Goal: Task Accomplishment & Management: Manage account settings

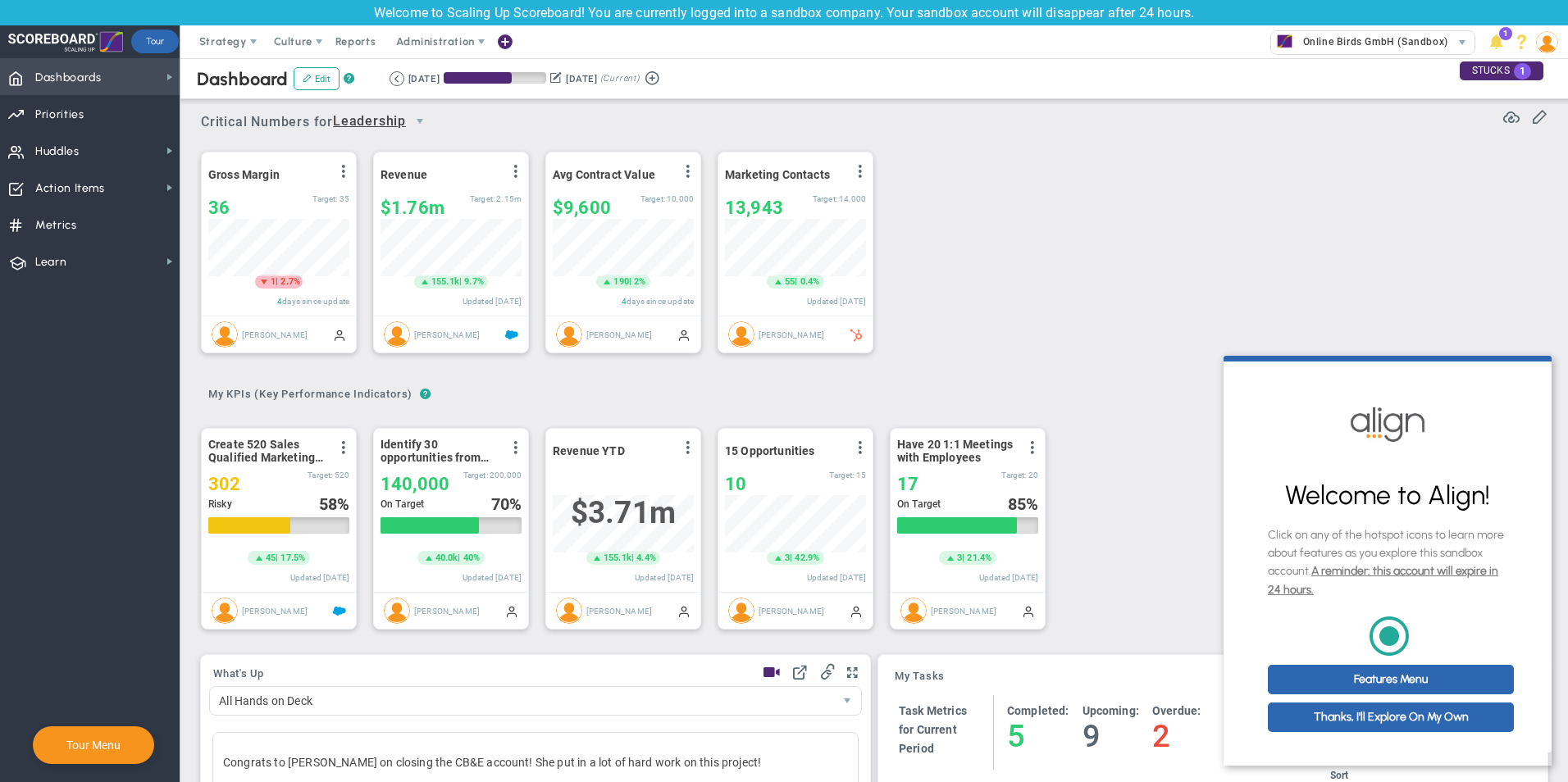
click at [66, 73] on span "Dashboards" at bounding box center [68, 78] width 66 height 35
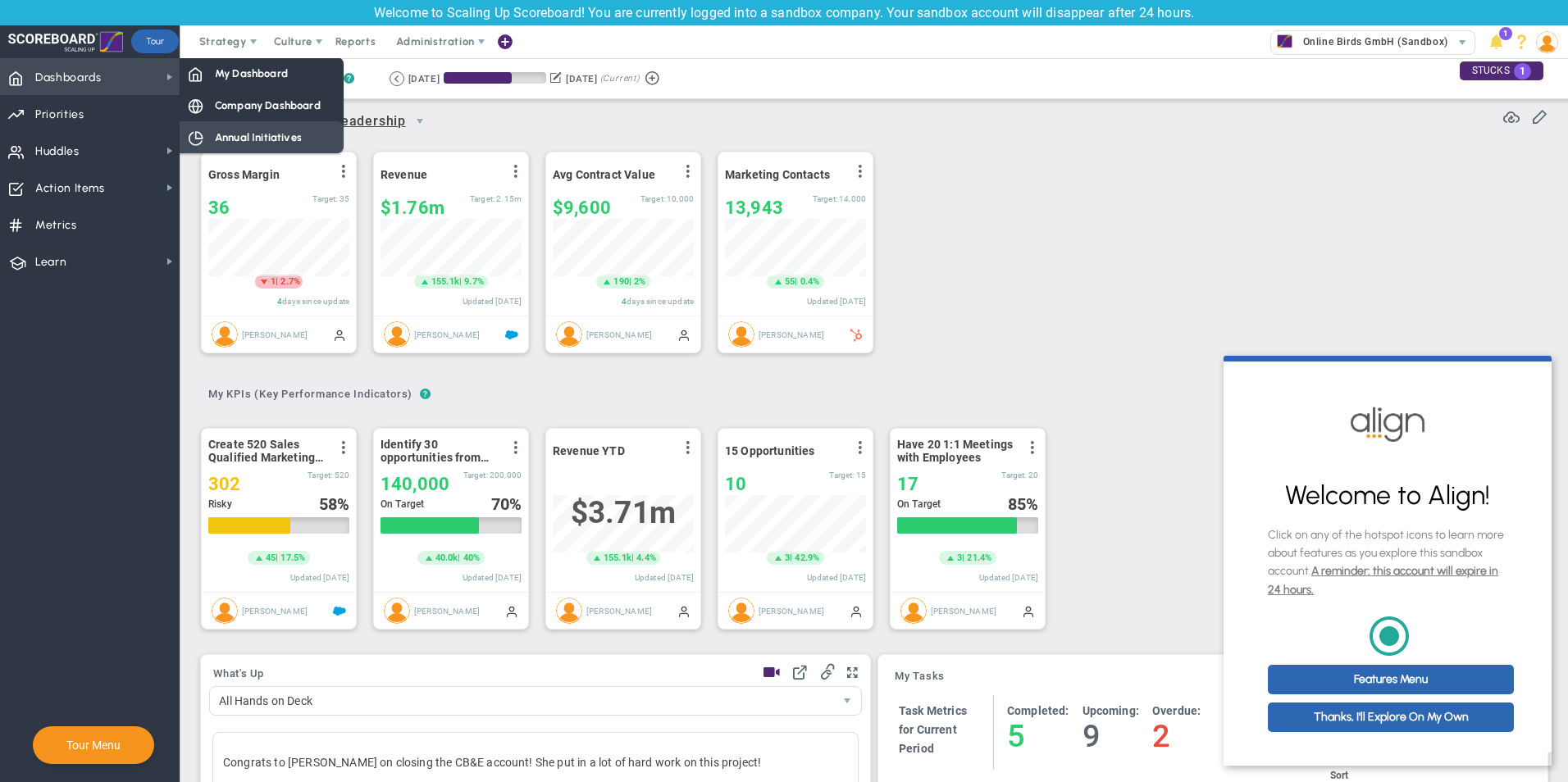
click at [245, 135] on span "Annual Initiatives" at bounding box center [258, 137] width 87 height 15
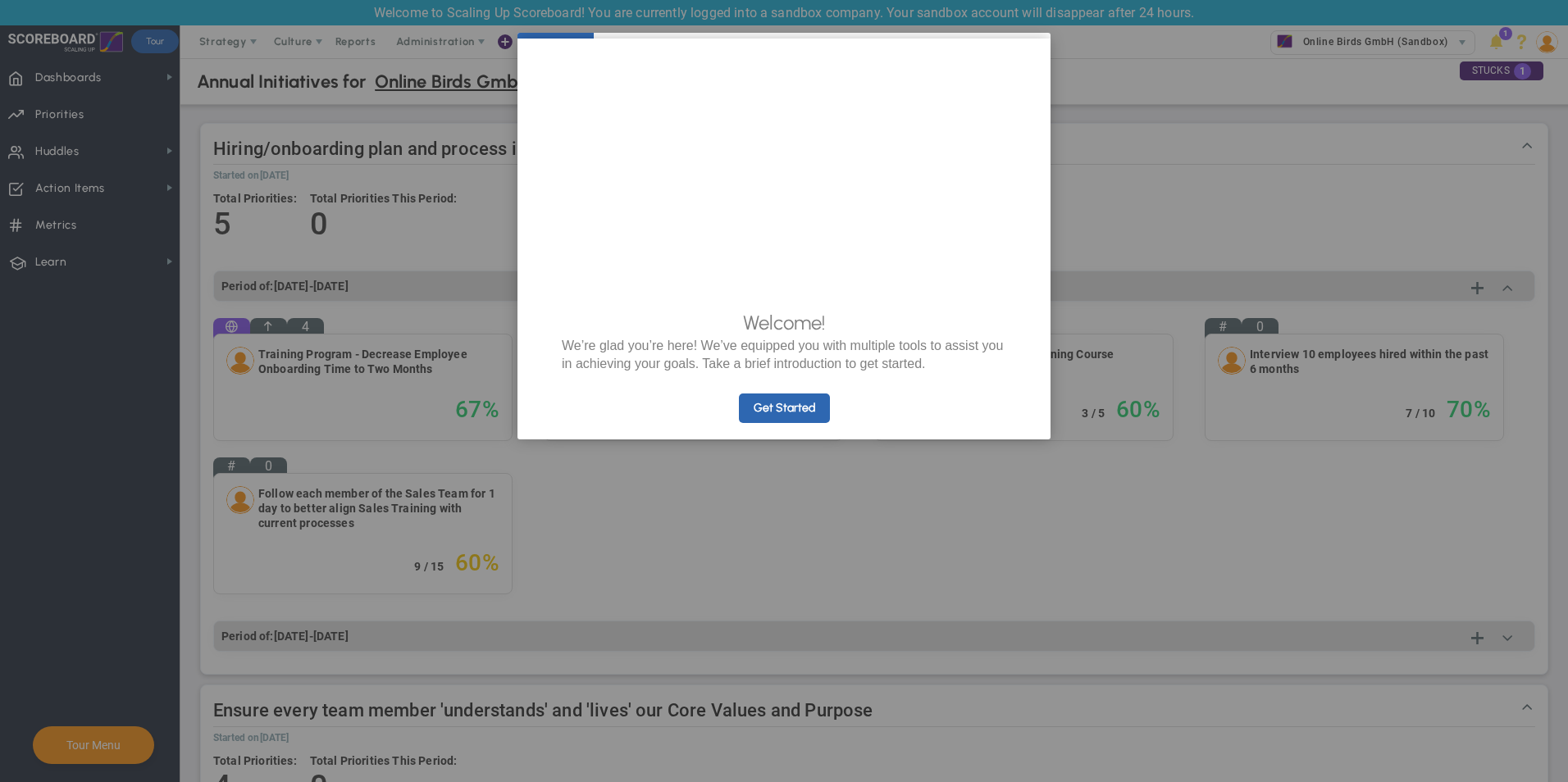
drag, startPoint x: 817, startPoint y: 46, endPoint x: 637, endPoint y: 151, distance: 208.4
click at [637, 151] on cue "Welcome! We’re glad you’re here! We’ve equipped you with multiple tools to assi…" at bounding box center [783, 238] width 533 height 401
click at [1146, 296] on appcues "× Welcome! We’re glad you’re here! We’ve equipped you with multiple tools to as…" at bounding box center [784, 391] width 1568 height 782
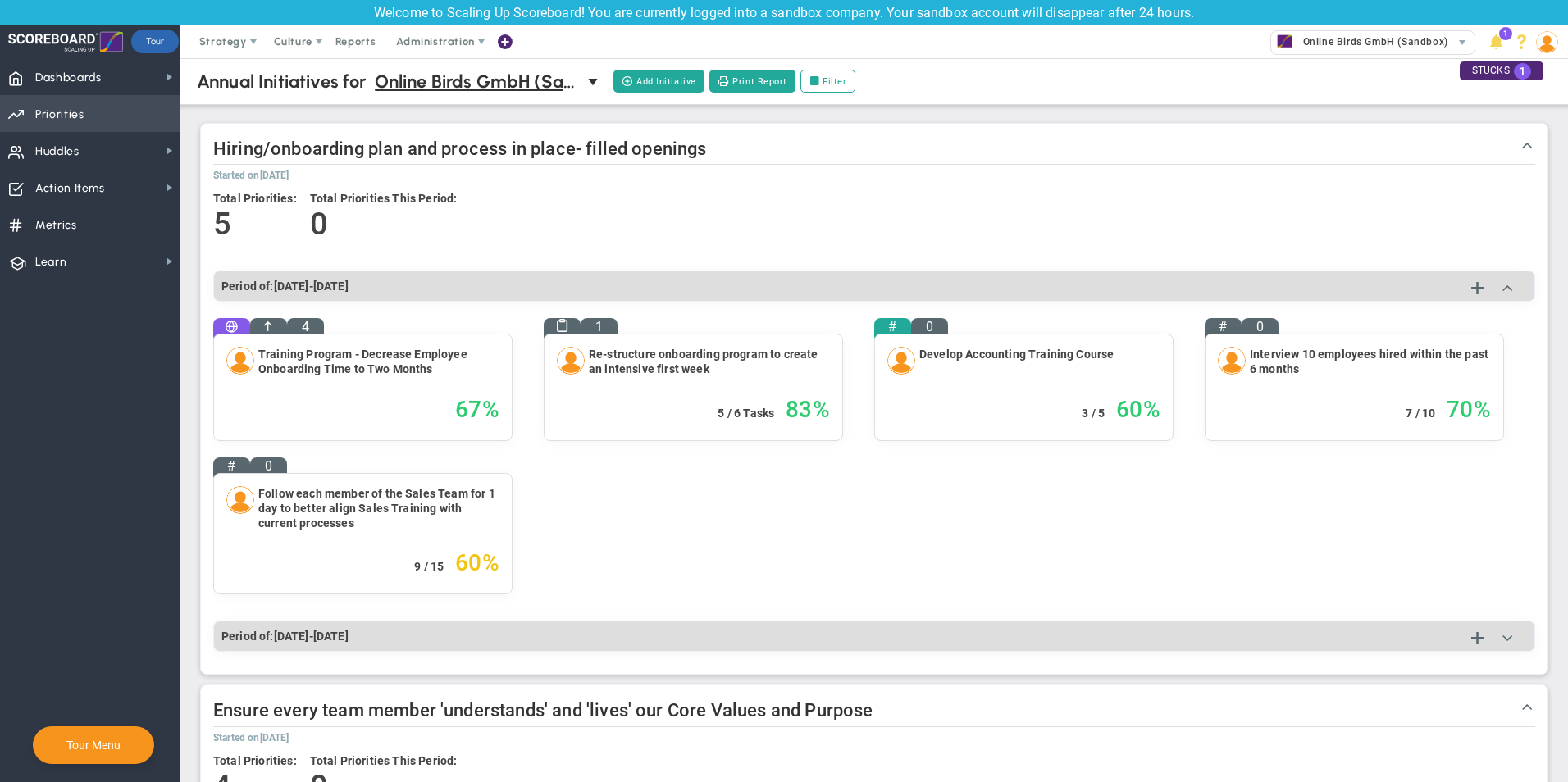
click at [72, 114] on span "Priorities" at bounding box center [59, 114] width 49 height 35
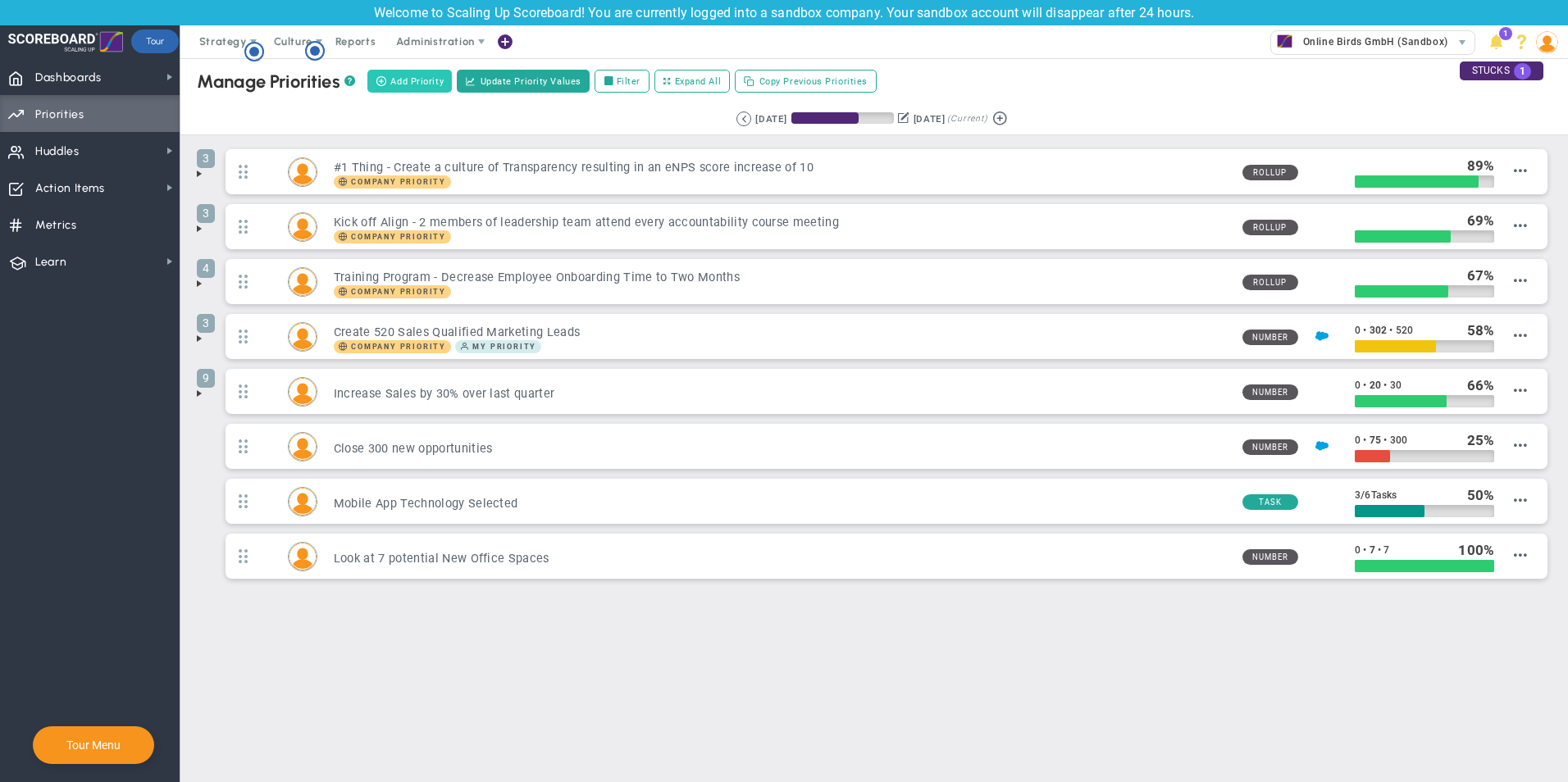
click at [414, 83] on span "Add Priority" at bounding box center [417, 82] width 54 height 14
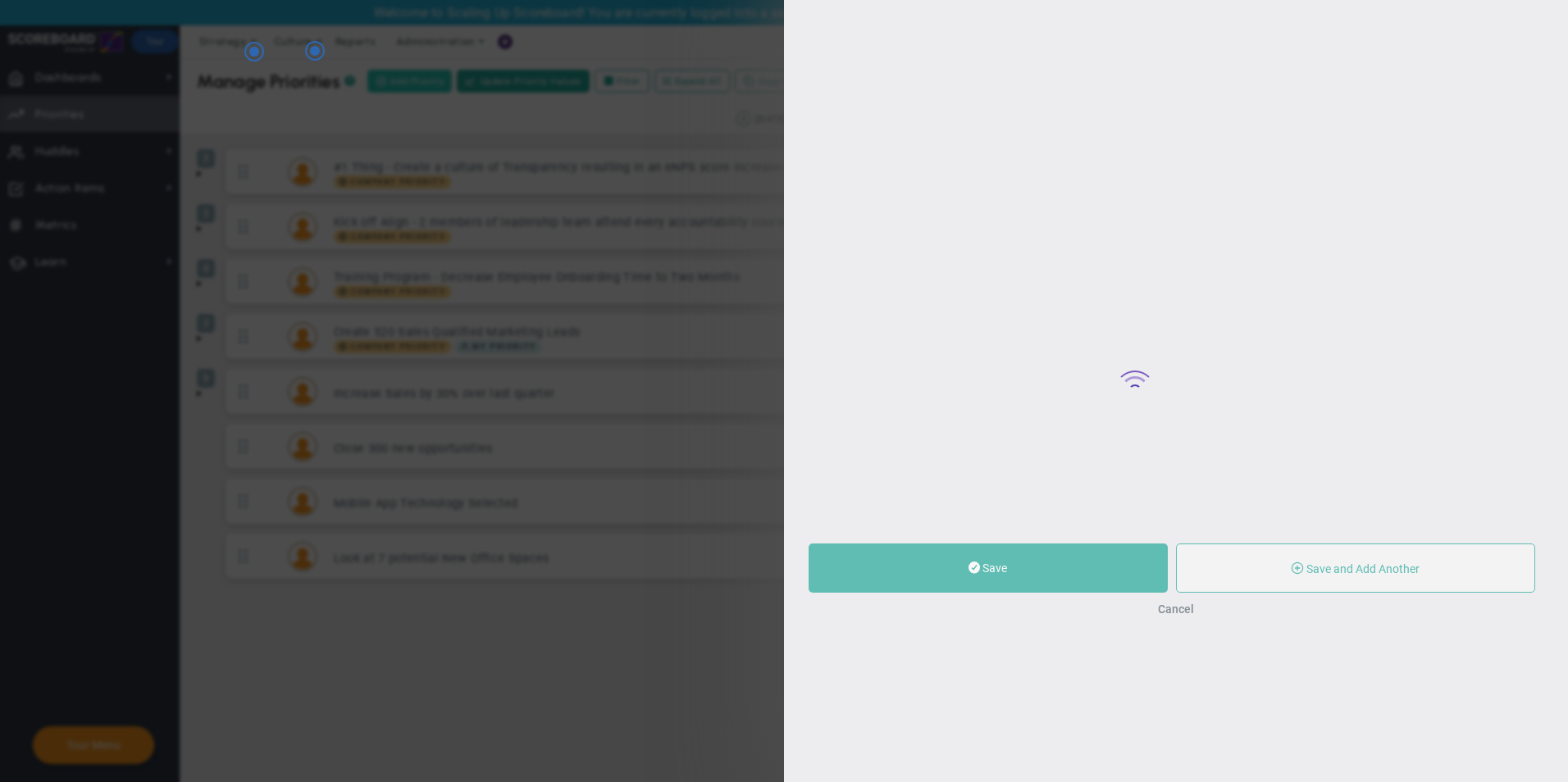
type input "0"
radio input "true"
type input "[PERSON_NAME]"
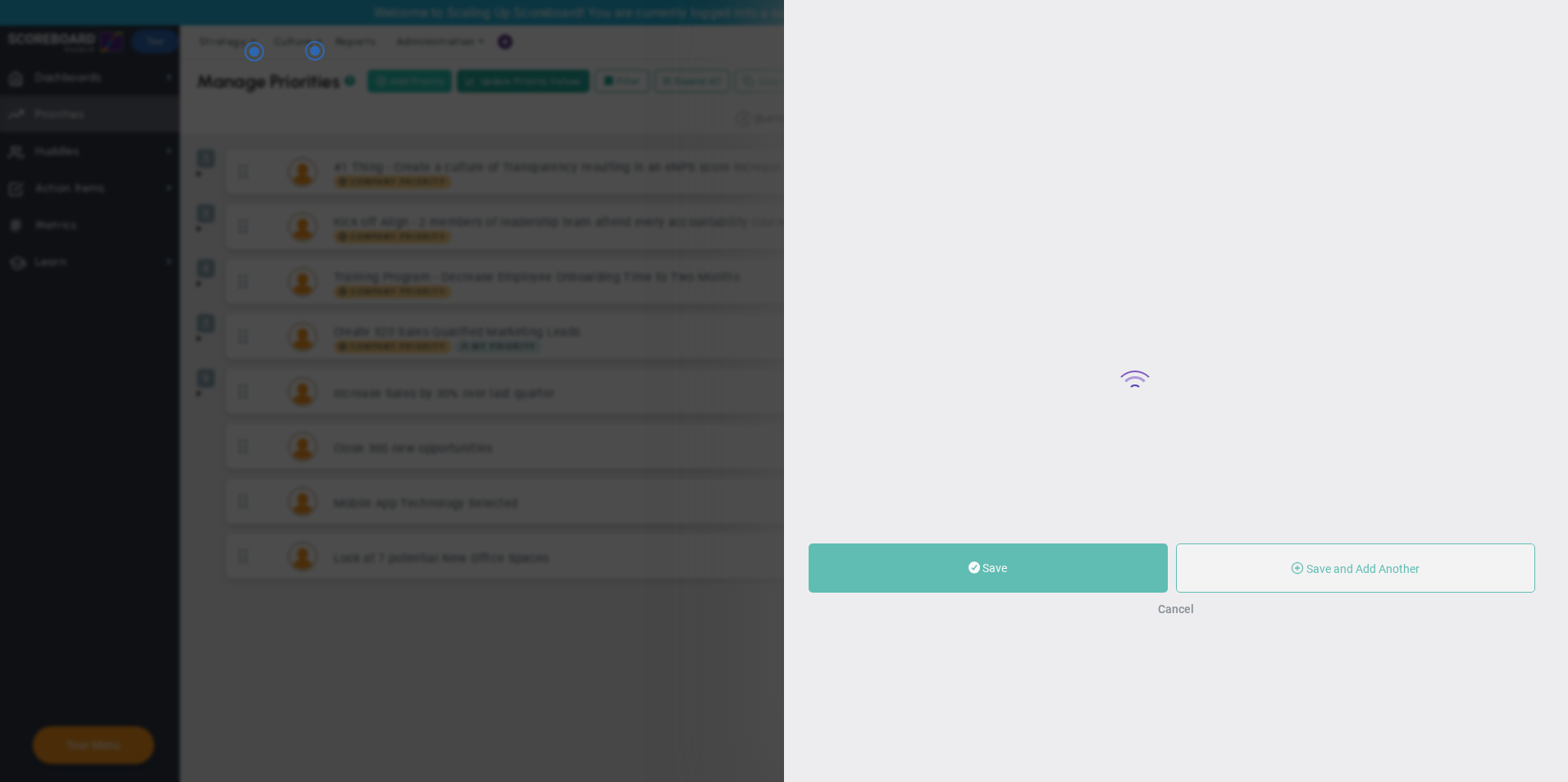
type input "0"
radio input "true"
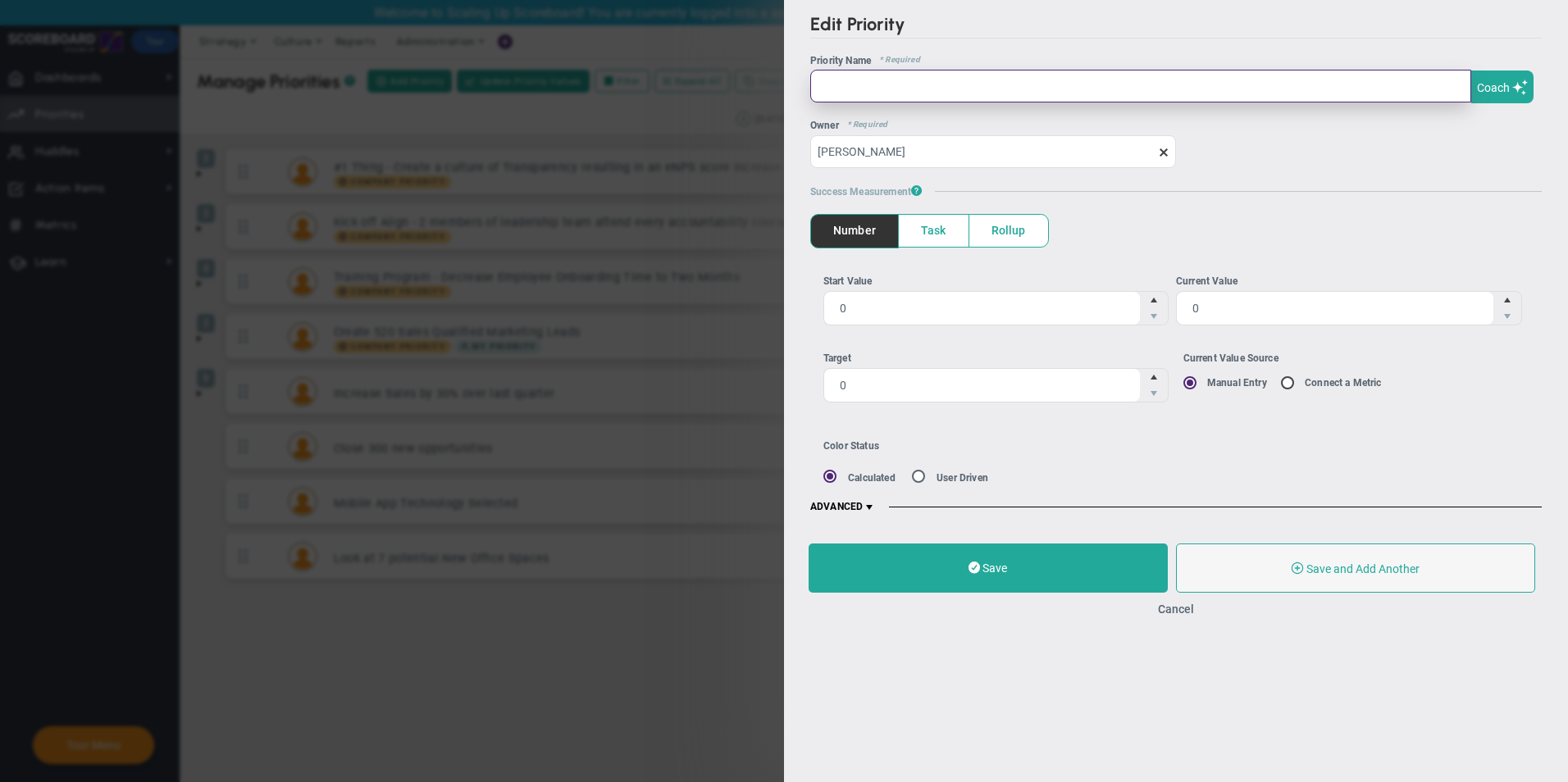
click at [907, 81] on input "text" at bounding box center [1140, 86] width 661 height 33
click at [937, 229] on span "Task" at bounding box center [933, 231] width 70 height 32
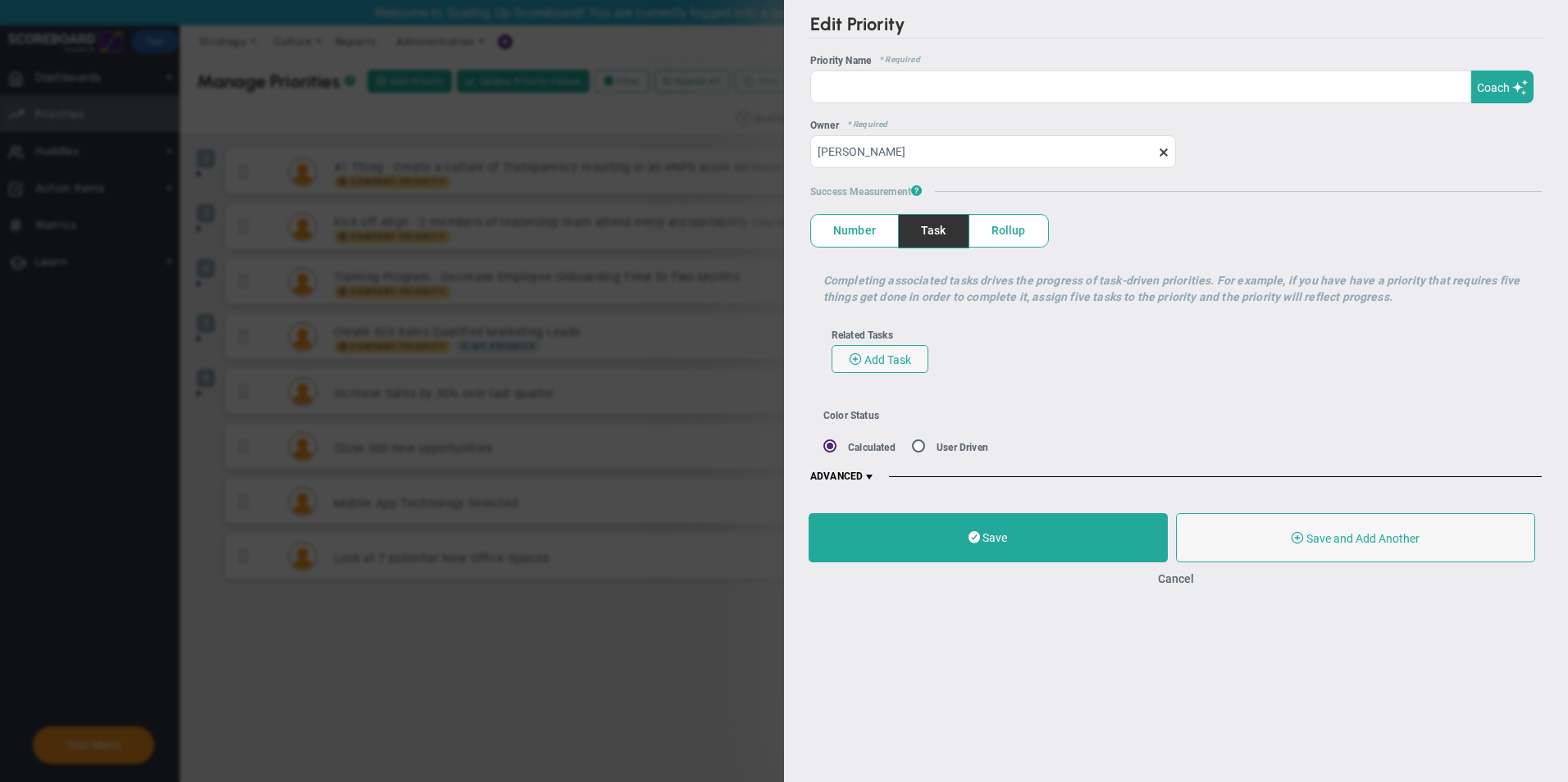
click at [1005, 224] on span "Rollup" at bounding box center [1008, 231] width 79 height 32
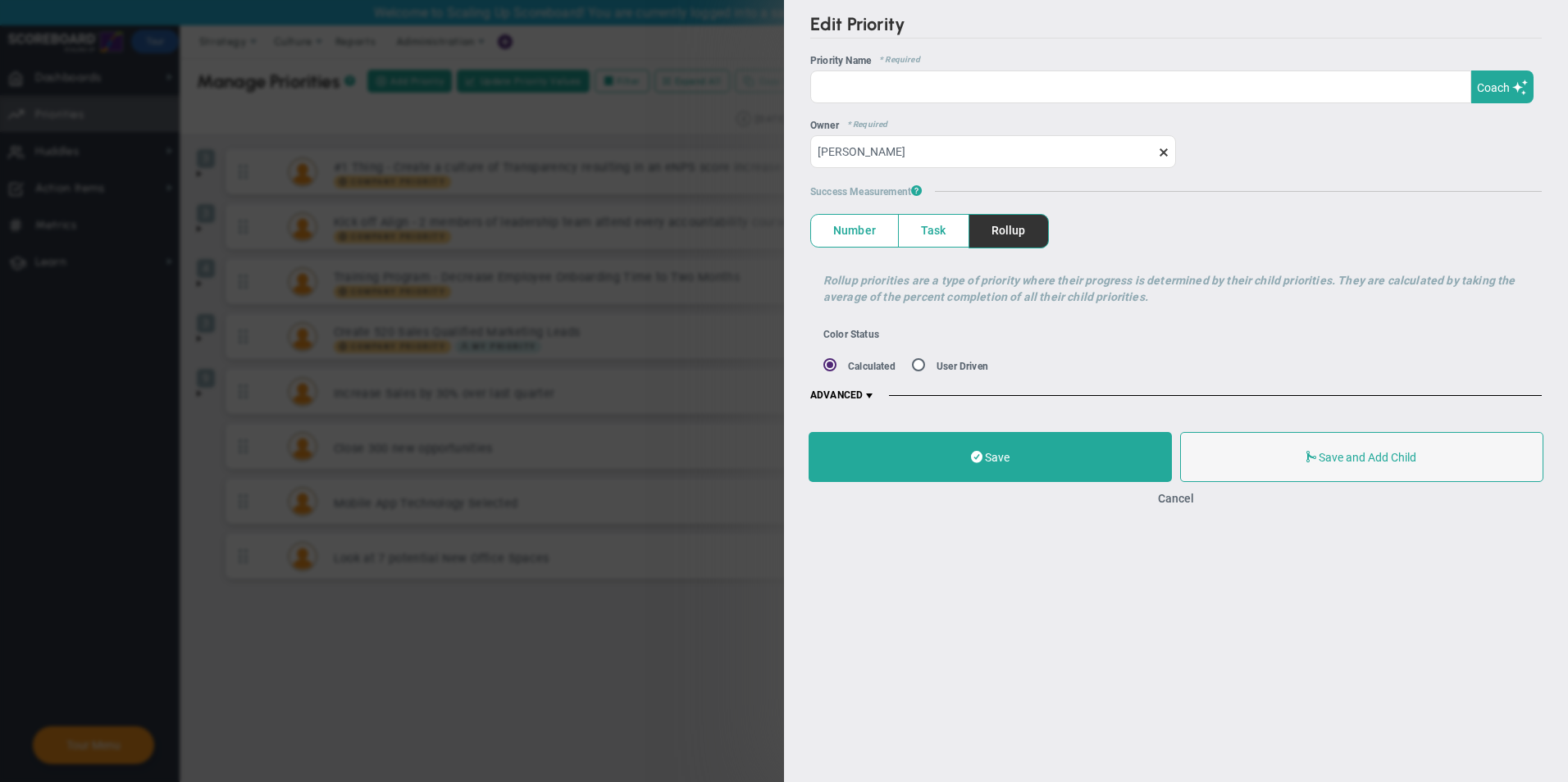
click at [917, 232] on span "Task" at bounding box center [933, 231] width 70 height 32
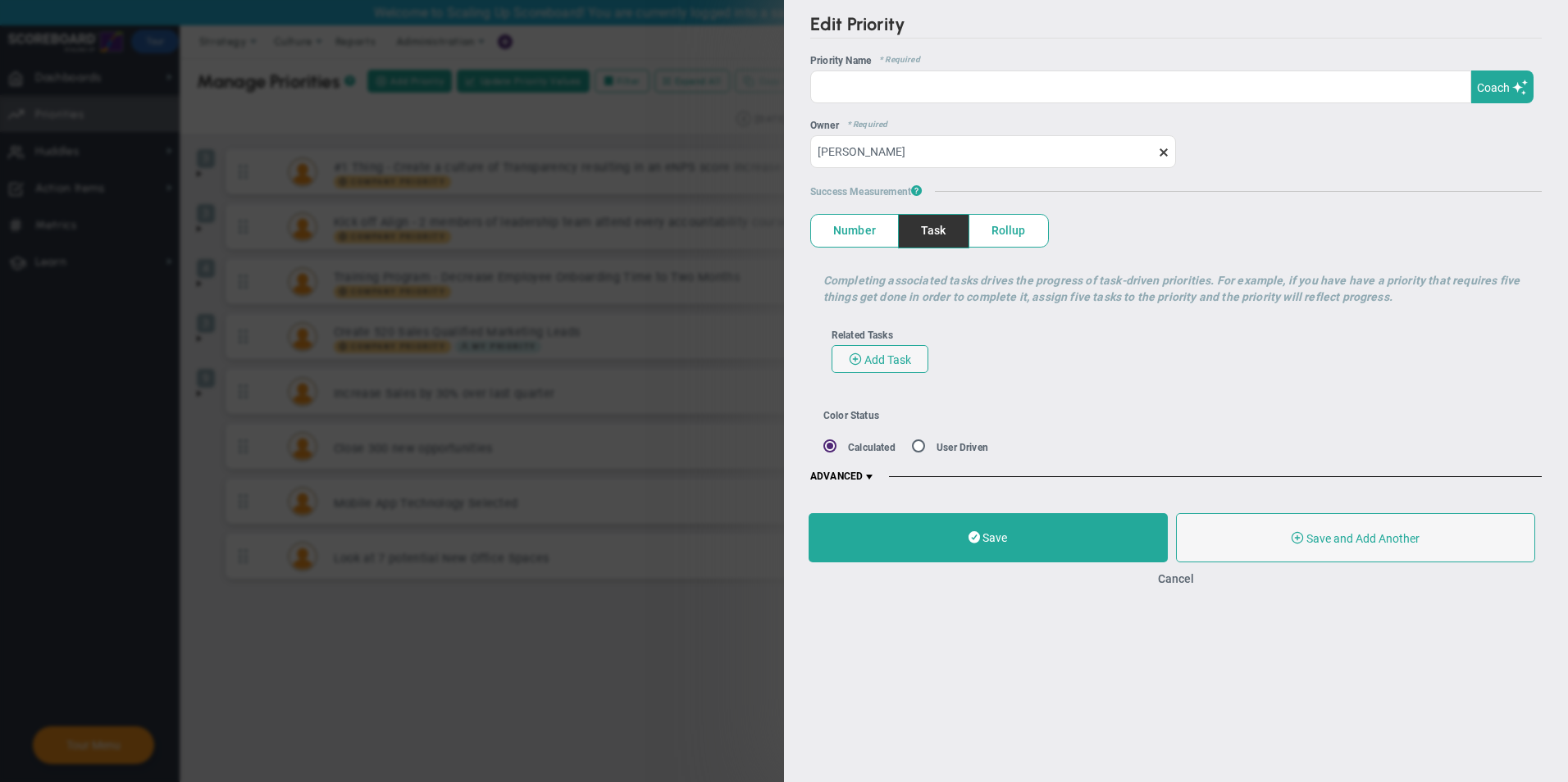
click at [864, 470] on span at bounding box center [869, 477] width 13 height 13
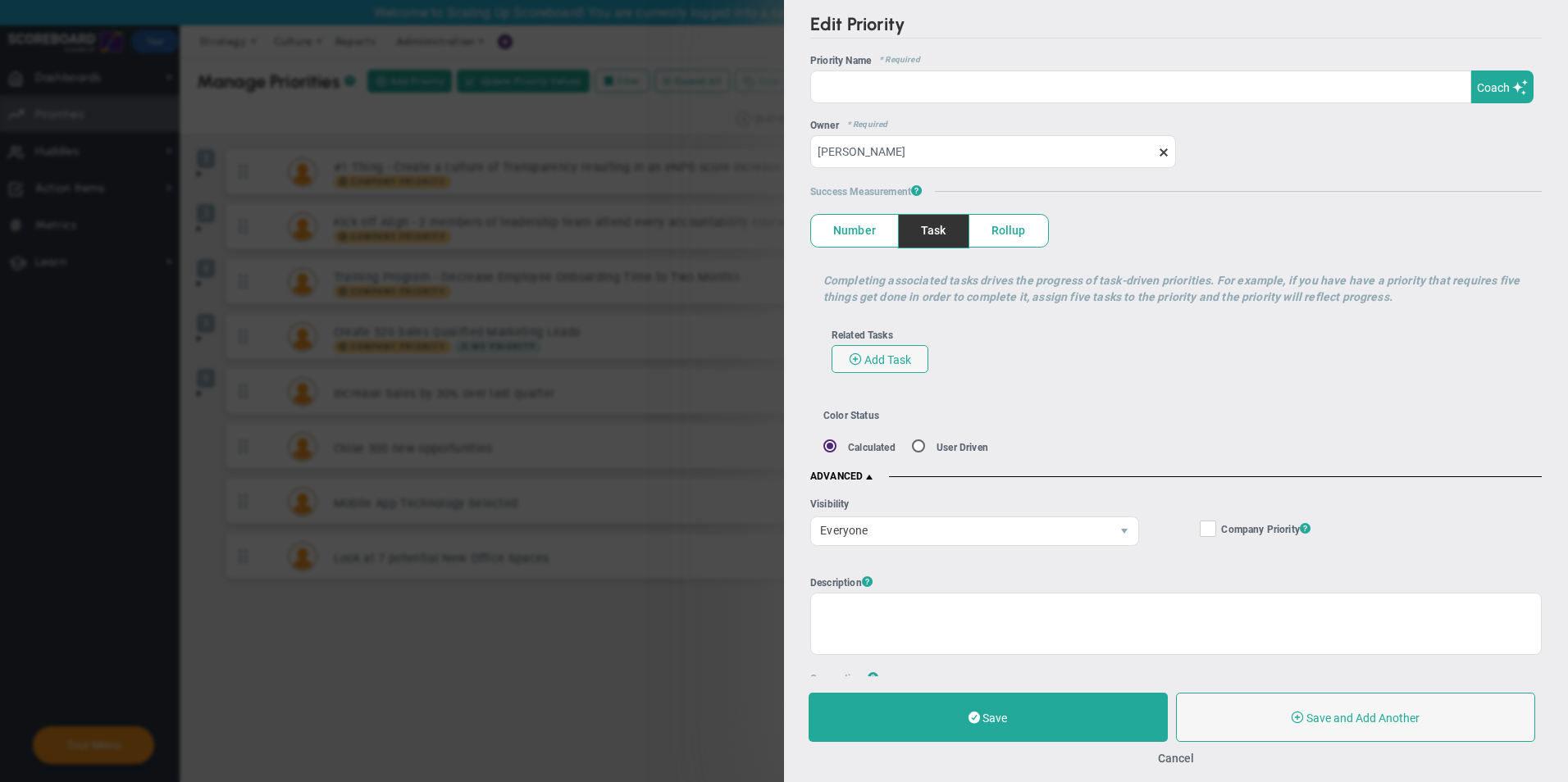
click at [852, 481] on span "ADVANCED" at bounding box center [842, 477] width 65 height 13
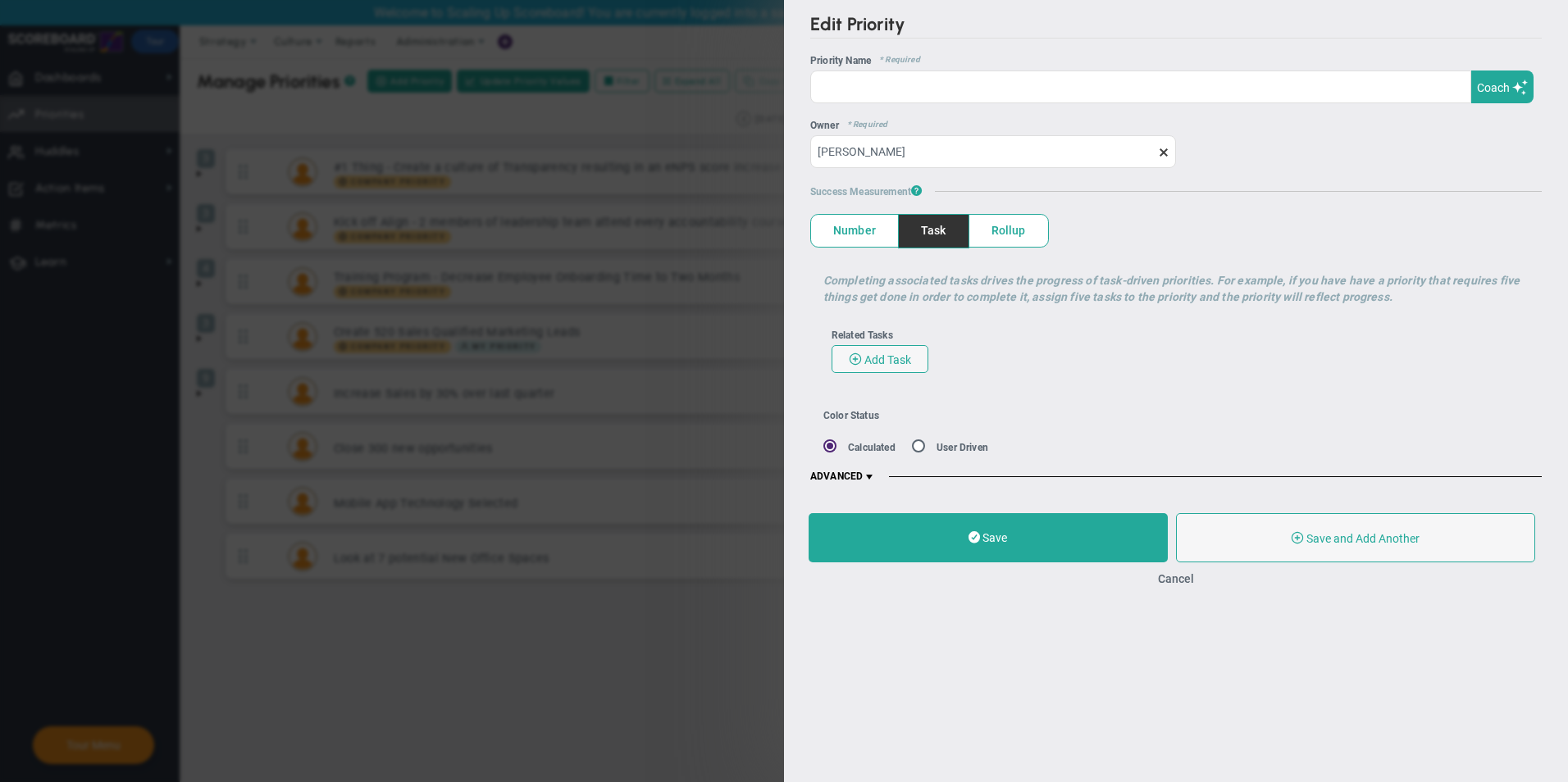
click at [696, 185] on div "Edit Priority OKR Name Priority Name Coach AI Coach ? ? ?" at bounding box center [784, 391] width 1568 height 782
click at [1170, 580] on button "Cancel" at bounding box center [1176, 578] width 36 height 13
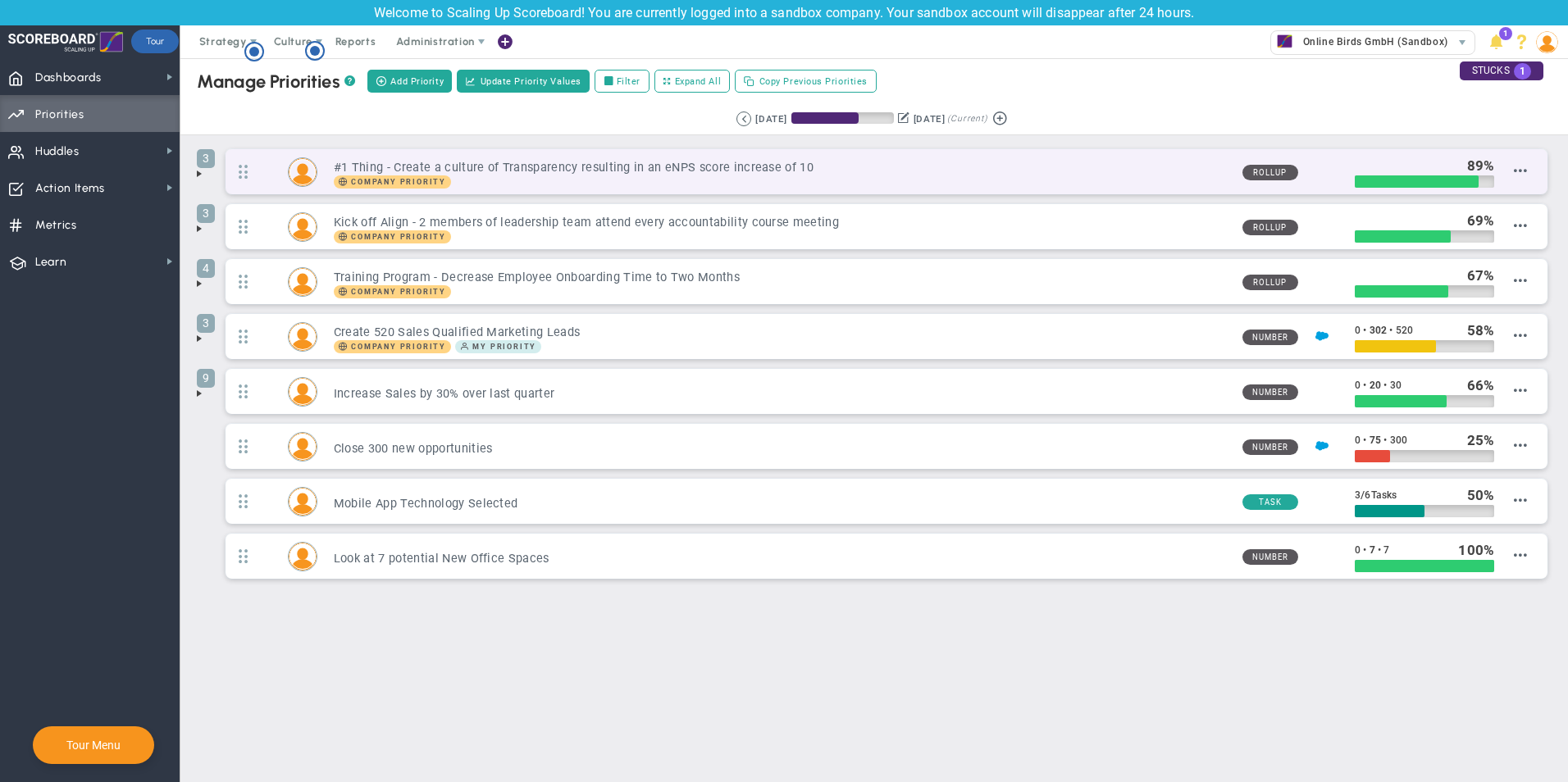
click at [521, 174] on h3 "#1 Thing - Create a culture of Transparency resulting in an eNPS score increase…" at bounding box center [781, 167] width 896 height 15
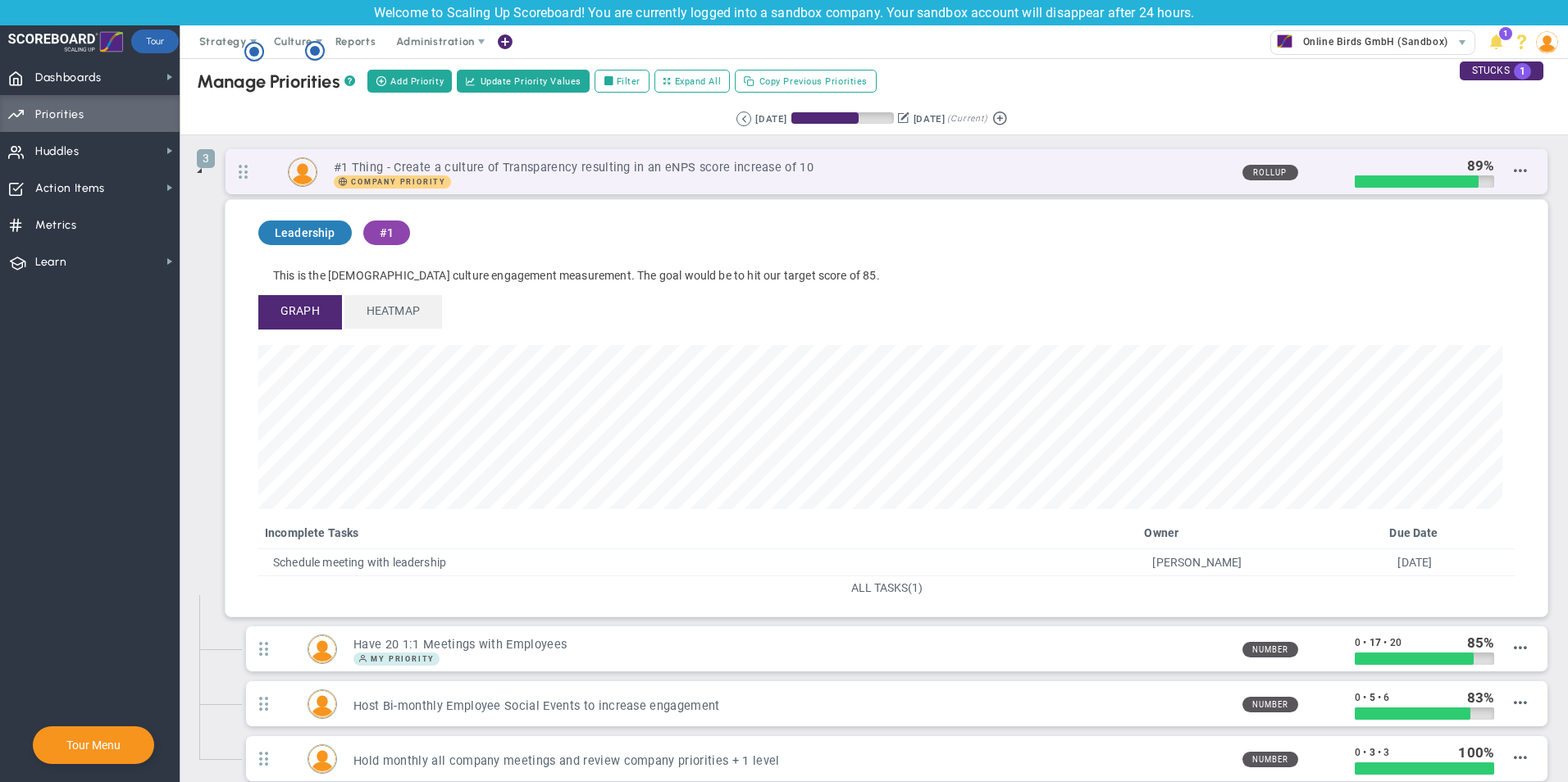
scroll to position [188, 1244]
click at [519, 180] on div "Company Priority" at bounding box center [781, 182] width 896 height 13
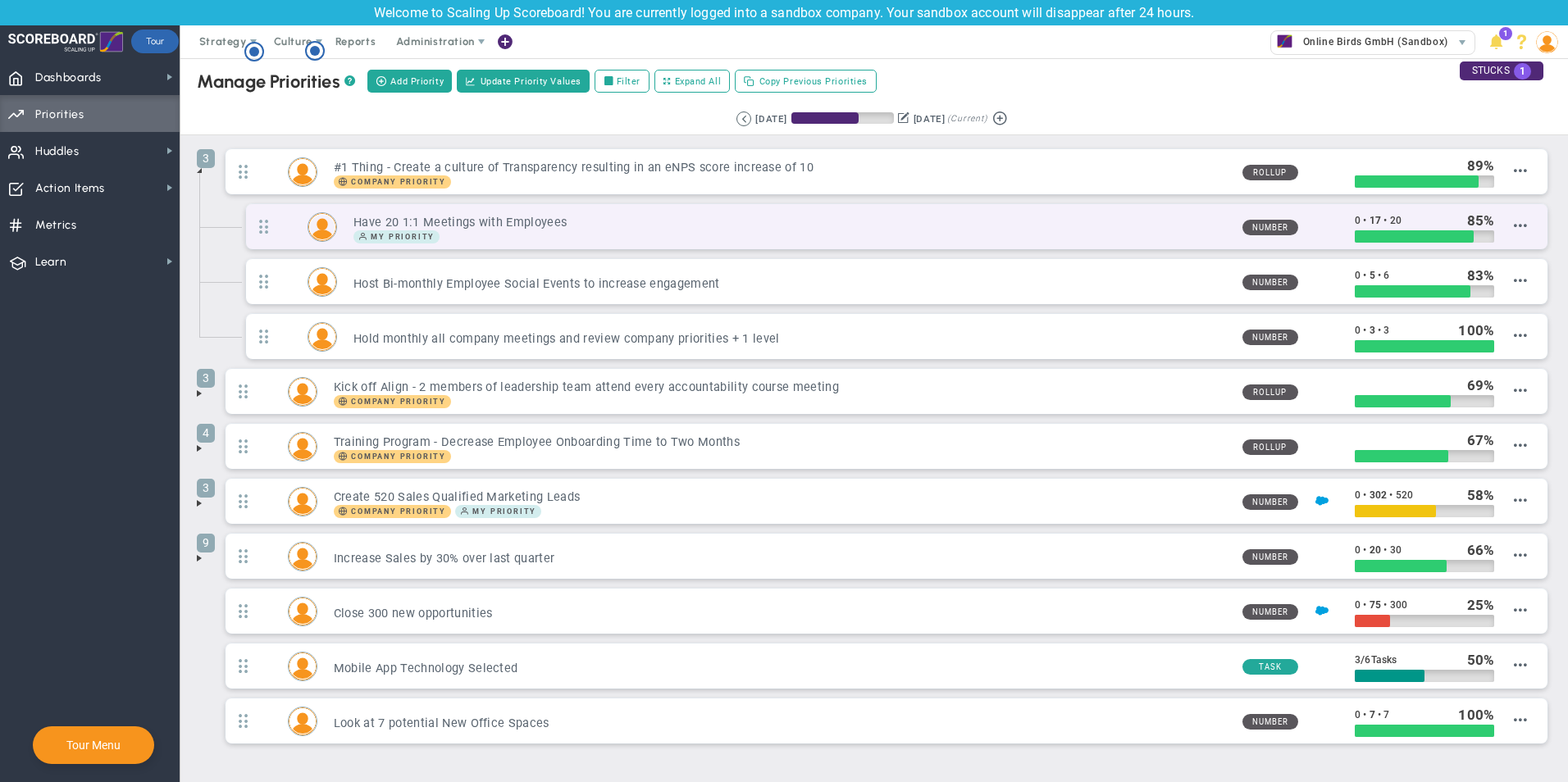
click at [472, 237] on div "My Priority" at bounding box center [791, 237] width 875 height 13
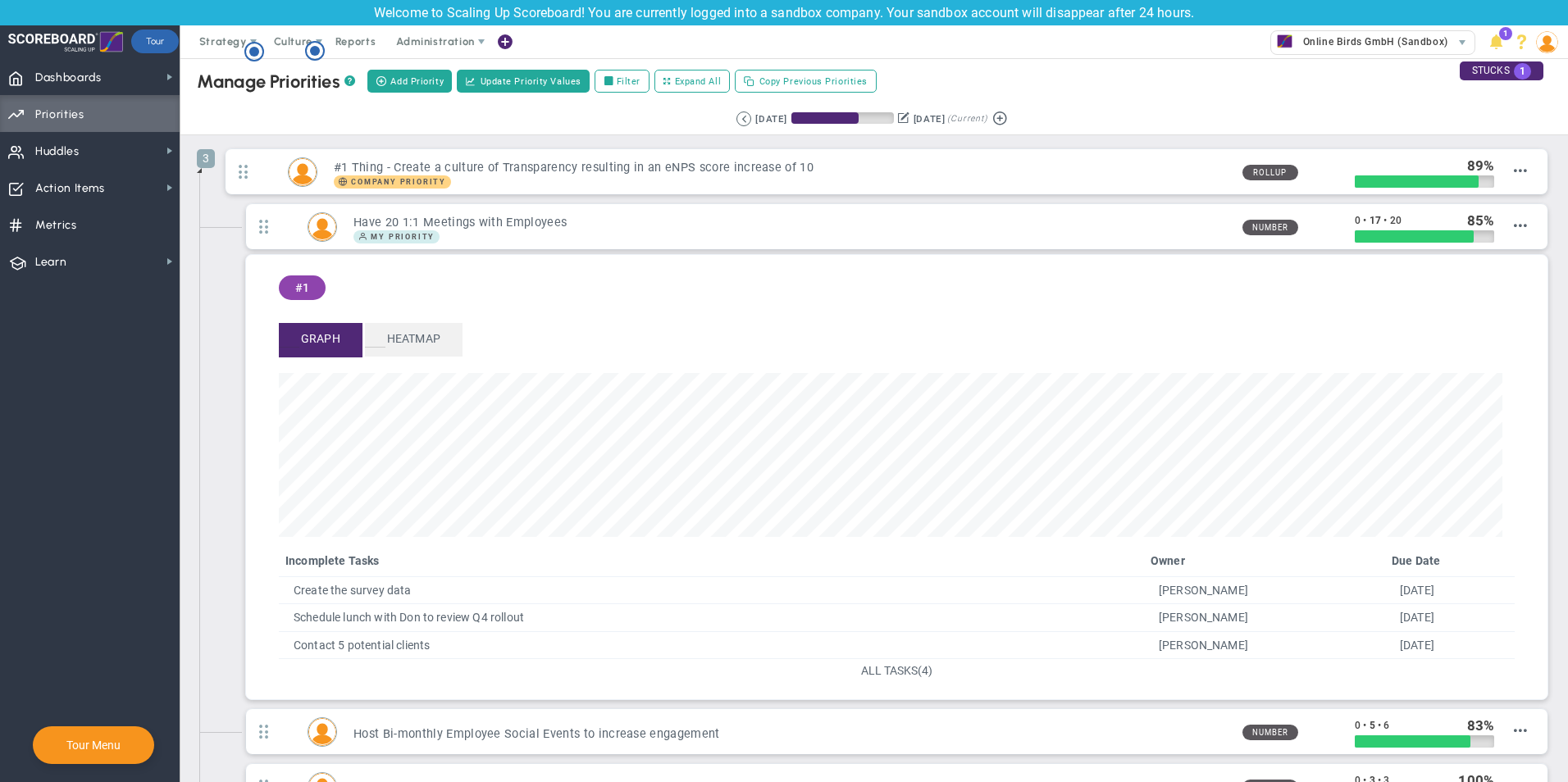
scroll to position [188, 1223]
click at [904, 676] on span "ALL TASKS" at bounding box center [888, 670] width 56 height 13
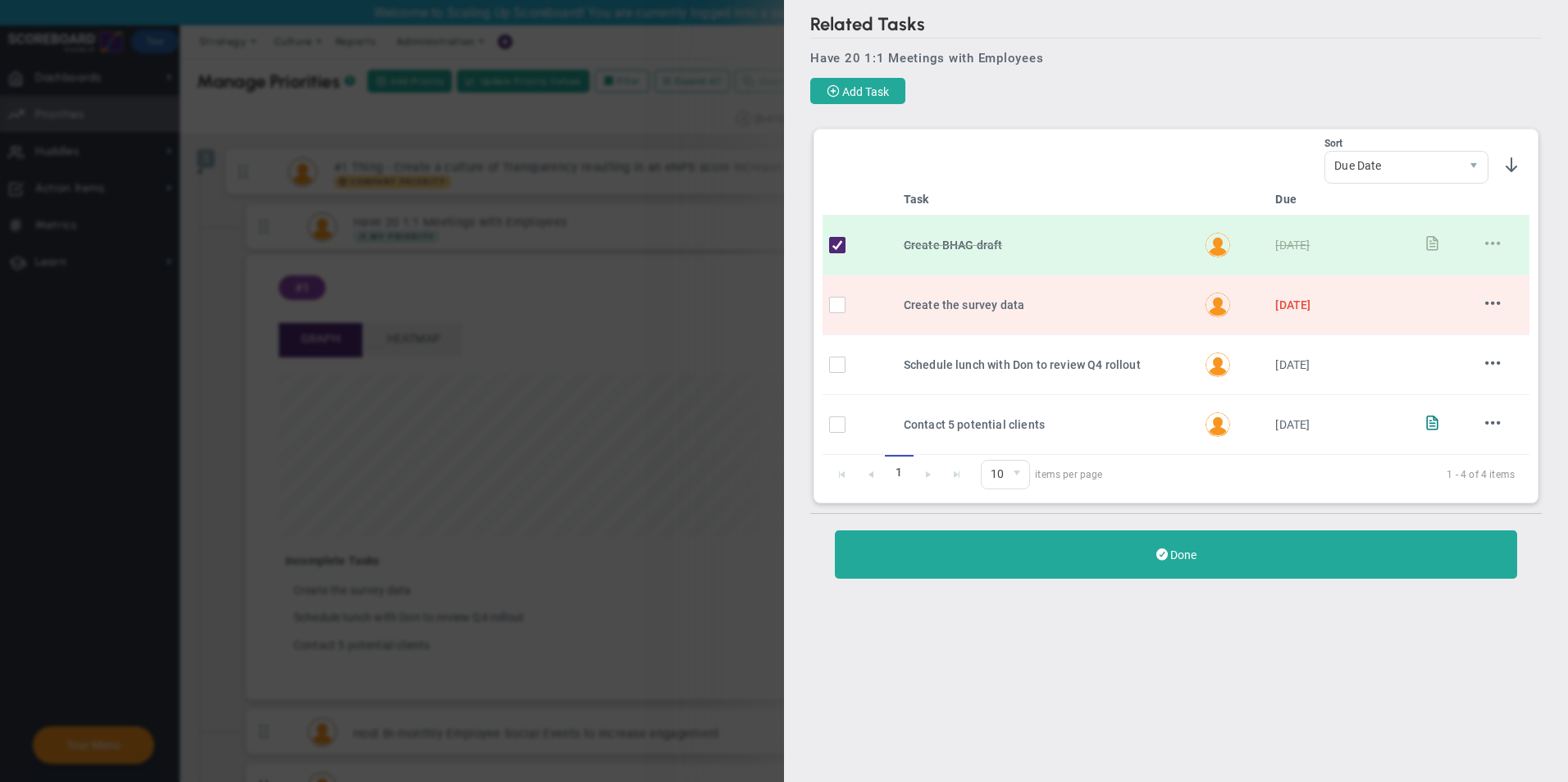
click at [732, 49] on div "Related Tasks Have 20 1:1 Meetings with Employees Add Task No Tasks to Display …" at bounding box center [784, 391] width 1568 height 782
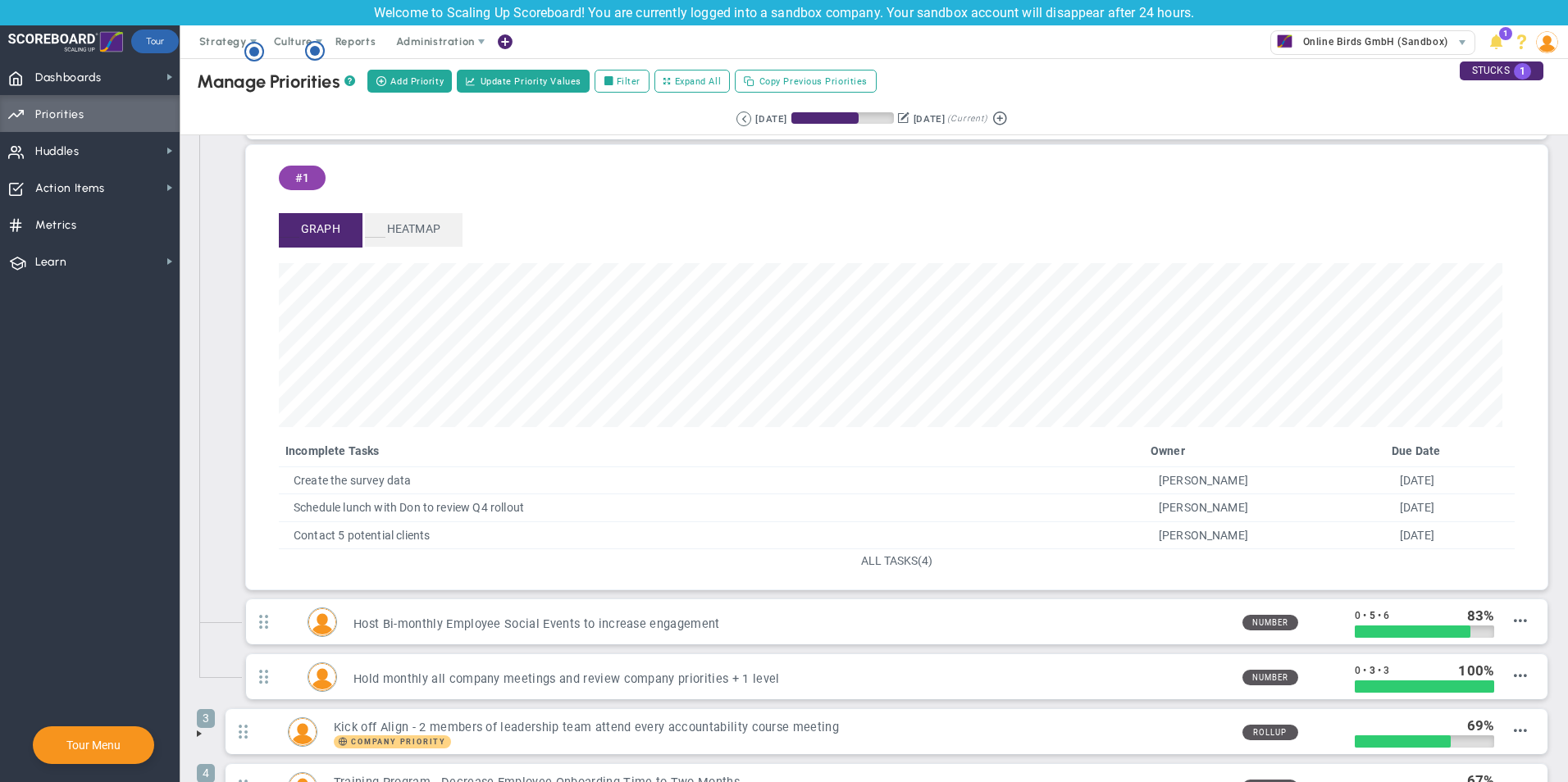
scroll to position [328, 0]
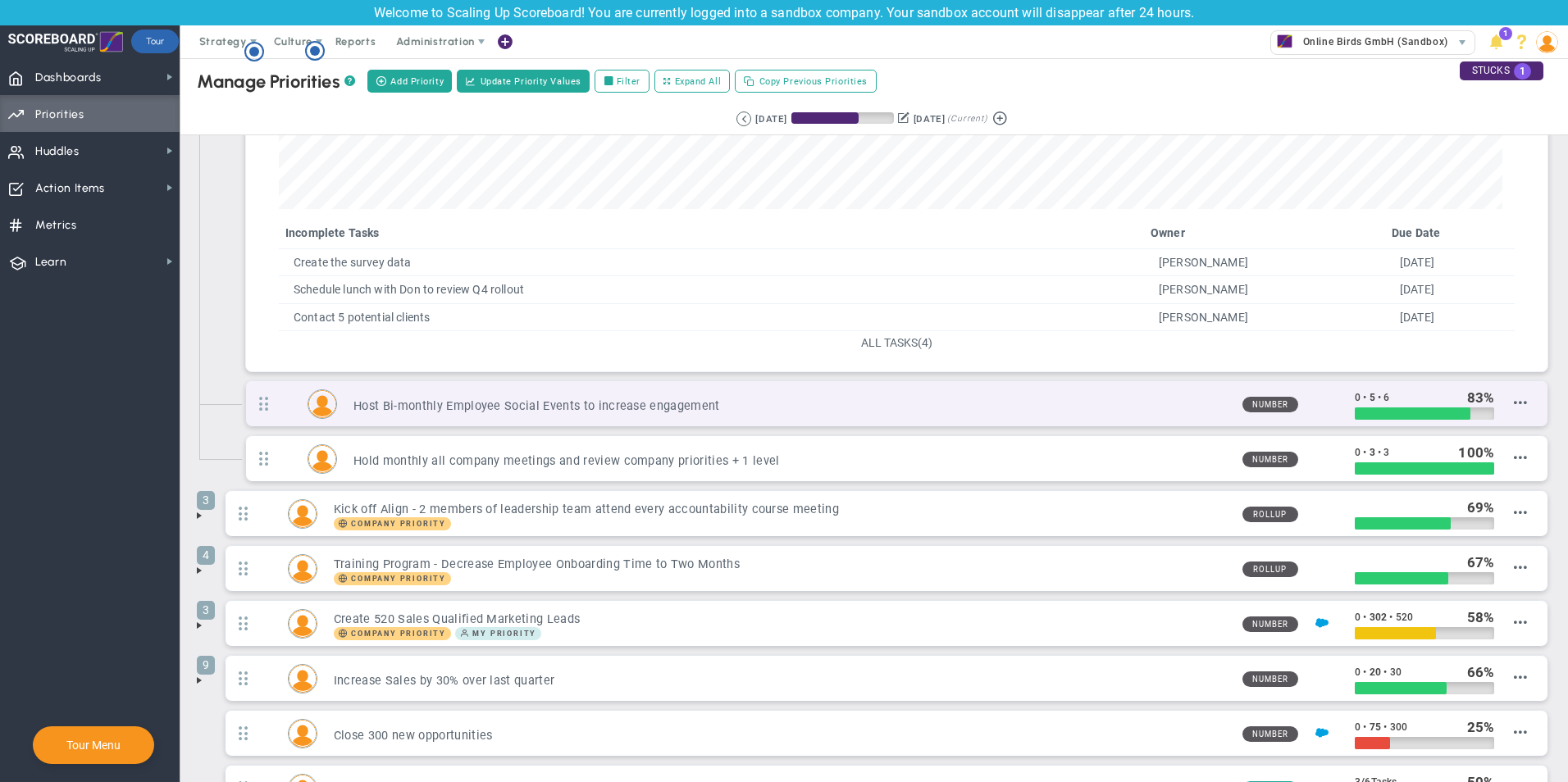
click at [431, 405] on h3 "Host Bi-monthly Employee Social Events to increase engagement" at bounding box center [791, 405] width 875 height 15
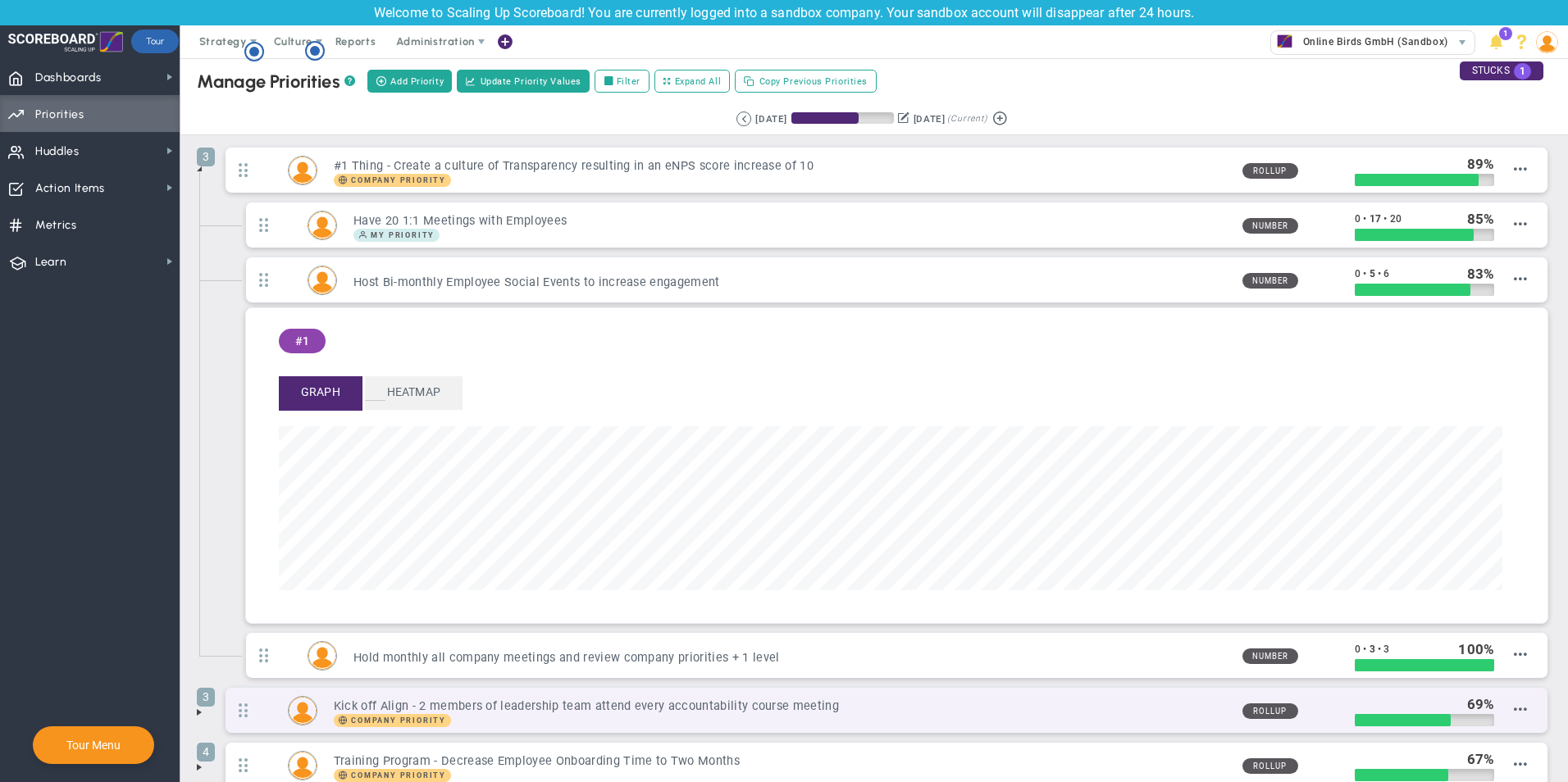
scroll to position [0, 0]
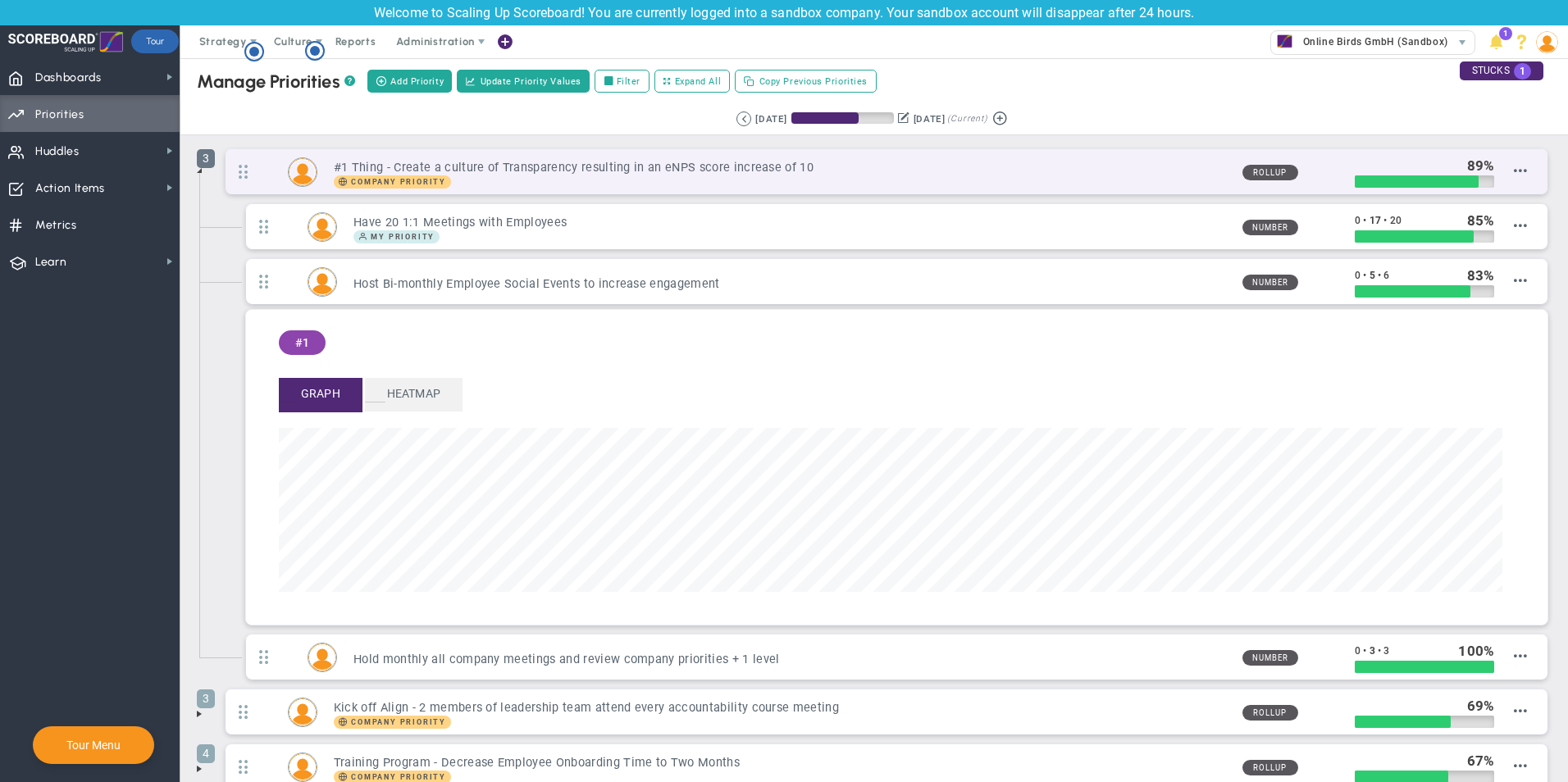
click at [199, 156] on span "3" at bounding box center [205, 158] width 18 height 19
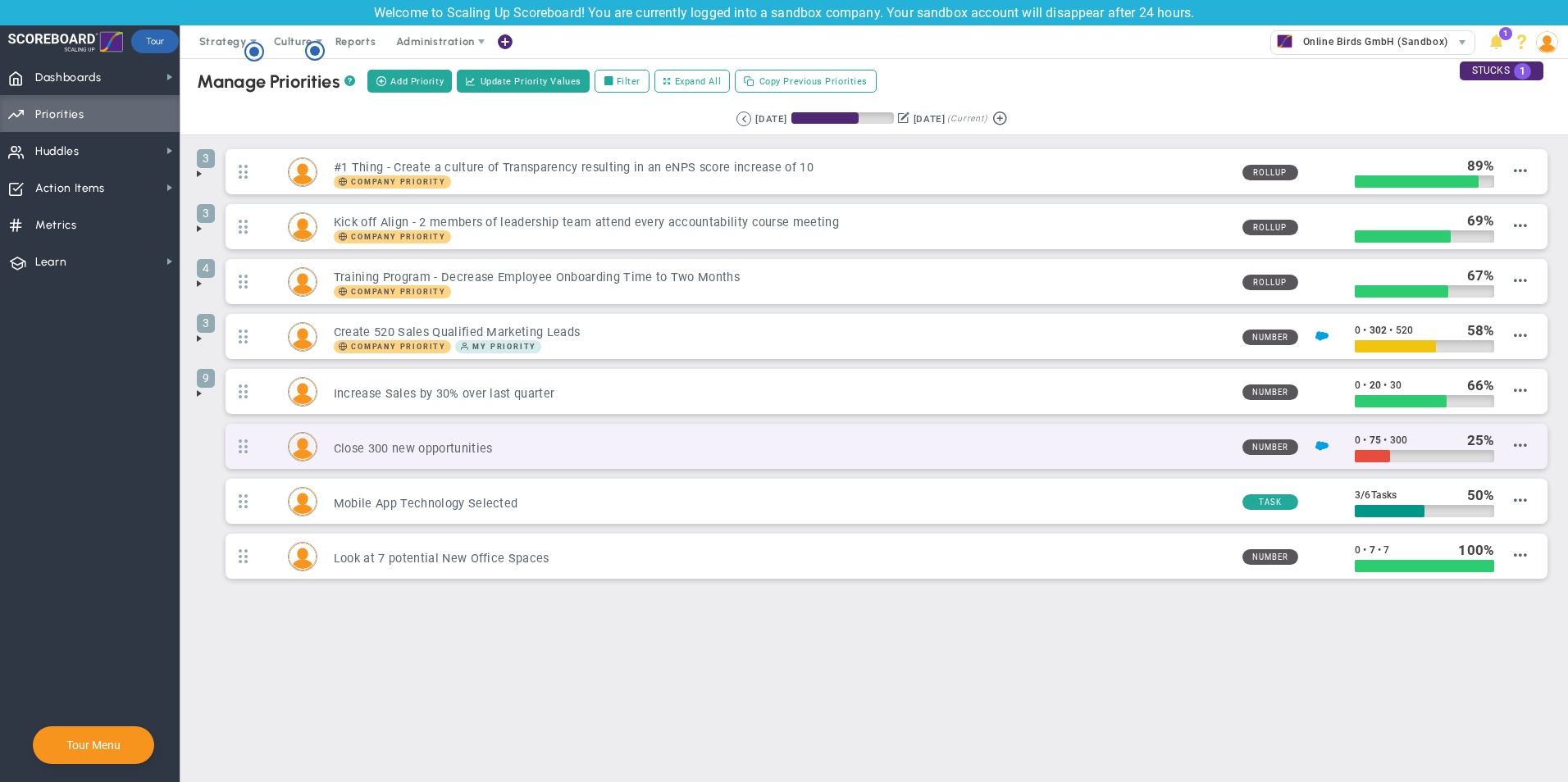
click at [496, 460] on div "Close 300 new opportunities Number 0 • 75 • 300" at bounding box center [887, 446] width 1322 height 46
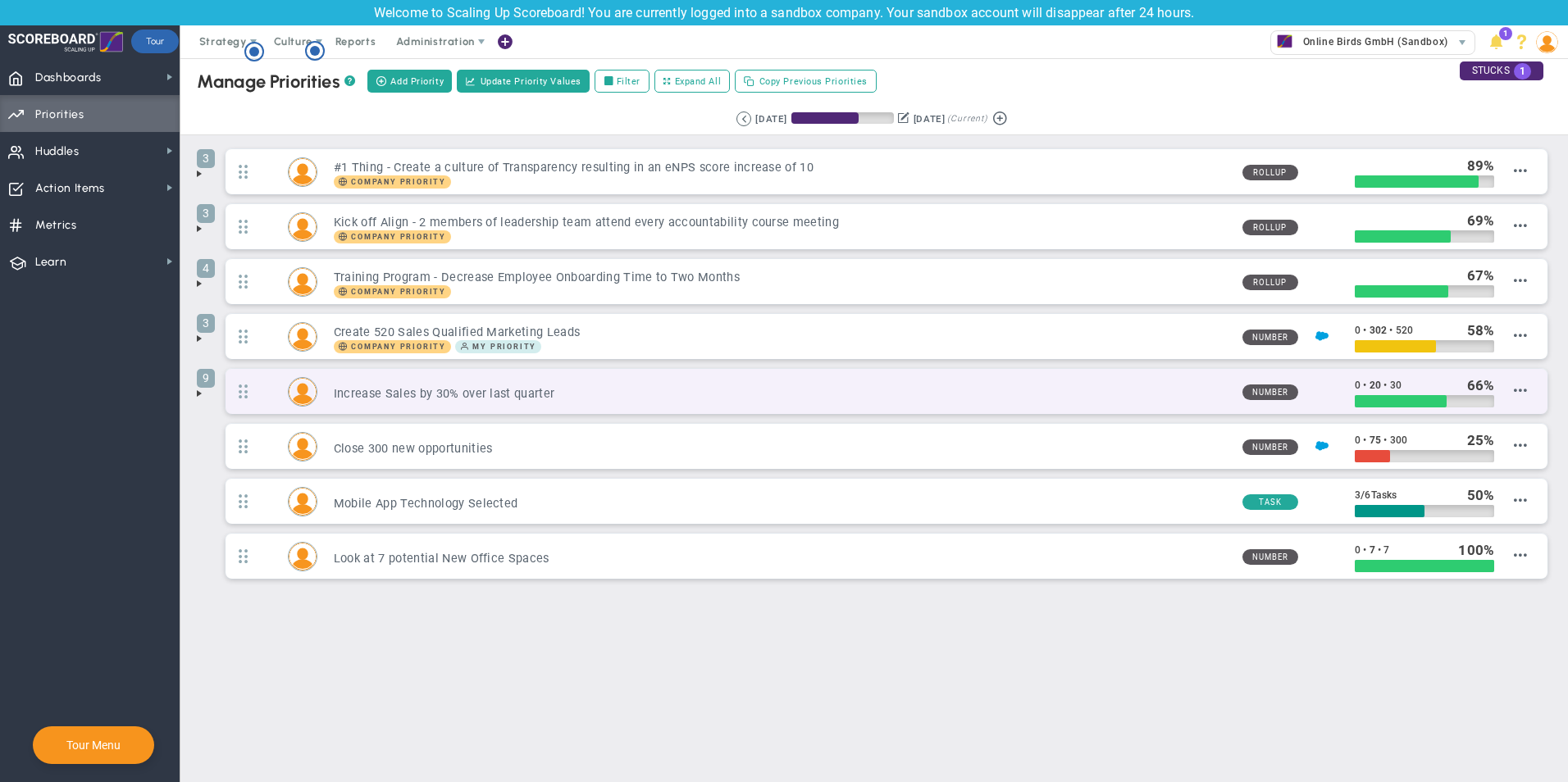
click at [464, 387] on h3 "Increase Sales by 30% over last quarter" at bounding box center [781, 394] width 896 height 15
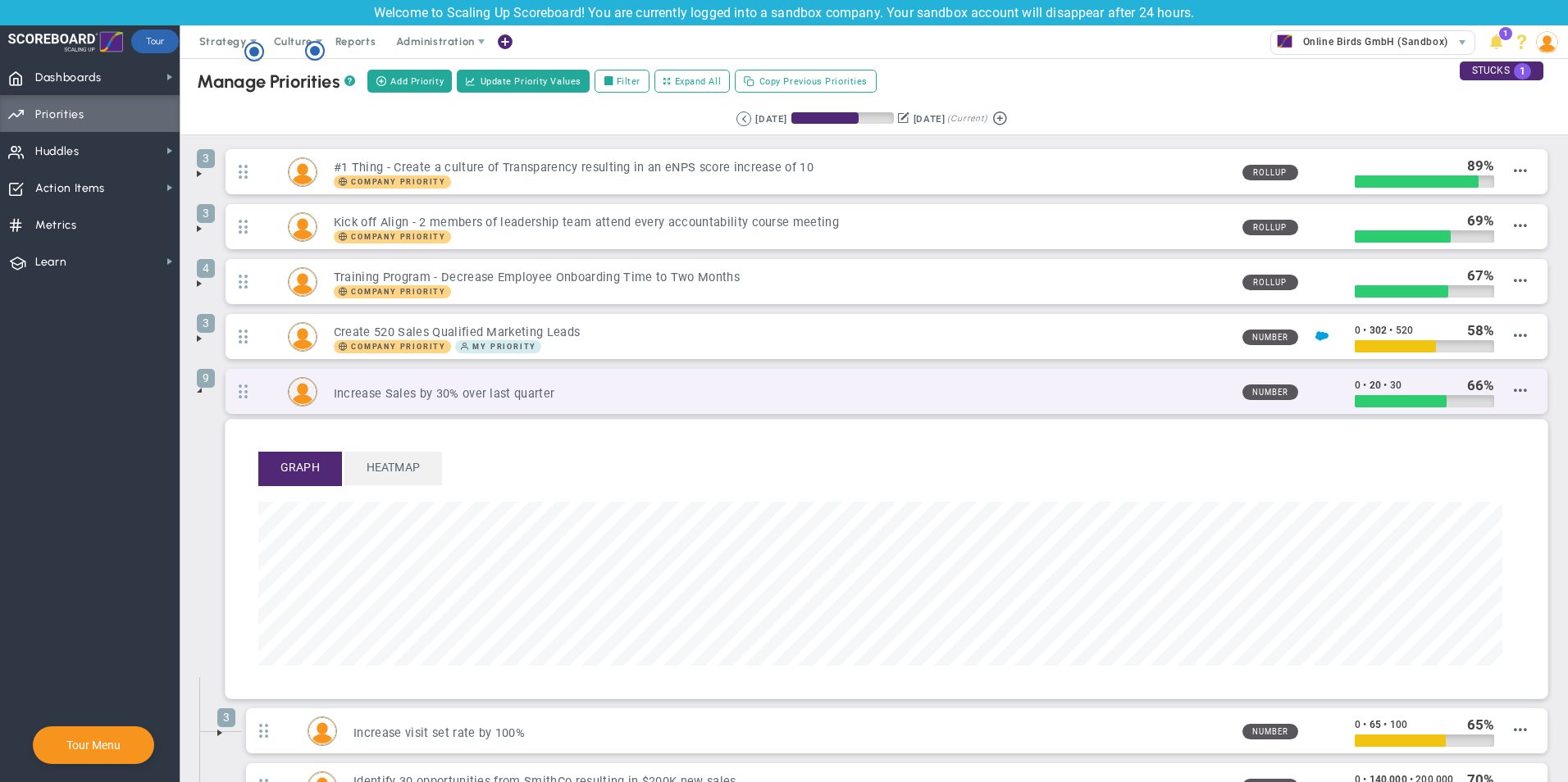
scroll to position [188, 1244]
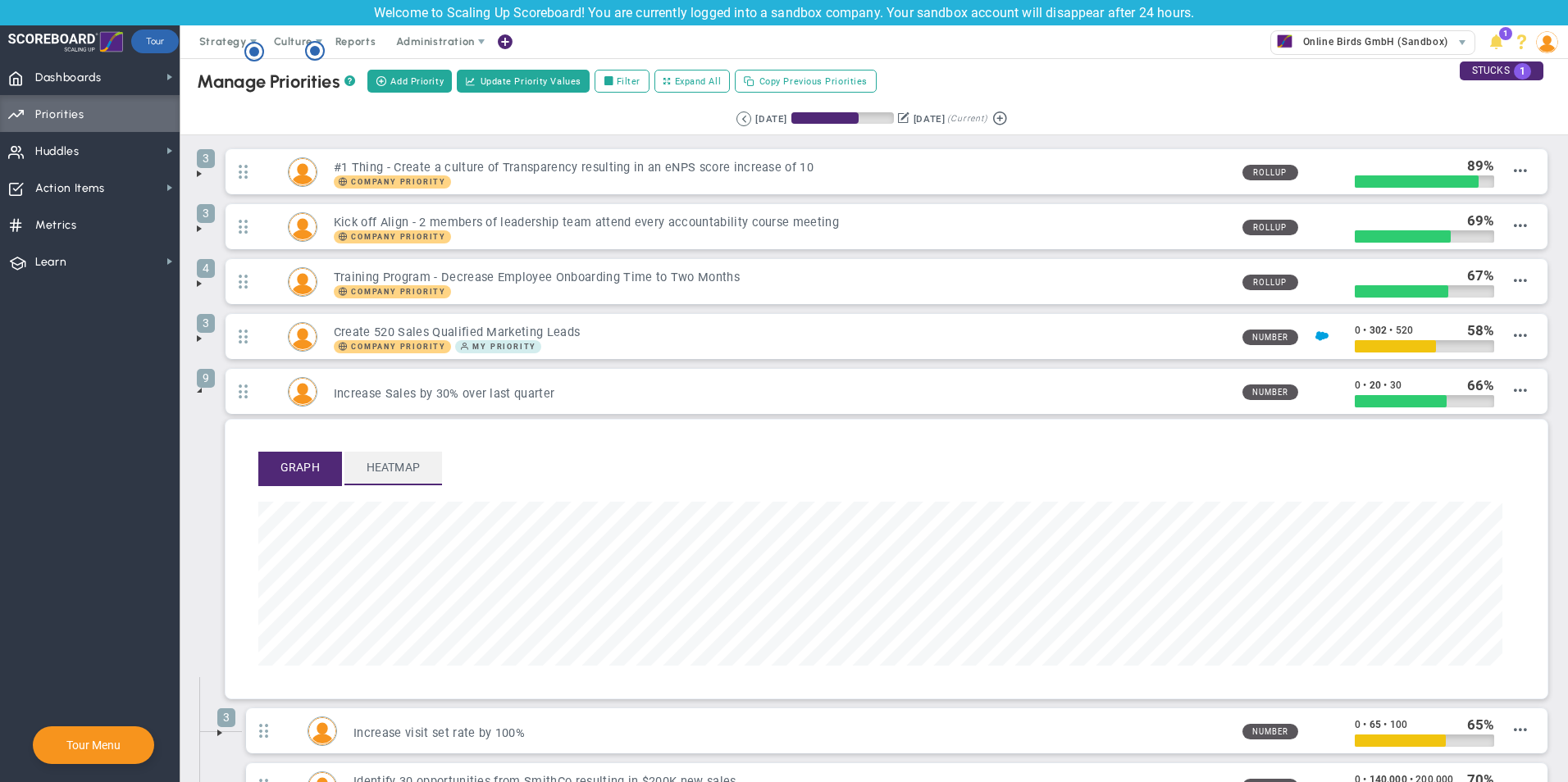
click at [389, 472] on span "Heatmap" at bounding box center [393, 468] width 97 height 32
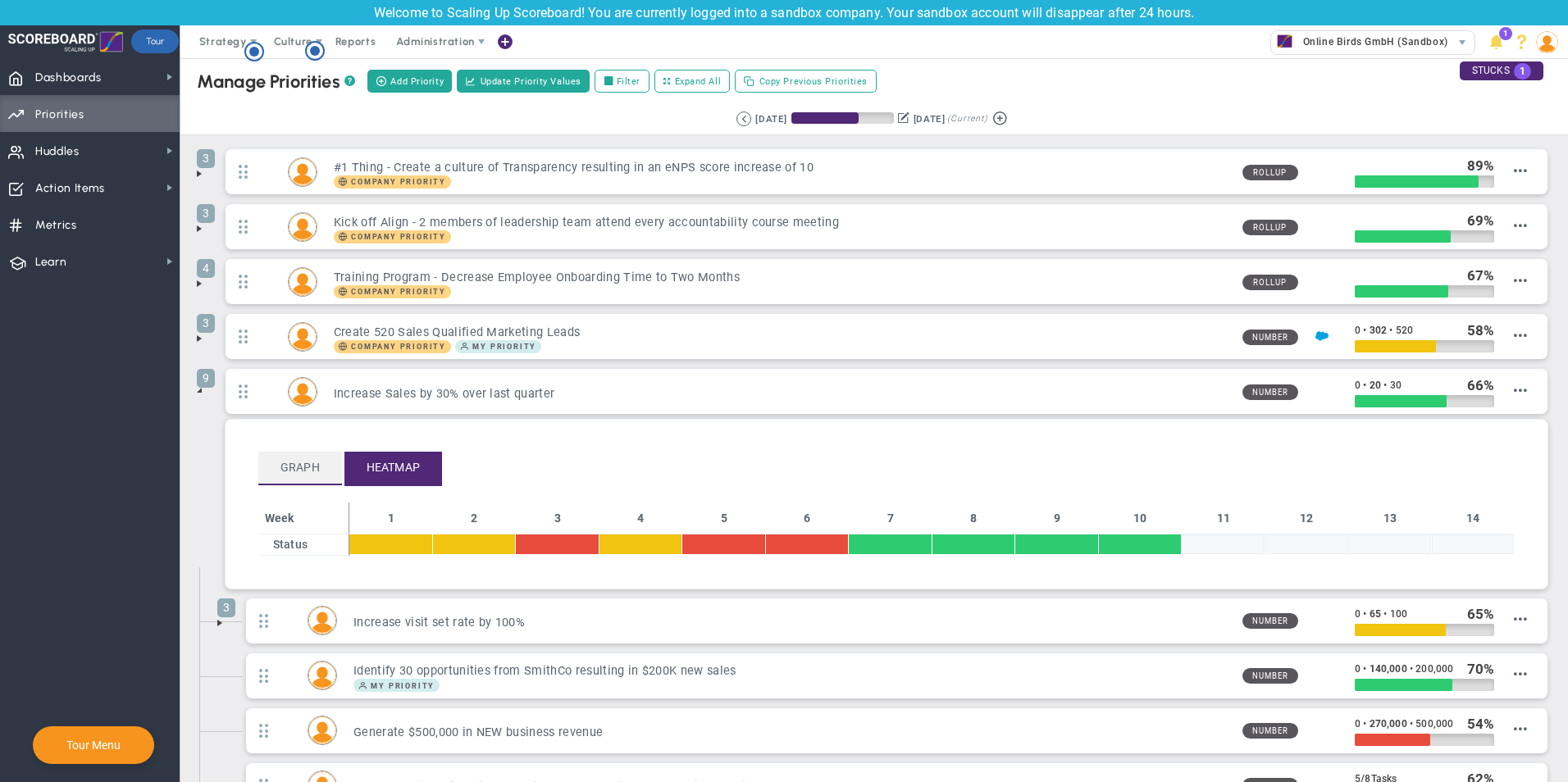
click at [296, 466] on span "Graph" at bounding box center [300, 468] width 84 height 32
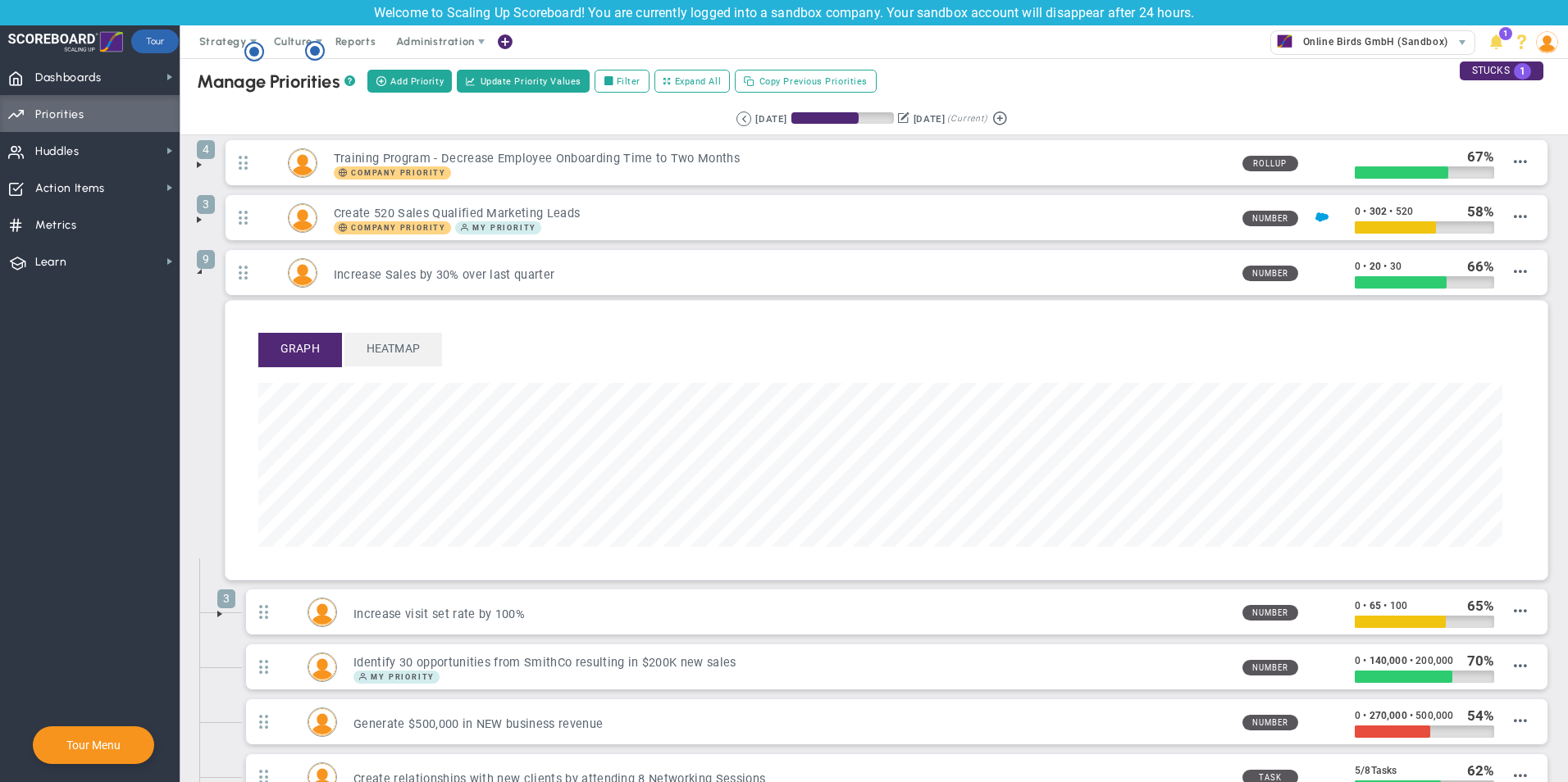
scroll to position [82, 0]
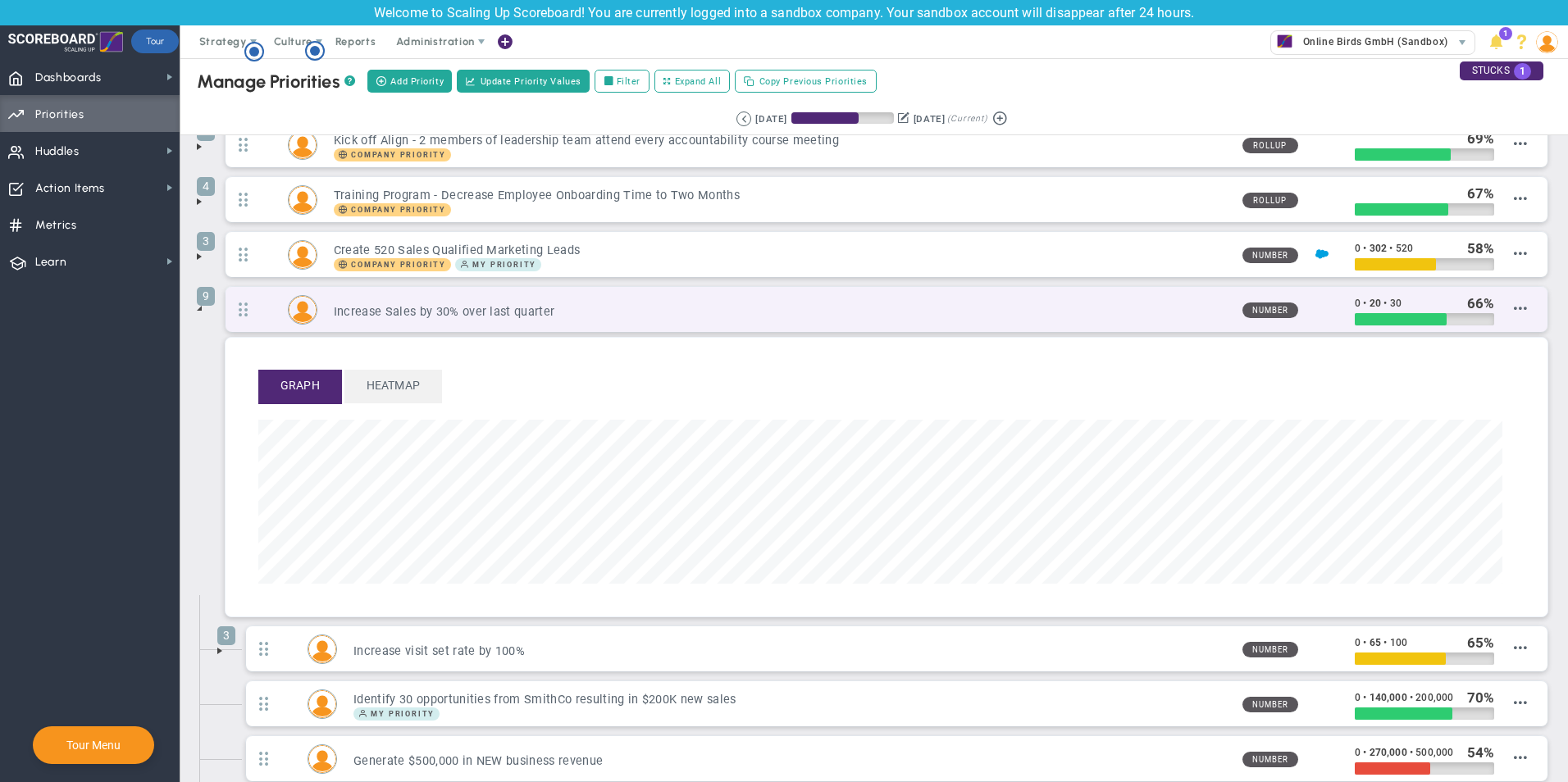
click at [502, 313] on h3 "Increase Sales by 30% over last quarter" at bounding box center [781, 312] width 896 height 15
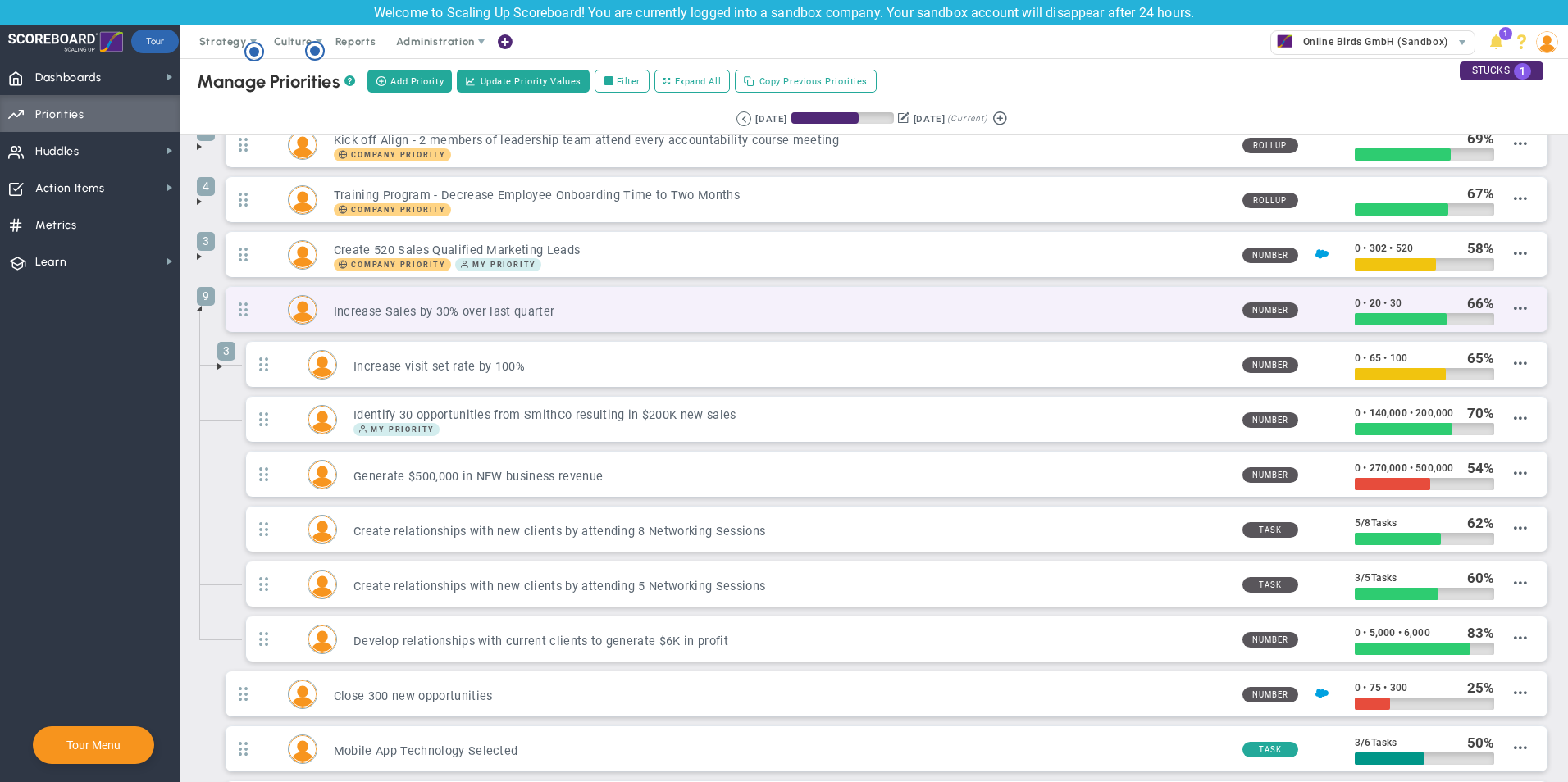
click at [502, 313] on h3 "Increase Sales by 30% over last quarter" at bounding box center [781, 312] width 896 height 15
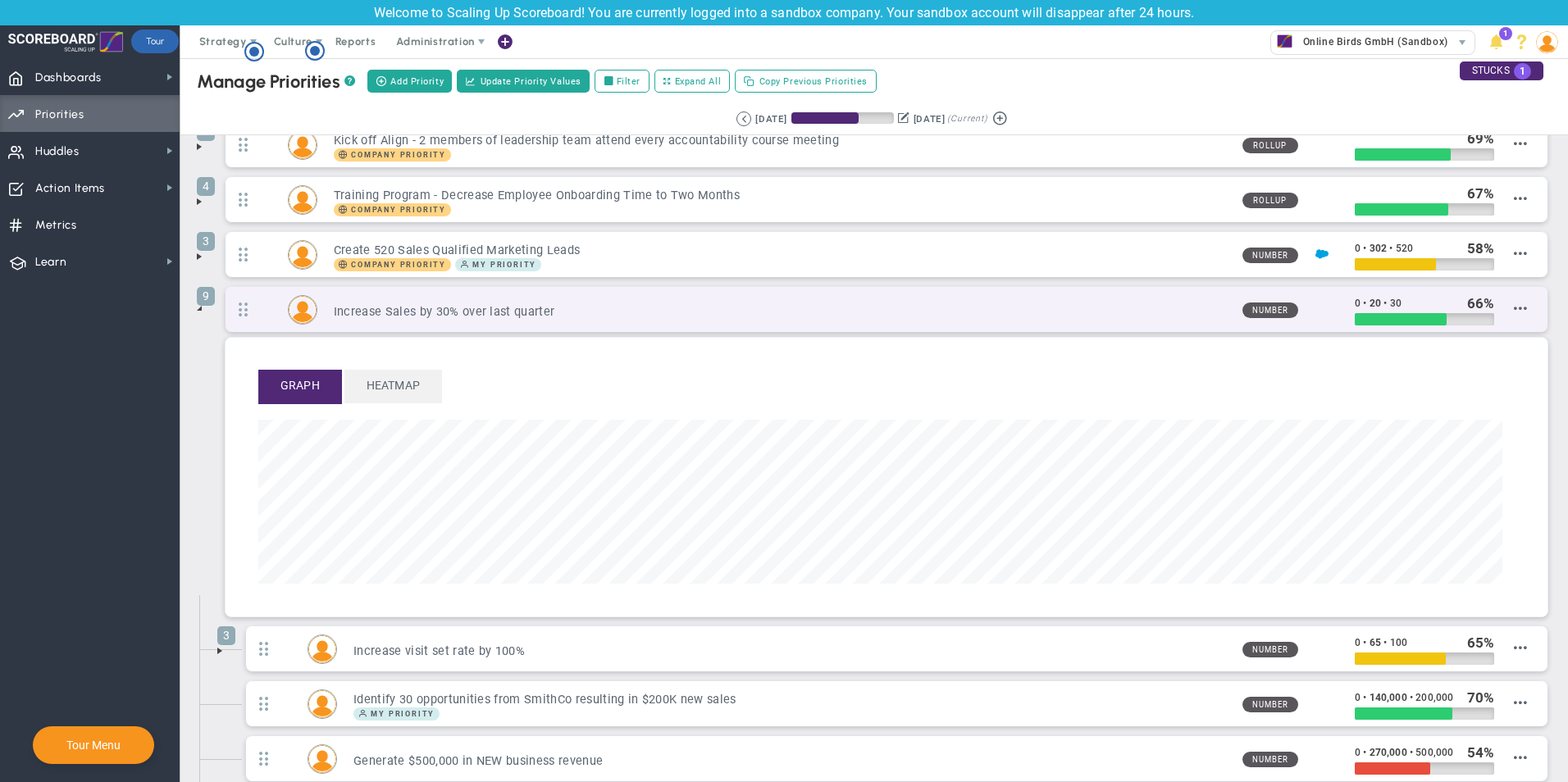
click at [502, 313] on h3 "Increase Sales by 30% over last quarter" at bounding box center [781, 312] width 896 height 15
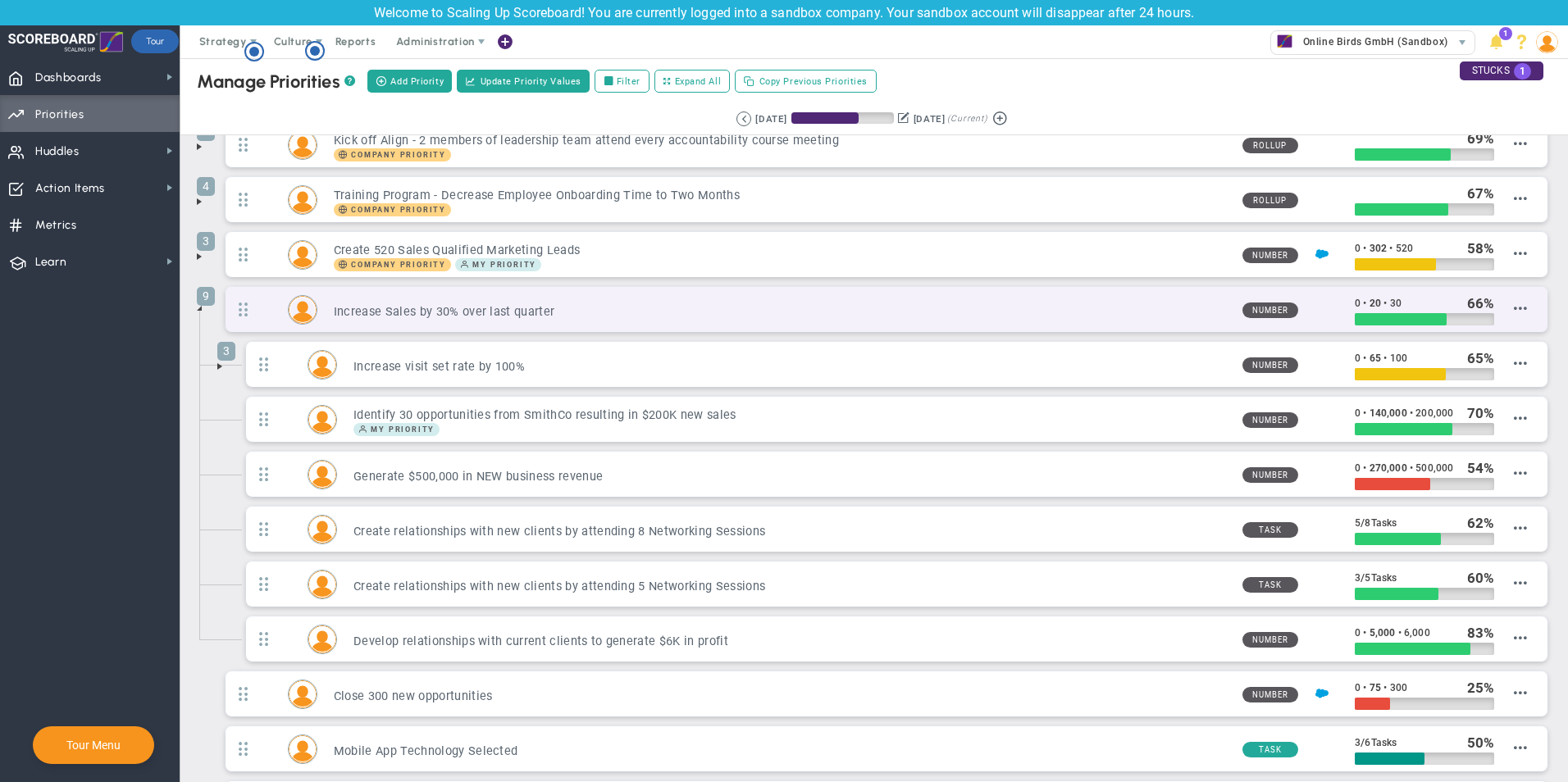
click at [1259, 321] on div "9 Increase Sales by 30% over last quarter Number 0 • 20 • 30 66" at bounding box center [887, 309] width 1322 height 46
click at [1489, 323] on span "Edit Priority" at bounding box center [1498, 323] width 57 height 12
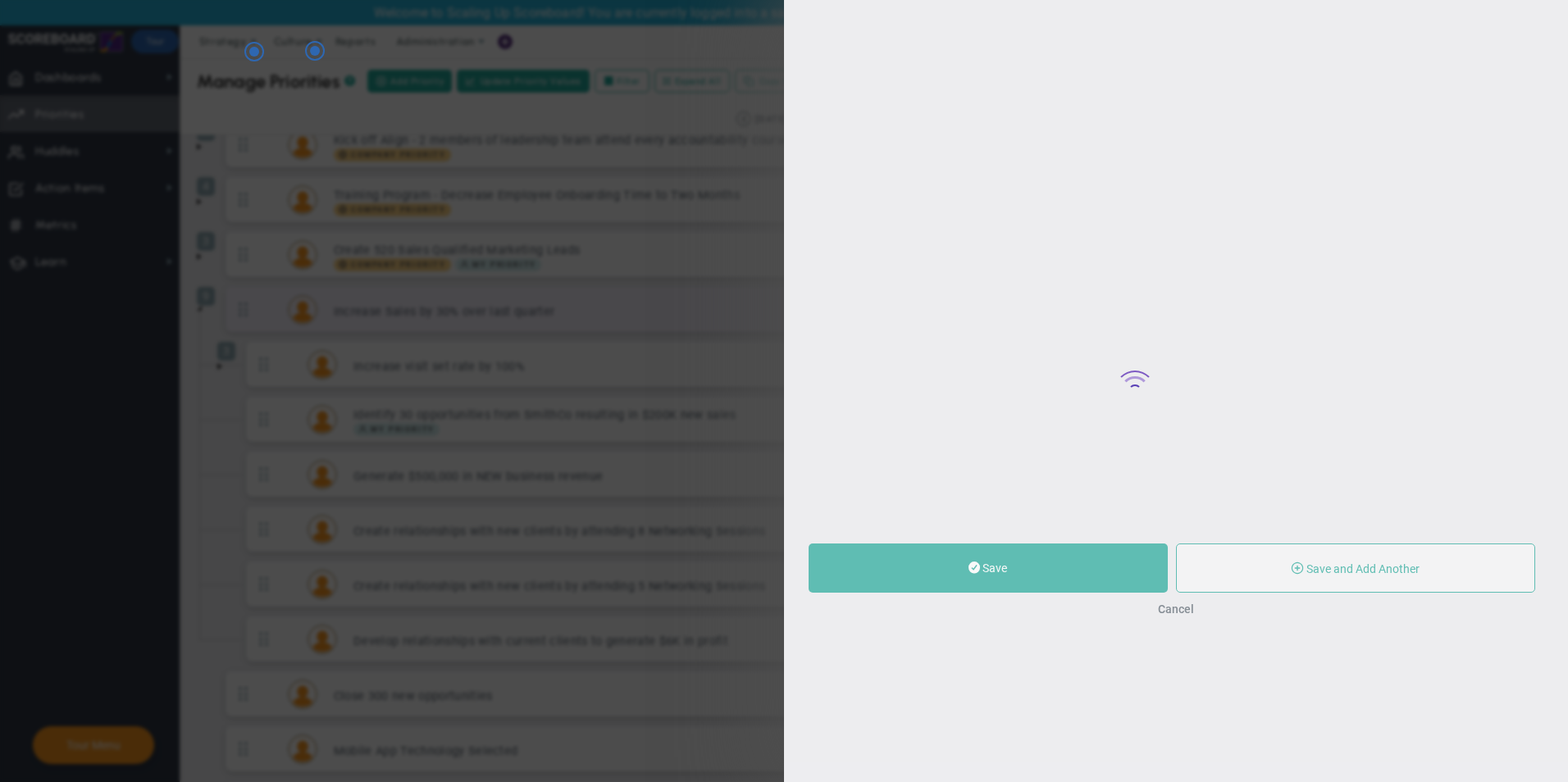
type input "Increase Sales by 30% over last quarter"
type input "0"
type input "20"
type input "30"
radio input "true"
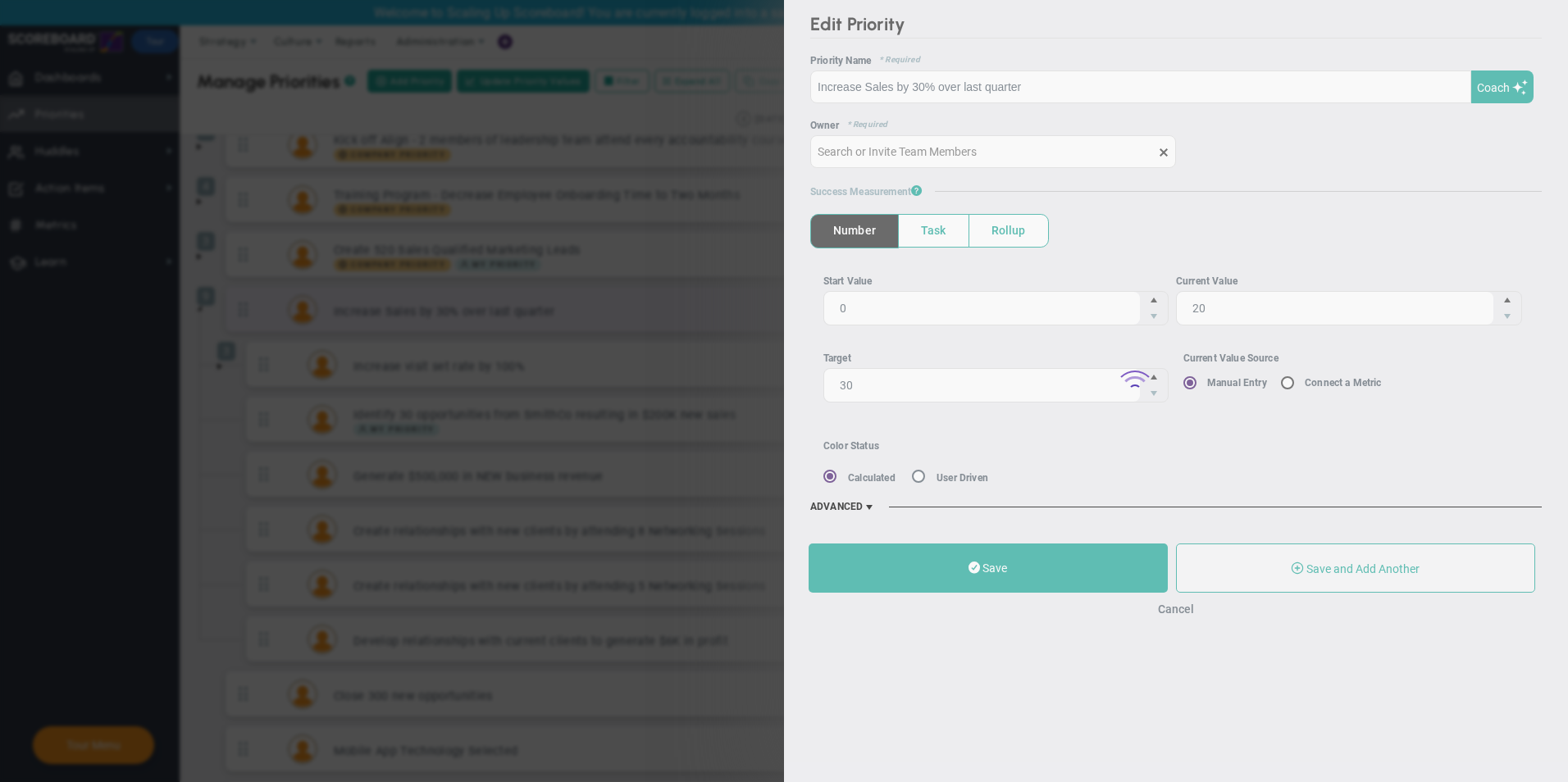
type input "[PERSON_NAME]"
type input "0"
type input "20"
type input "30"
radio input "true"
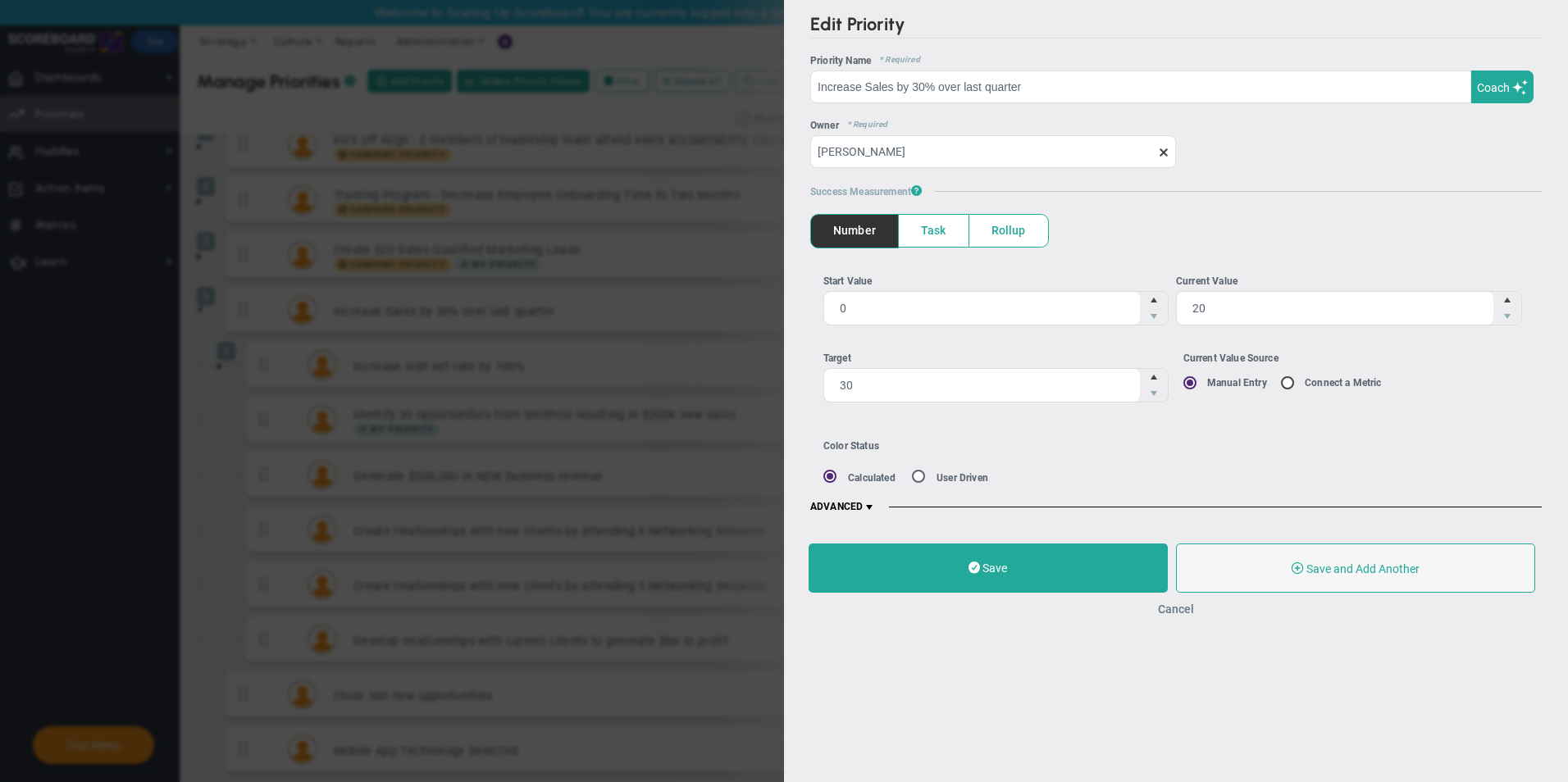
click at [1189, 607] on button "Cancel" at bounding box center [1176, 609] width 36 height 13
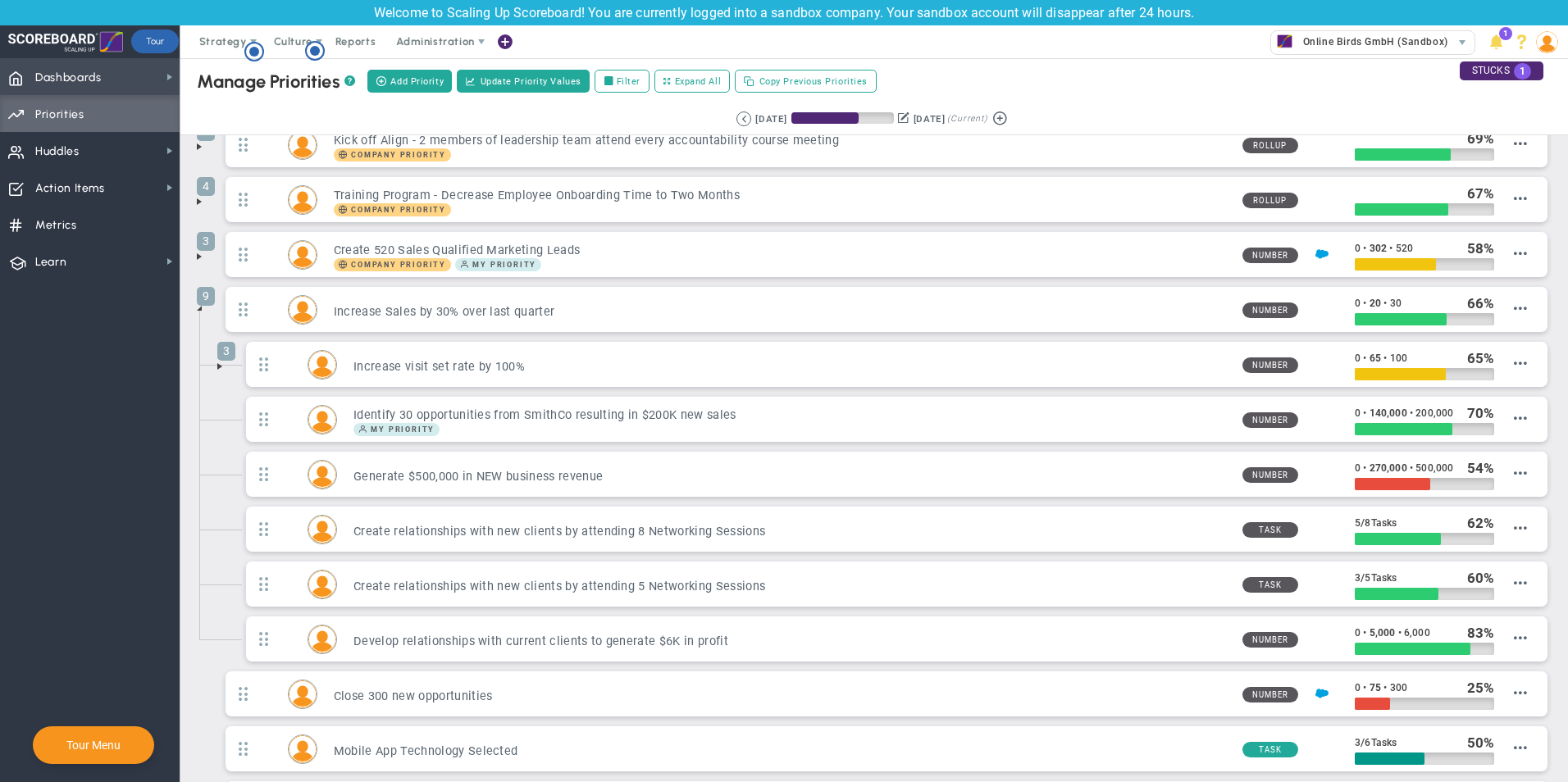
click at [97, 82] on span "Dashboards" at bounding box center [68, 78] width 66 height 35
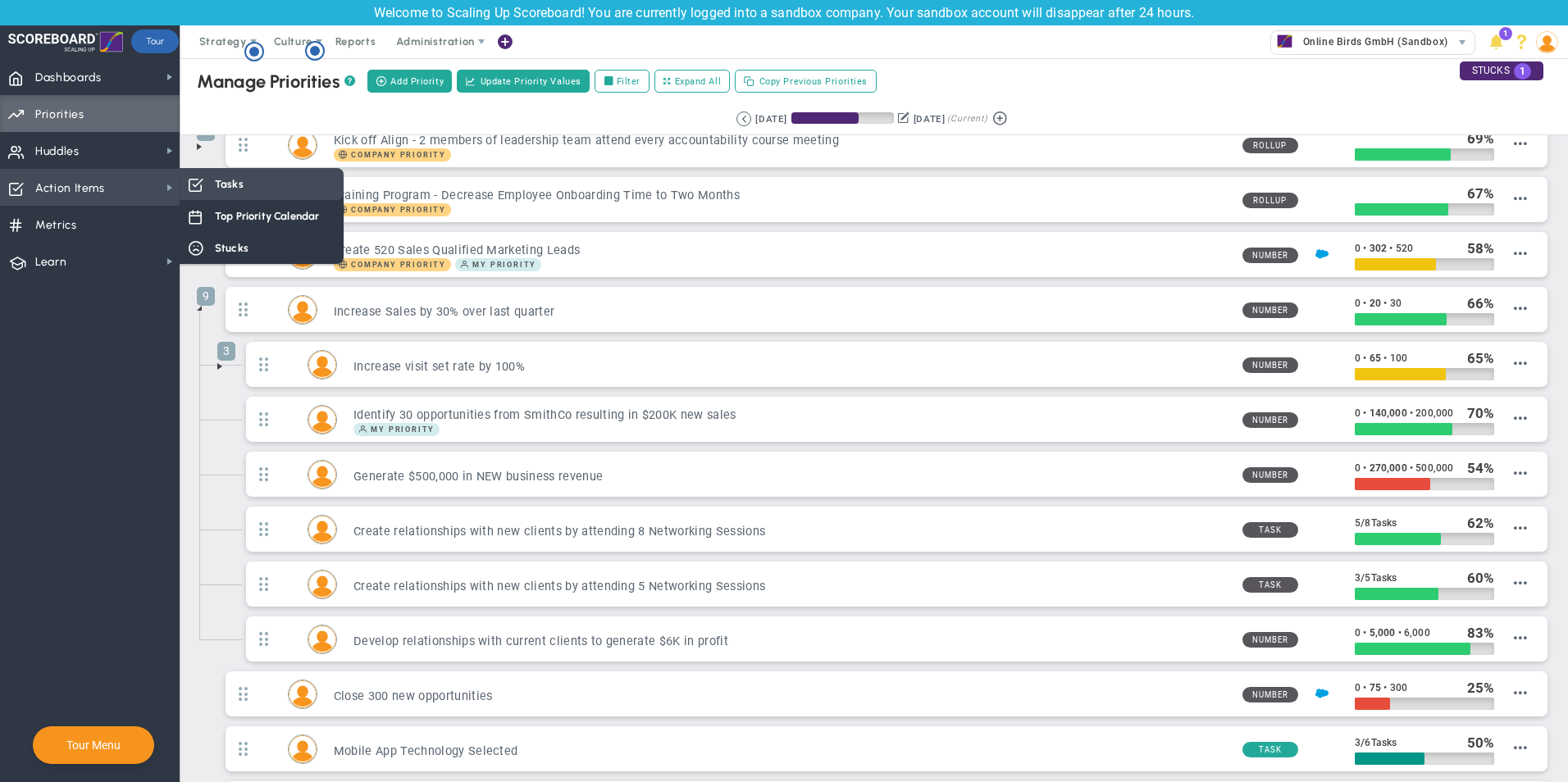
click at [232, 187] on span "Tasks" at bounding box center [229, 183] width 29 height 15
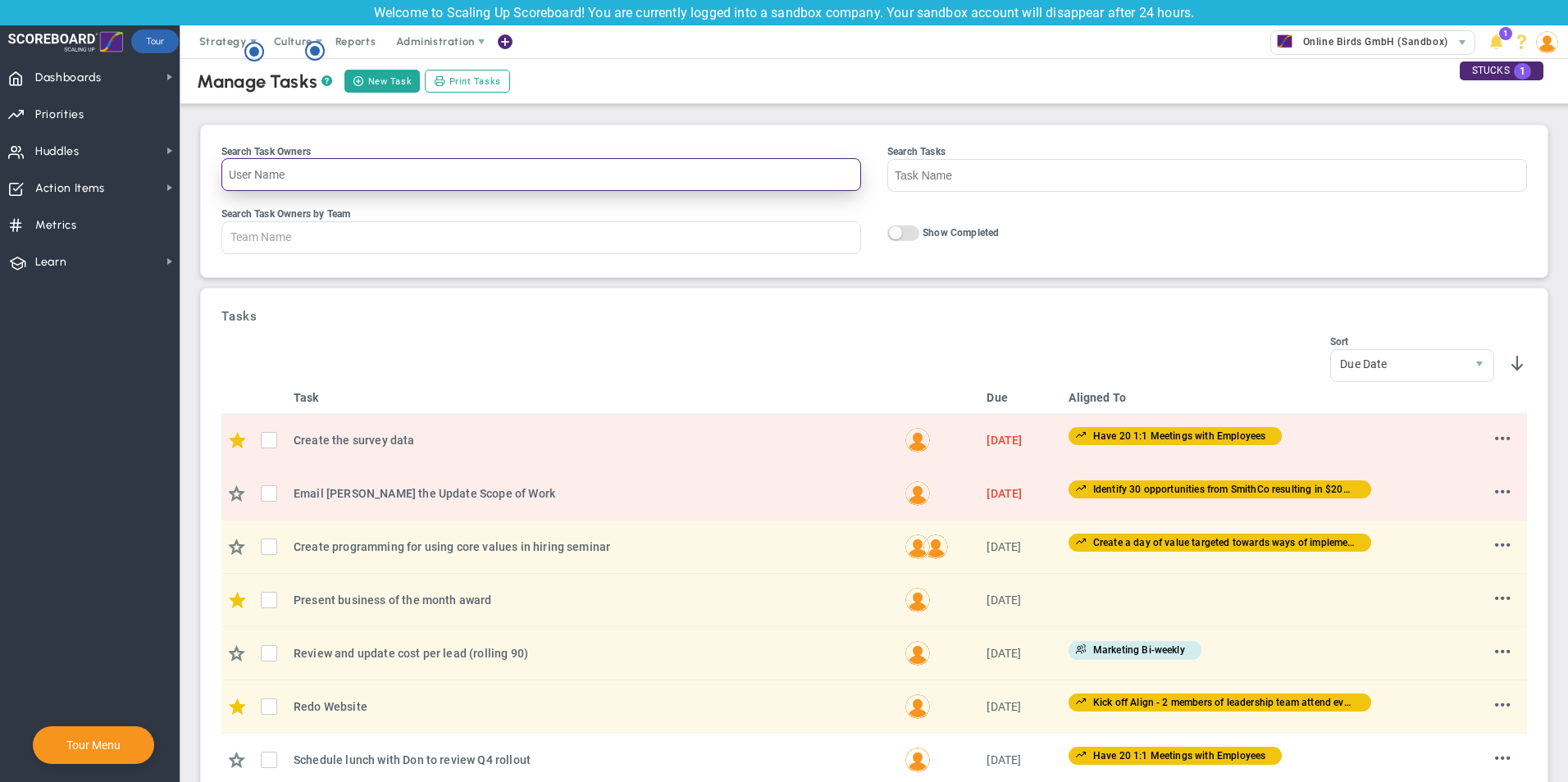
click at [351, 170] on input "Search Task Owners" at bounding box center [541, 174] width 639 height 33
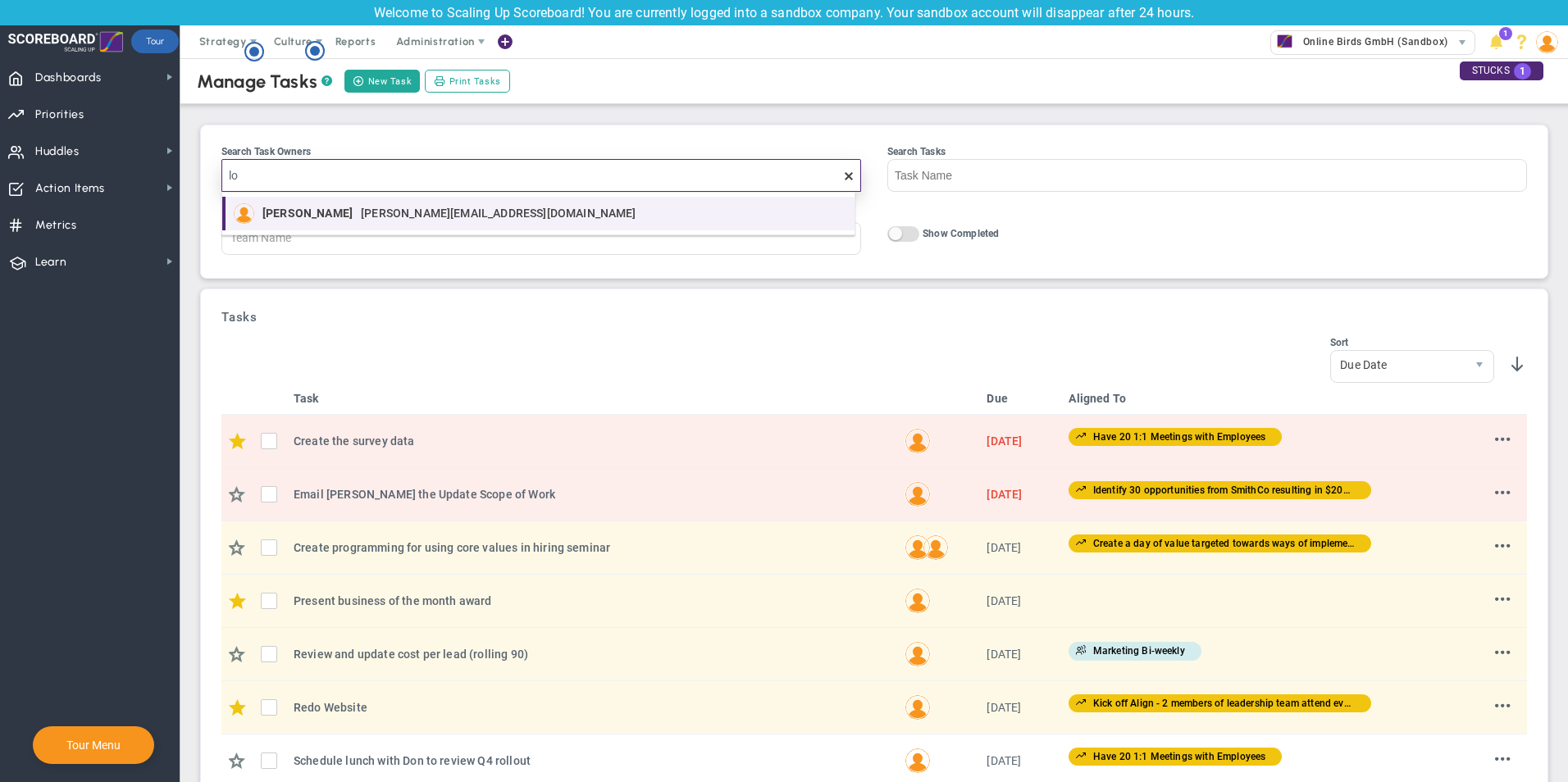
click at [426, 214] on span "[PERSON_NAME][EMAIL_ADDRESS][DOMAIN_NAME]" at bounding box center [498, 212] width 276 height 12
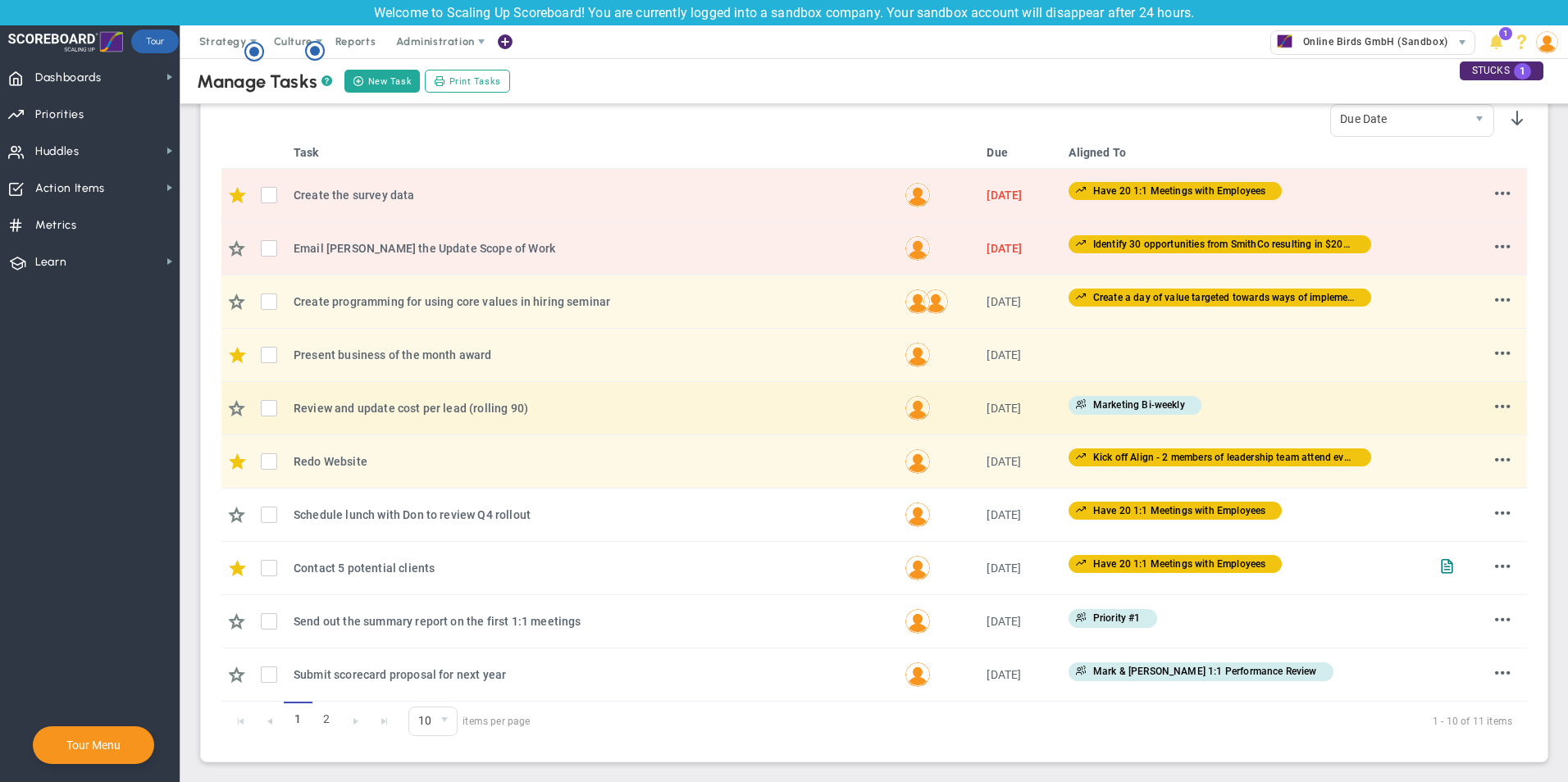
scroll to position [245, 0]
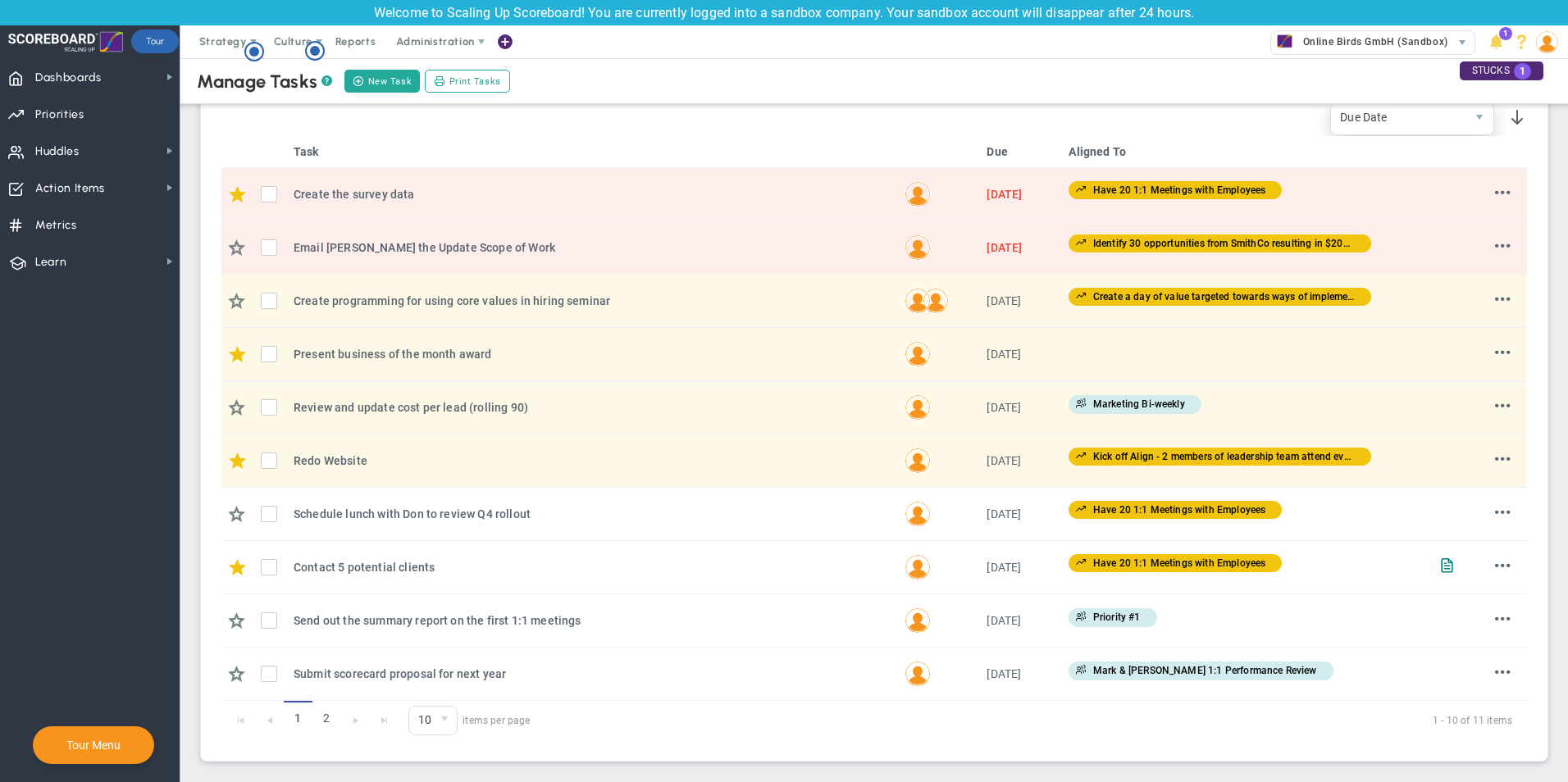
type input "[PERSON_NAME]"
click at [1417, 119] on span "Due Date" at bounding box center [1397, 117] width 135 height 28
click at [1352, 181] on li "Priority" at bounding box center [1400, 191] width 163 height 35
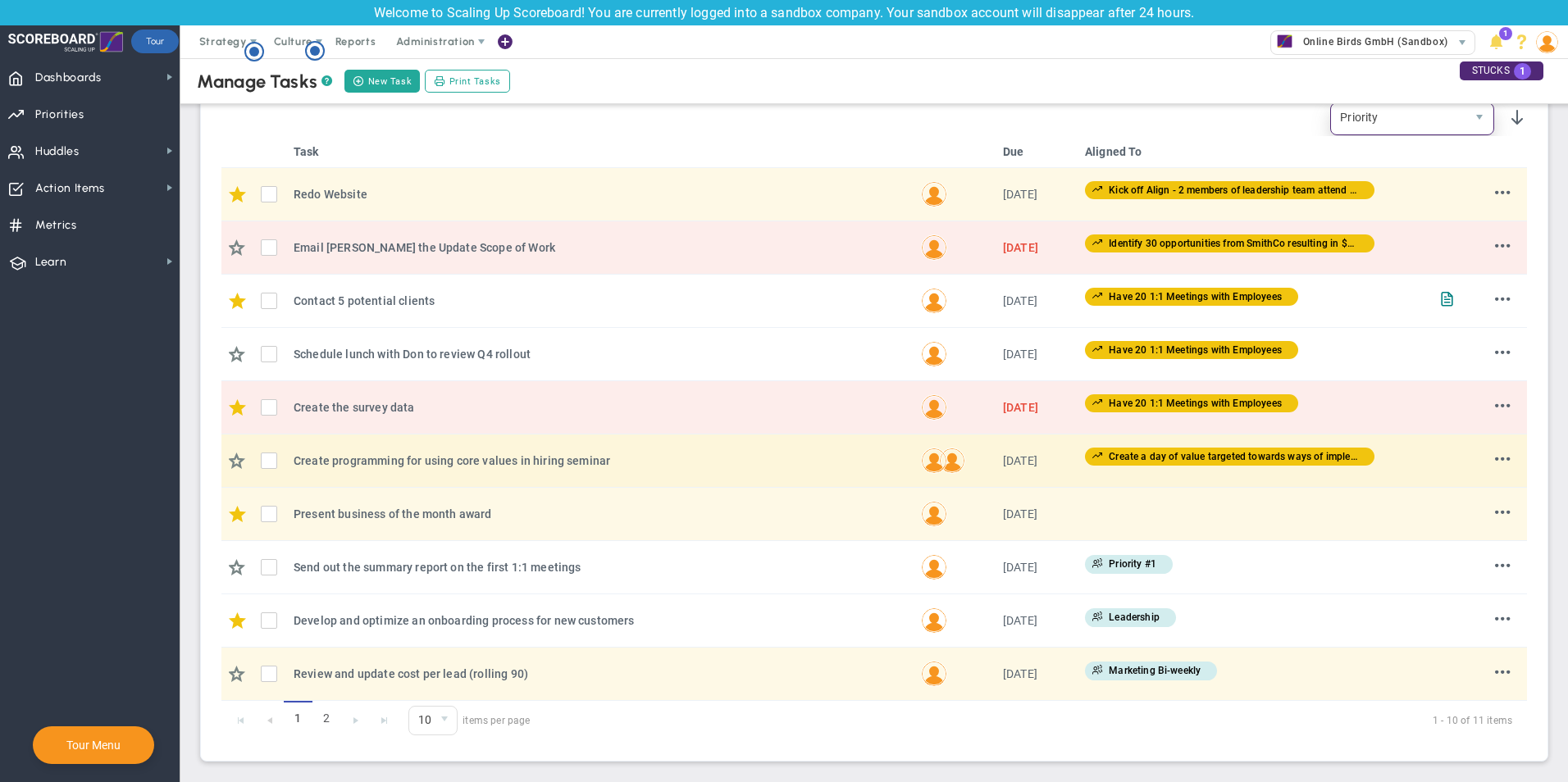
scroll to position [253, 0]
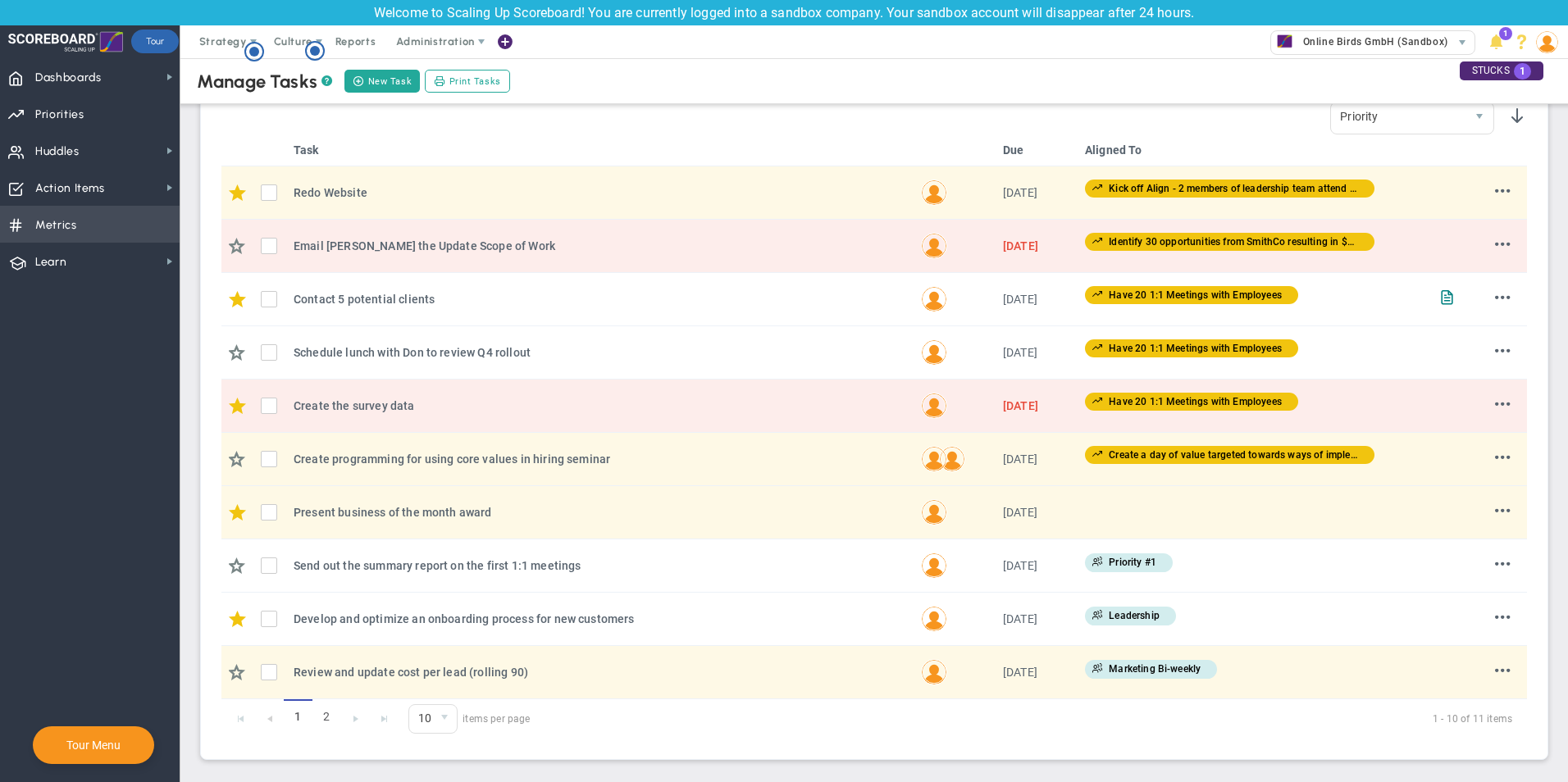
click at [82, 226] on span "Metrics Metrics" at bounding box center [89, 223] width 179 height 37
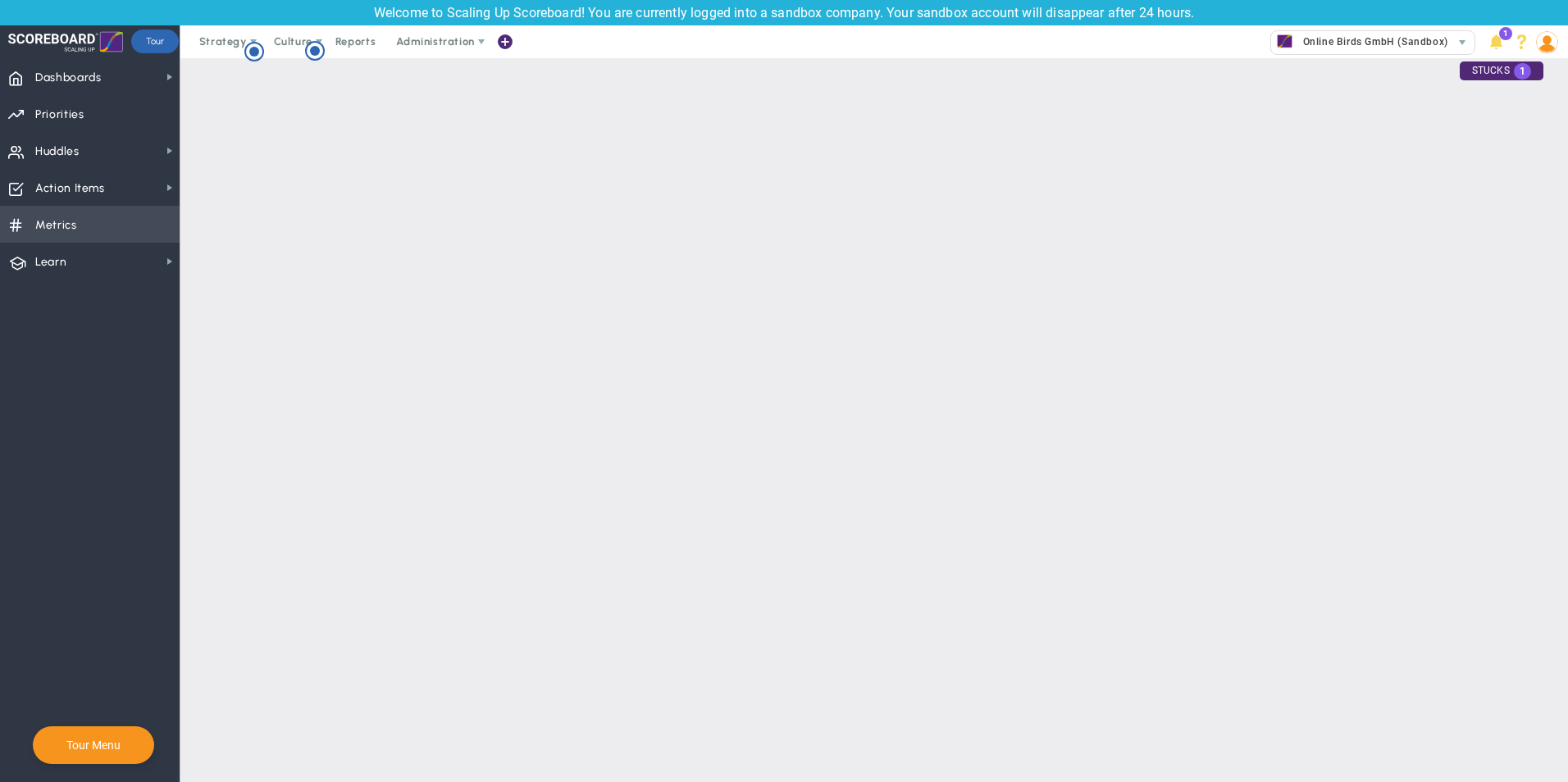
checkbox input "false"
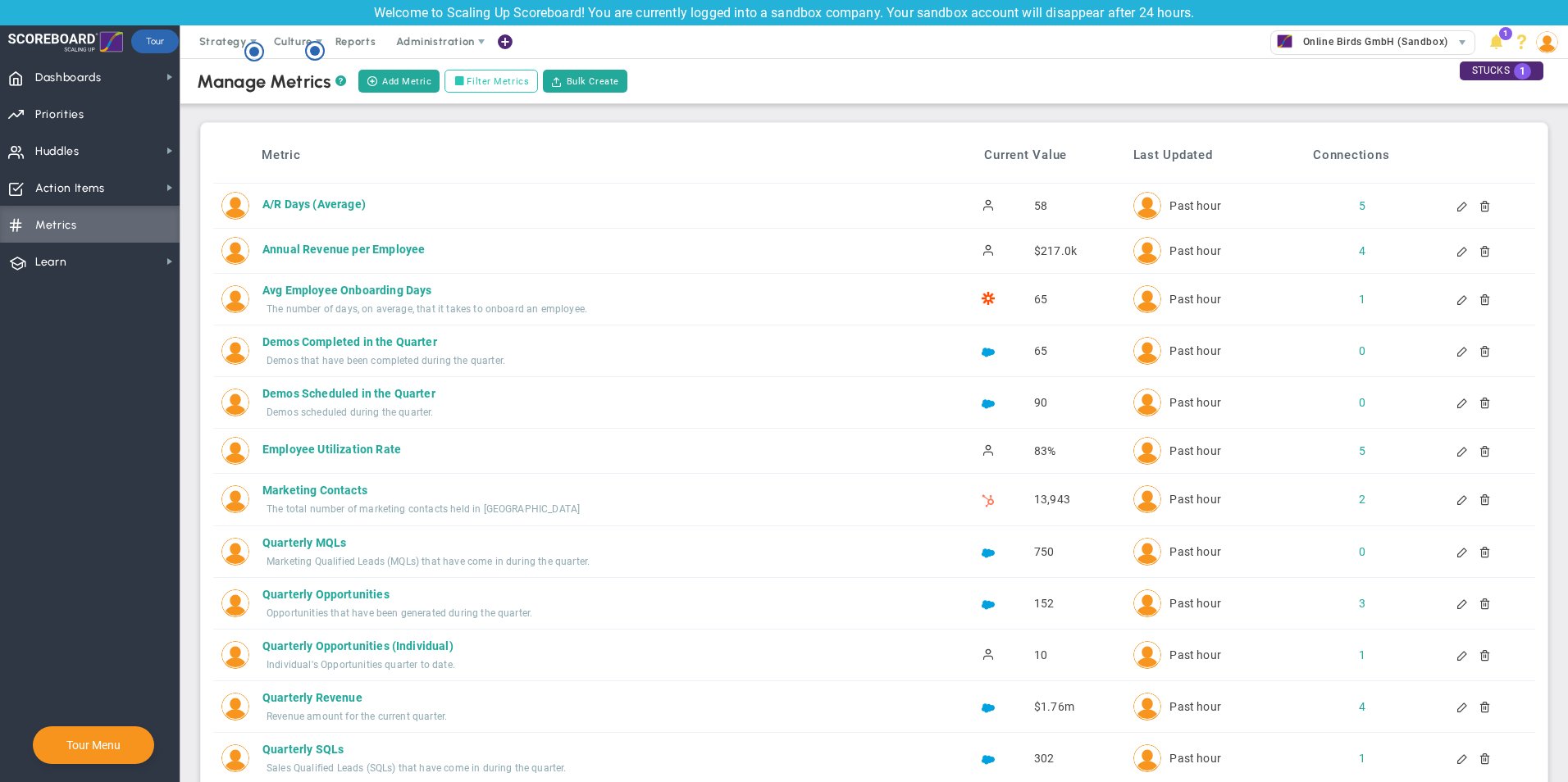
click at [494, 87] on label "Filter Metrics" at bounding box center [491, 81] width 94 height 23
click at [468, 87] on input "Filter Metrics" at bounding box center [462, 81] width 12 height 12
checkbox input "true"
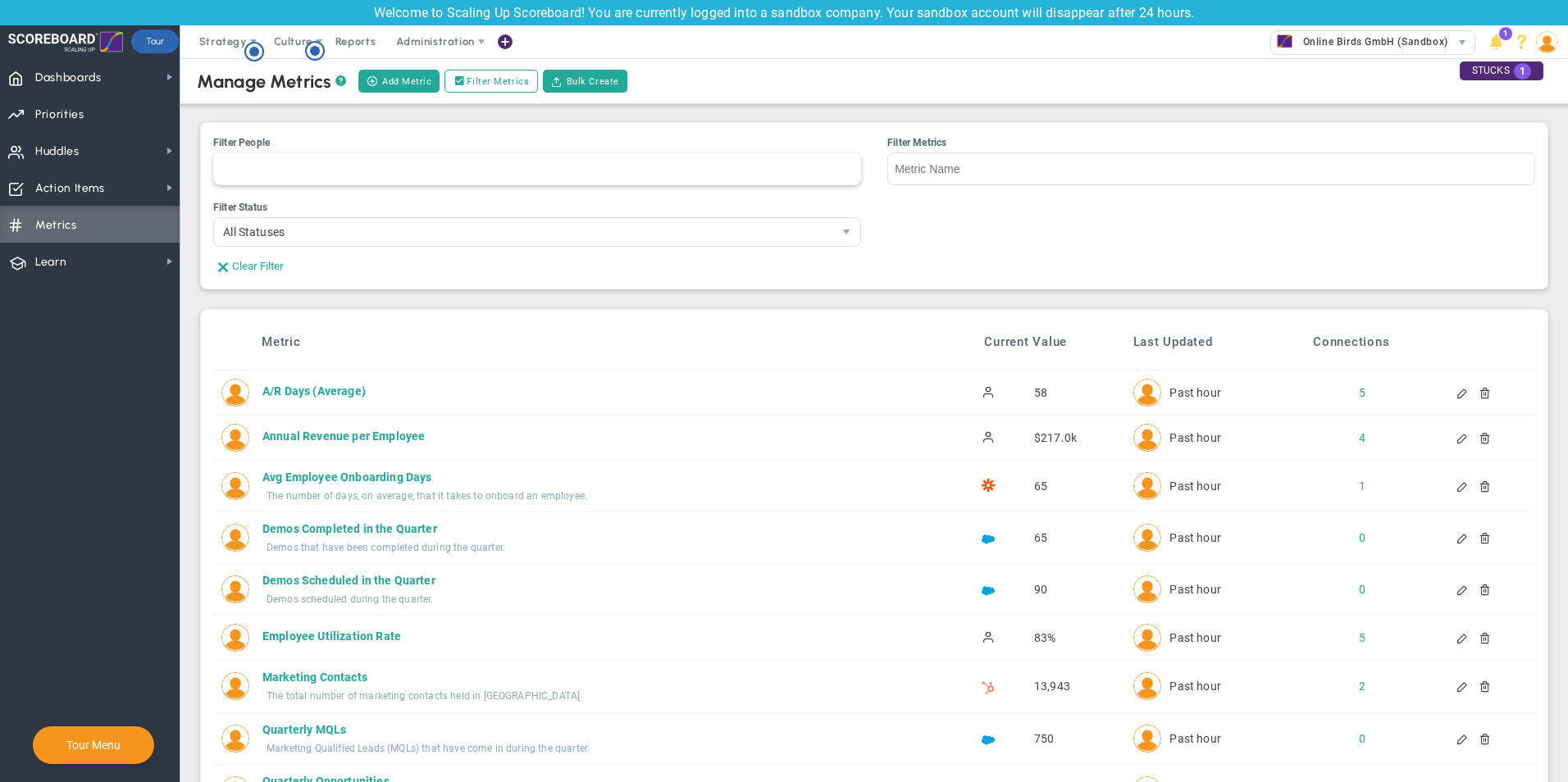
click at [437, 167] on div at bounding box center [537, 169] width 647 height 33
click at [251, 167] on input "Filter People [PERSON_NAME] [PERSON_NAME] [PERSON_NAME] [PERSON_NAME] [PERSON_N…" at bounding box center [232, 169] width 37 height 31
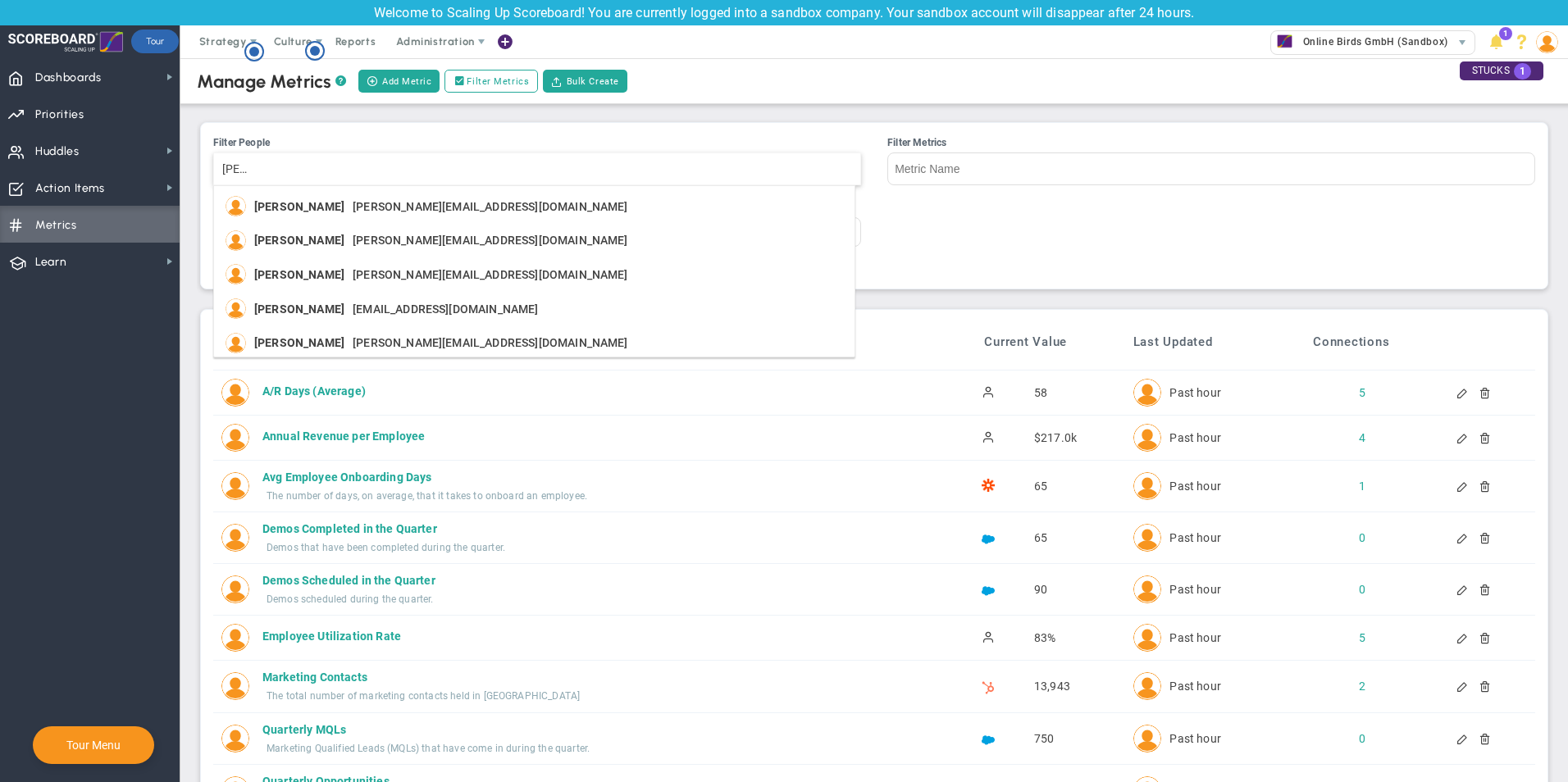
type input "loui"
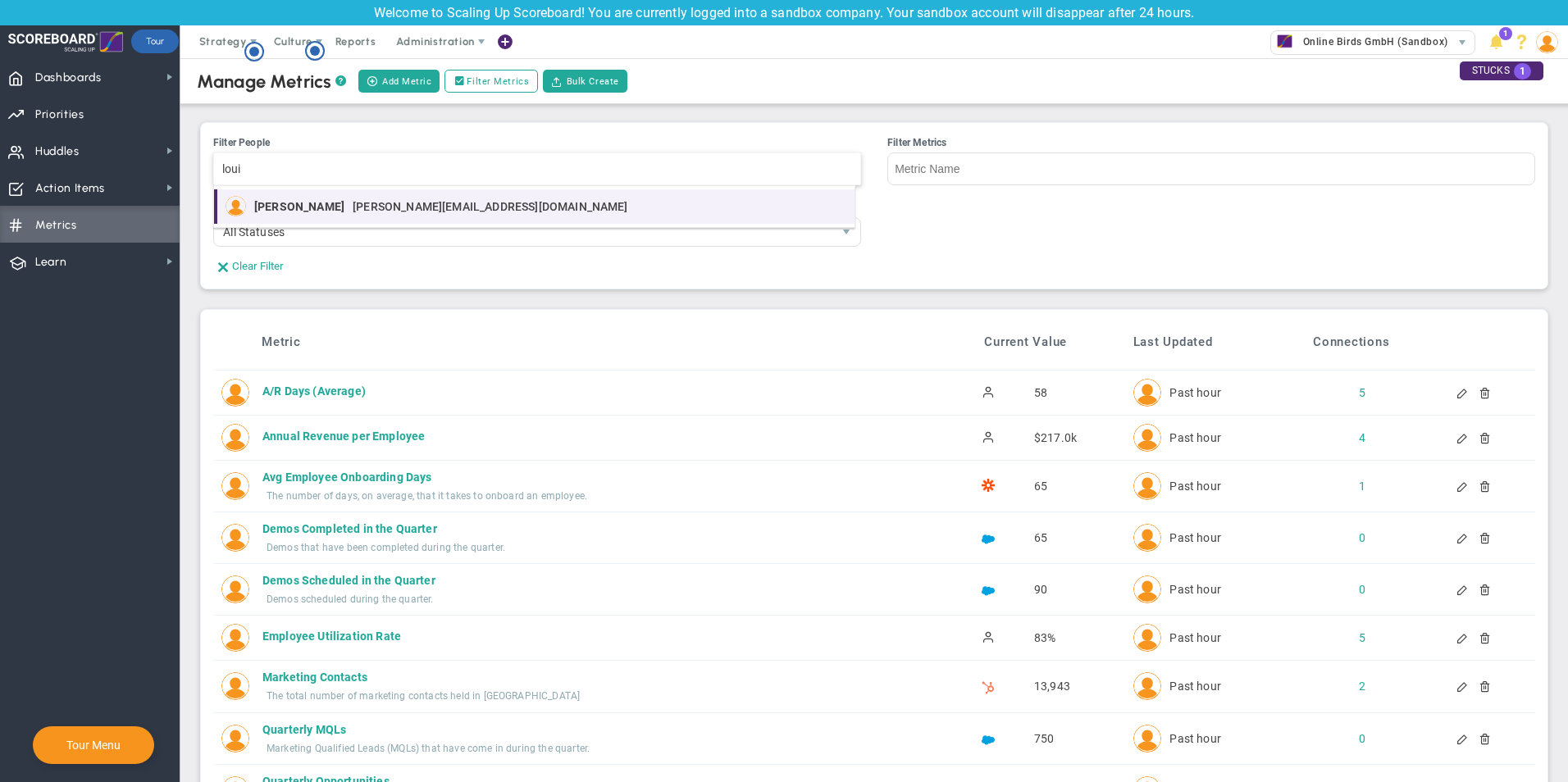
click at [466, 198] on div "[PERSON_NAME] [PERSON_NAME][EMAIL_ADDRESS][DOMAIN_NAME]" at bounding box center [446, 205] width 382 height 21
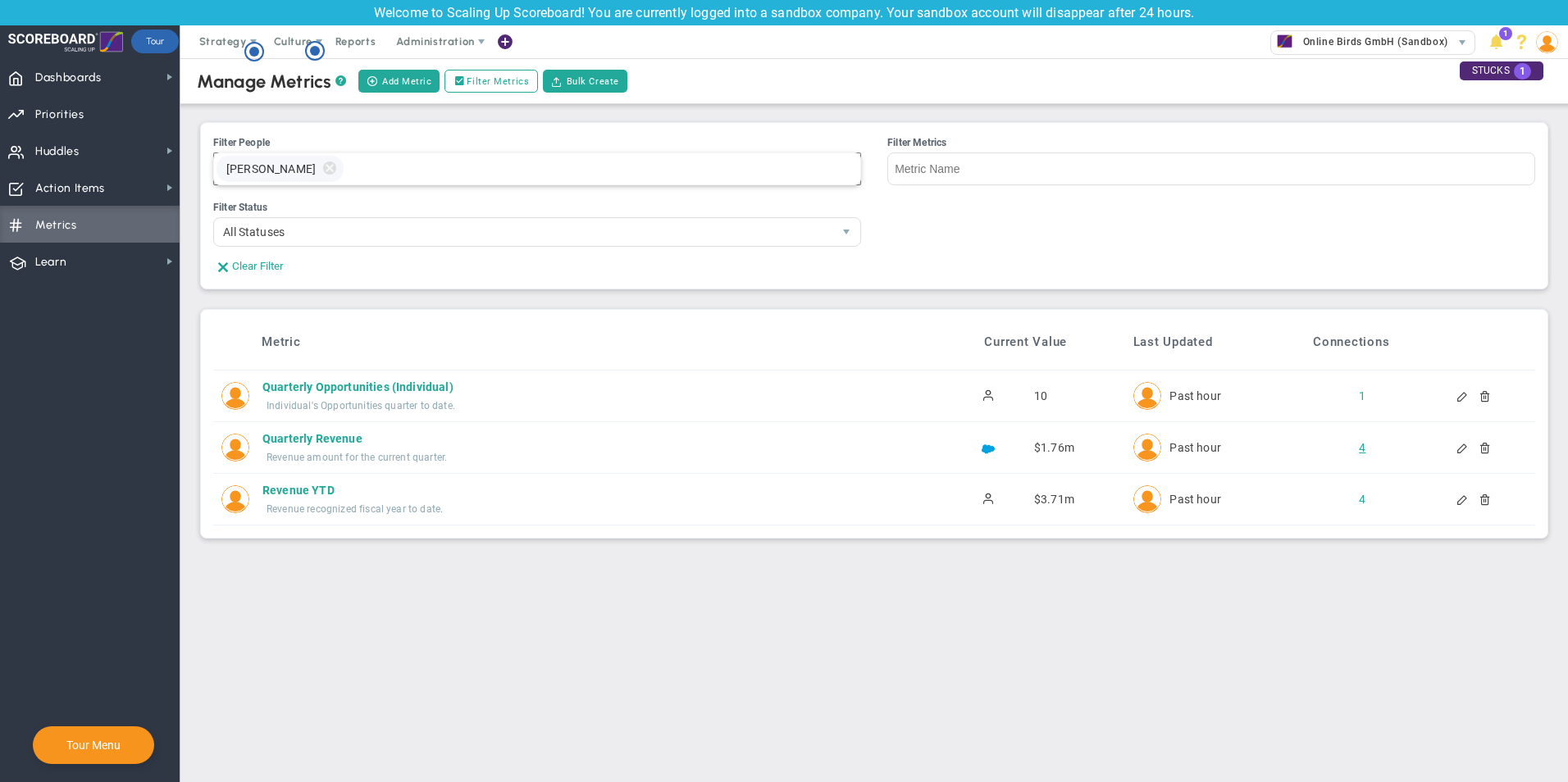
click at [1358, 448] on div "4" at bounding box center [1347, 447] width 28 height 16
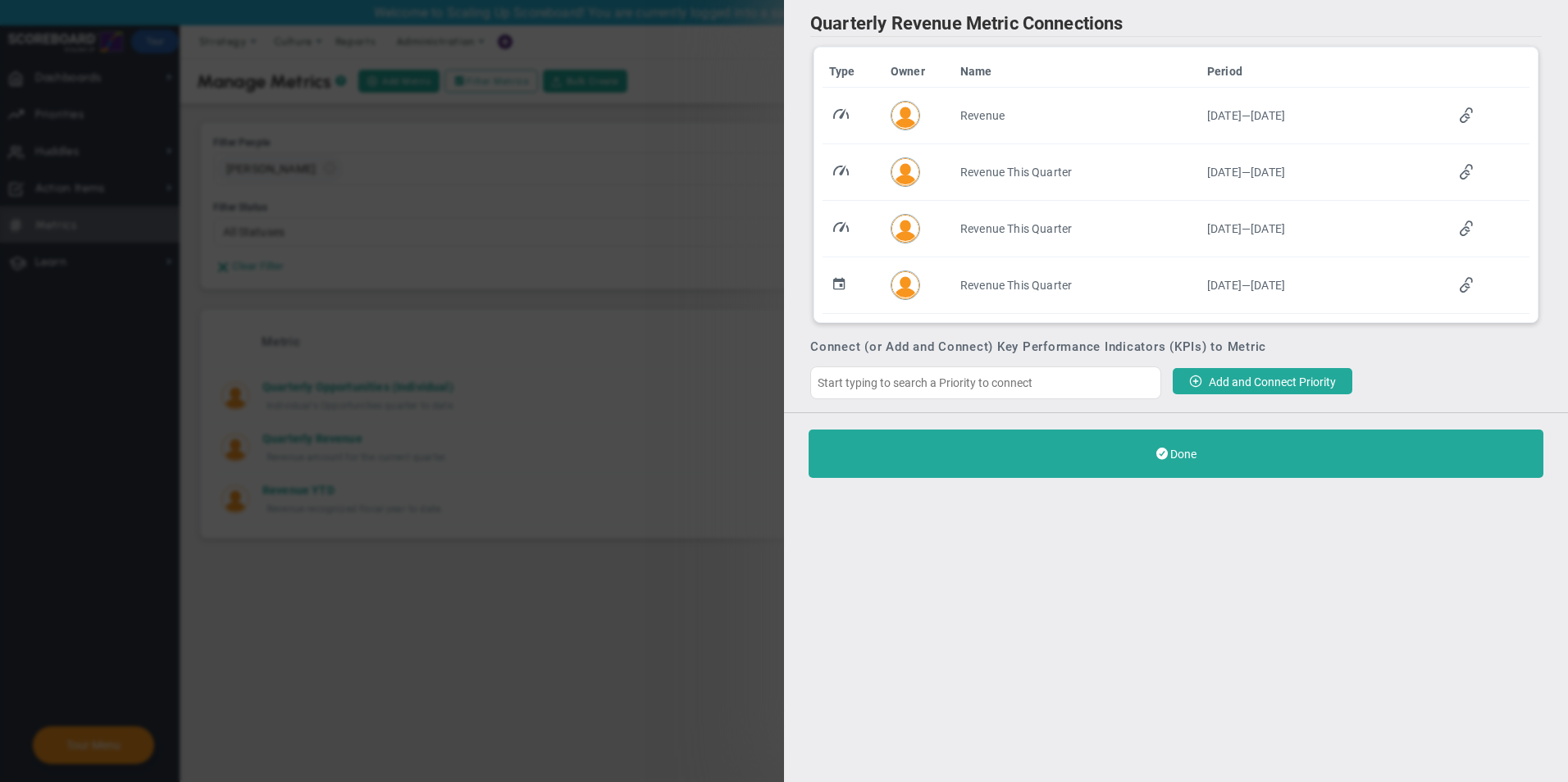
click at [575, 463] on div "Quarterly Revenue Metric Connections Type Owner Name Period Revenue [DATE] — [D…" at bounding box center [784, 391] width 1568 height 782
click at [645, 134] on div "Quarterly Revenue Metric Connections Type Owner Name Period Revenue [DATE] — [D…" at bounding box center [784, 391] width 1568 height 782
click at [413, 136] on div "Quarterly Revenue Metric Connections Type Owner Name Period Revenue [DATE] — [D…" at bounding box center [784, 391] width 1568 height 782
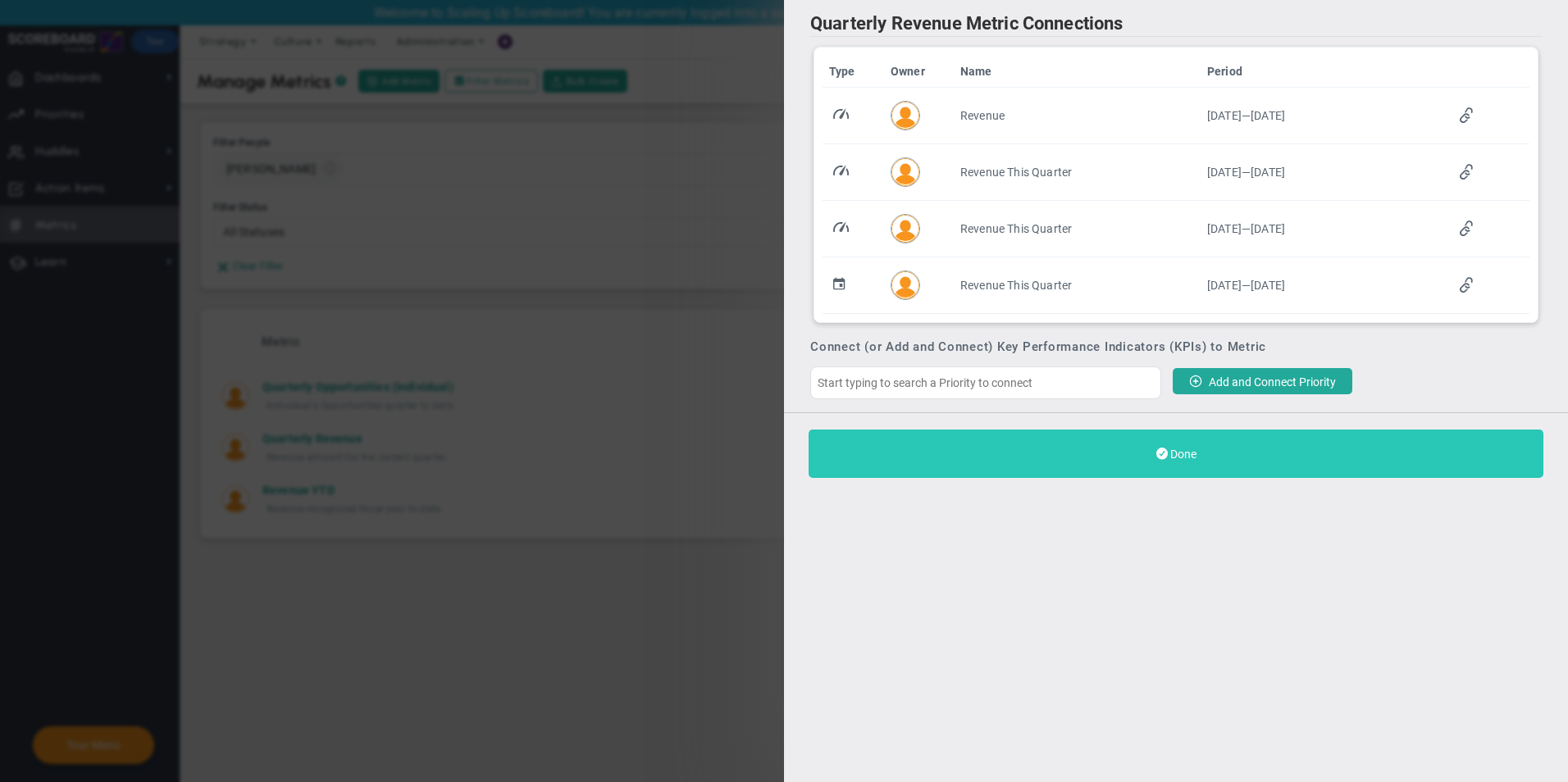
click at [1251, 462] on button "Done" at bounding box center [1175, 453] width 735 height 48
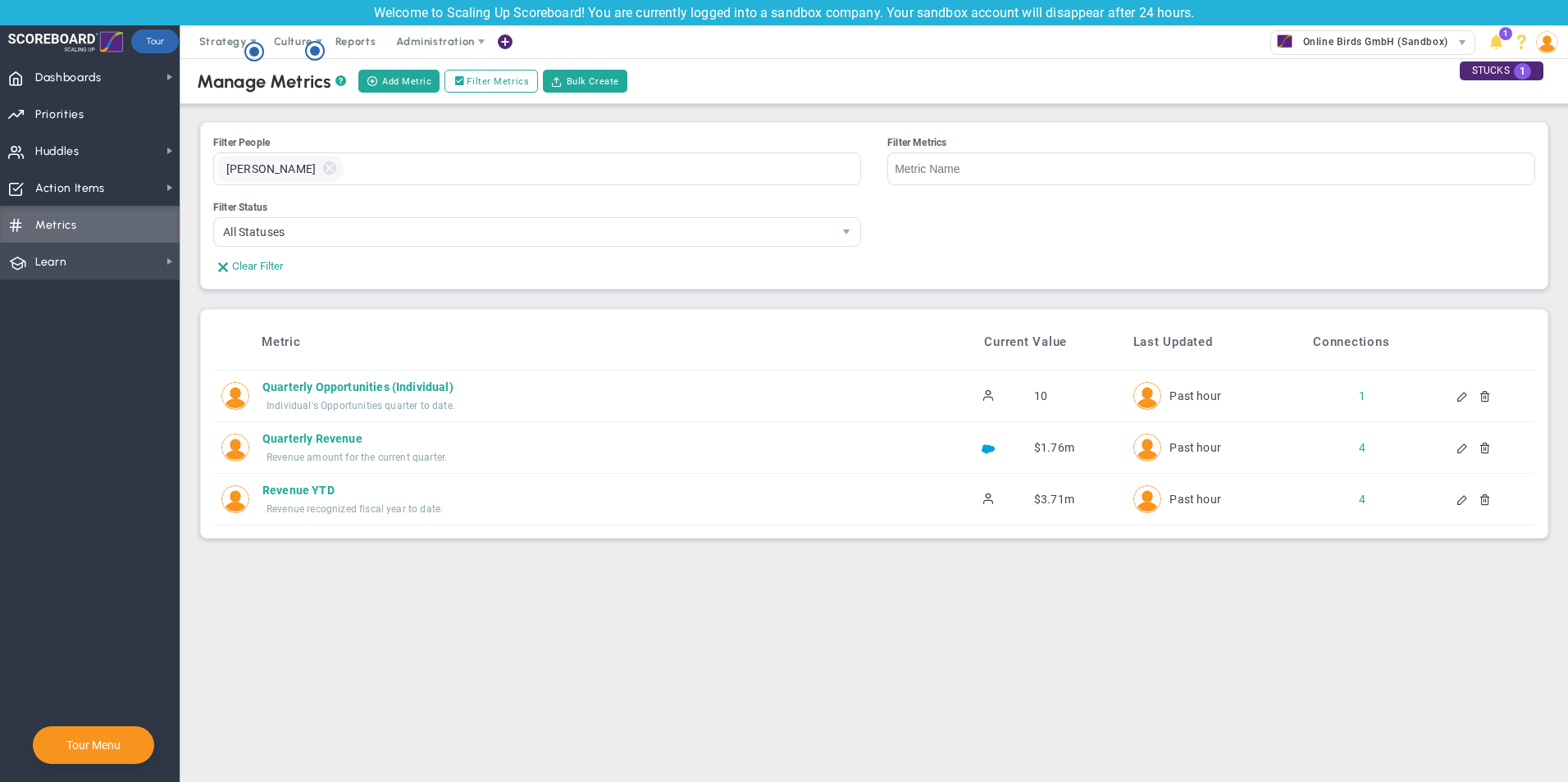
click at [79, 253] on span "Learn Learn" at bounding box center [89, 261] width 179 height 37
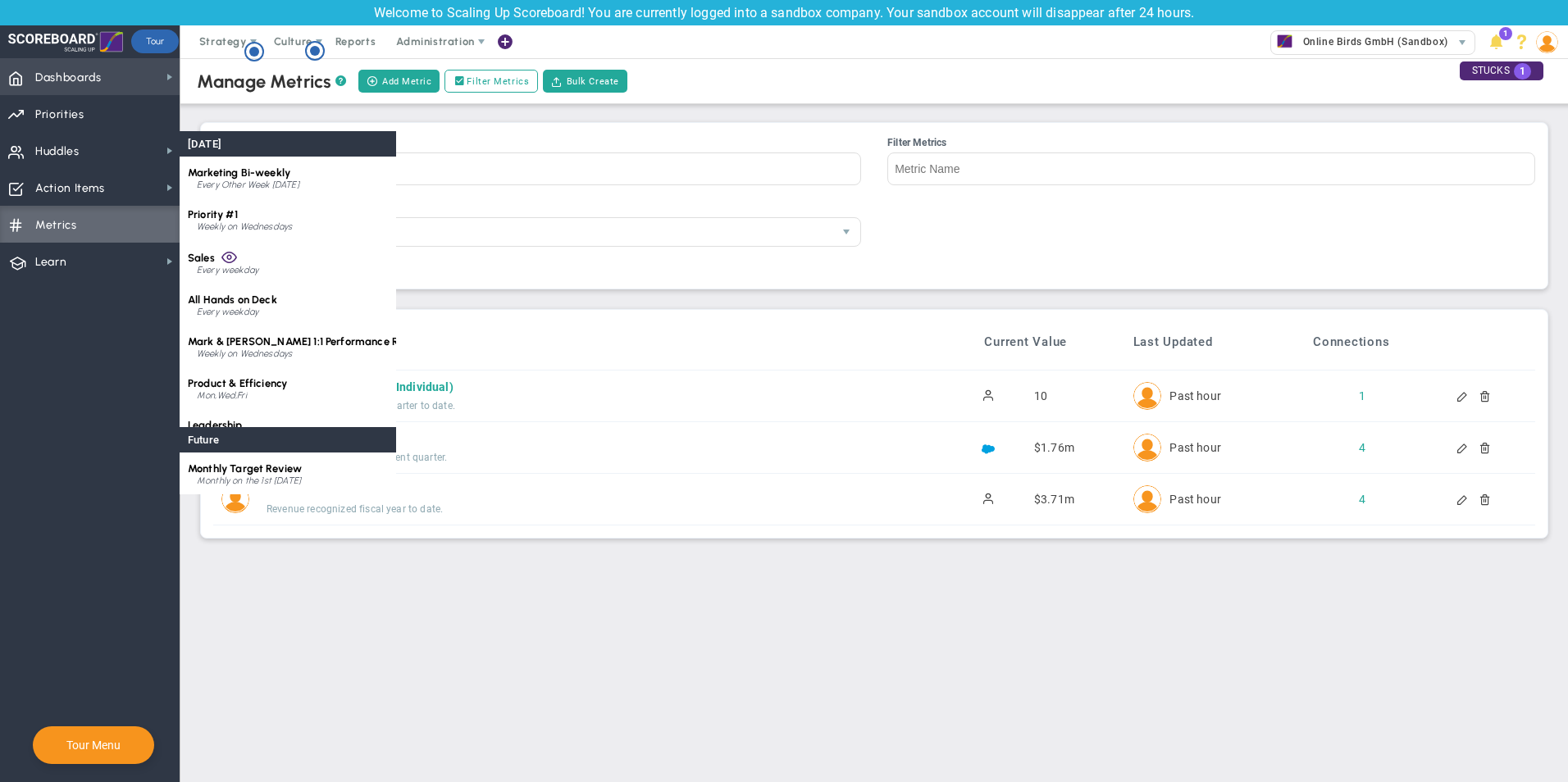
click at [84, 79] on span "Dashboards" at bounding box center [68, 78] width 66 height 35
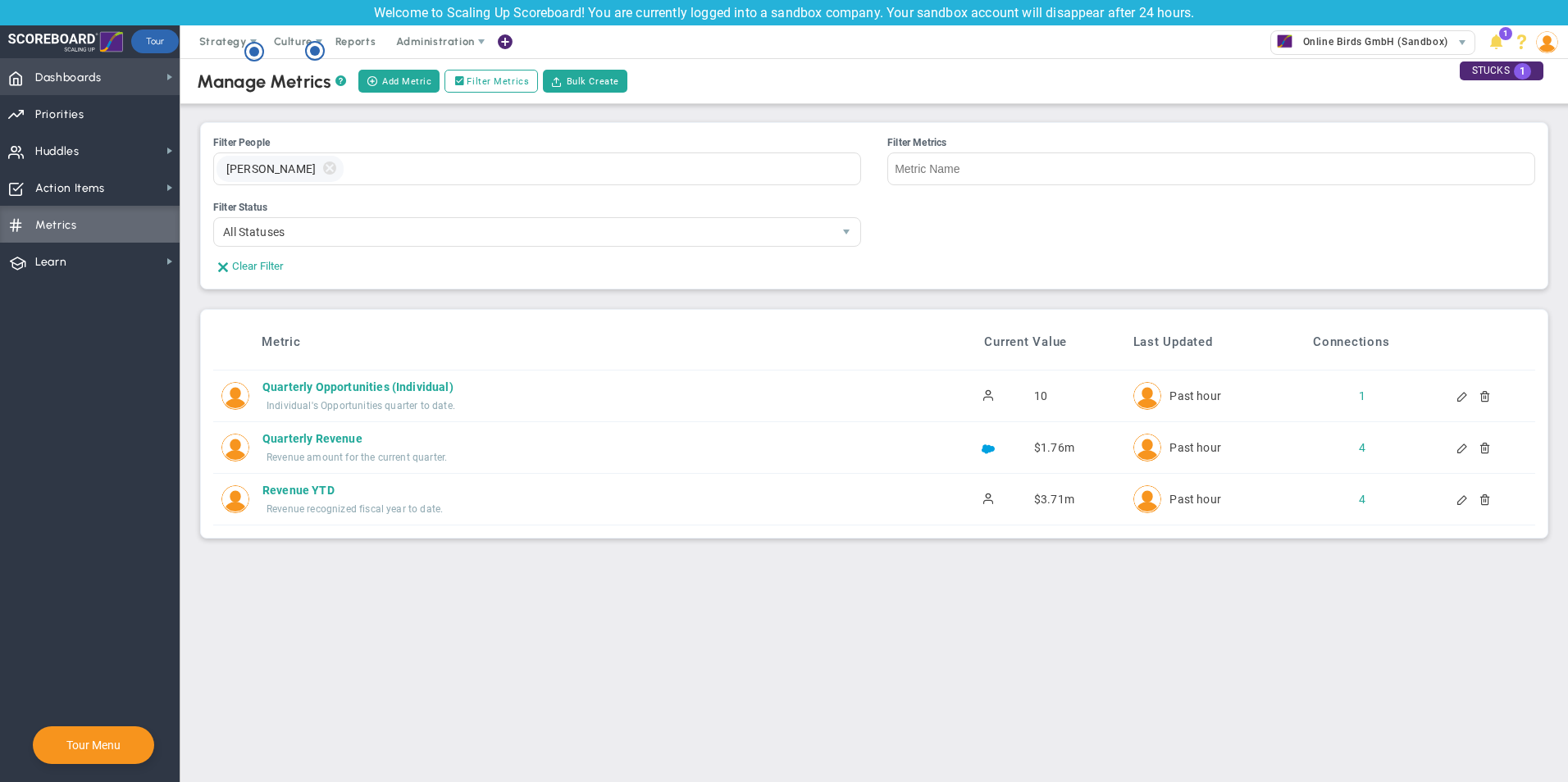
click at [132, 68] on span "Dashboards Dashboards" at bounding box center [89, 76] width 179 height 37
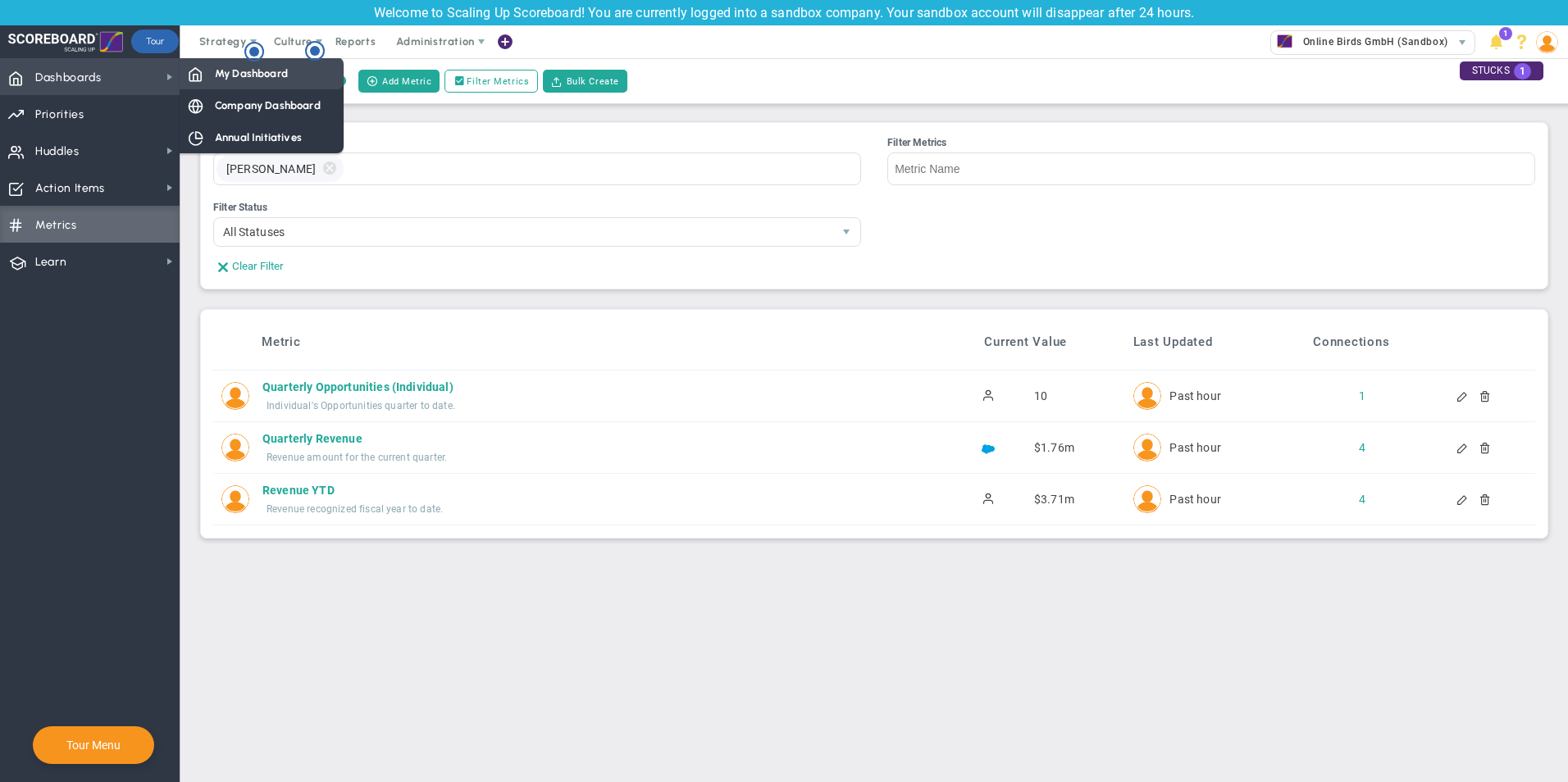
click at [266, 79] on span "My Dashboard" at bounding box center [252, 72] width 73 height 15
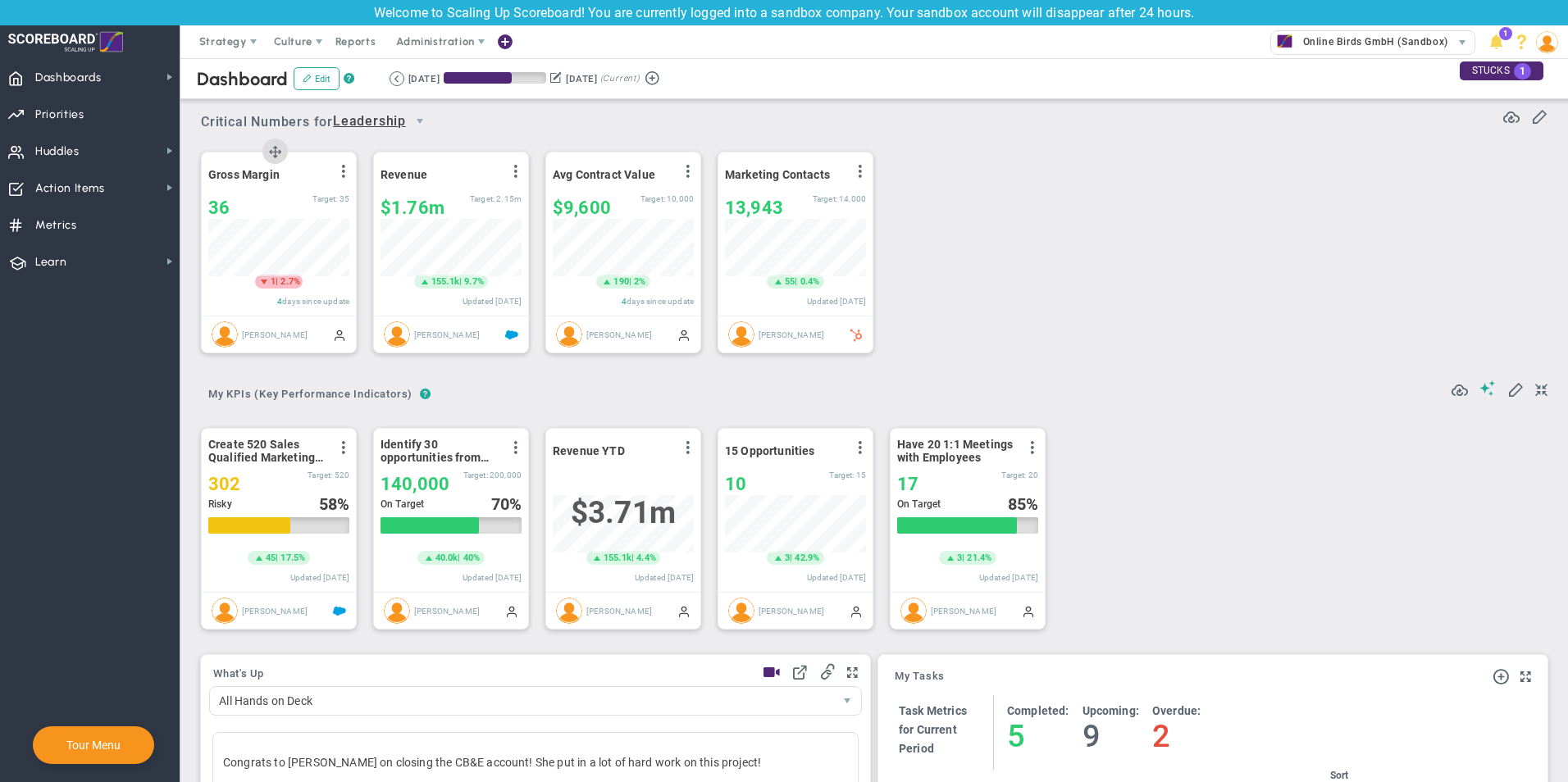
scroll to position [57, 141]
click at [396, 114] on span "Leadership" at bounding box center [370, 121] width 73 height 21
click at [379, 192] on li "Online Birds GmbH (Sandbox)" at bounding box center [386, 194] width 97 height 55
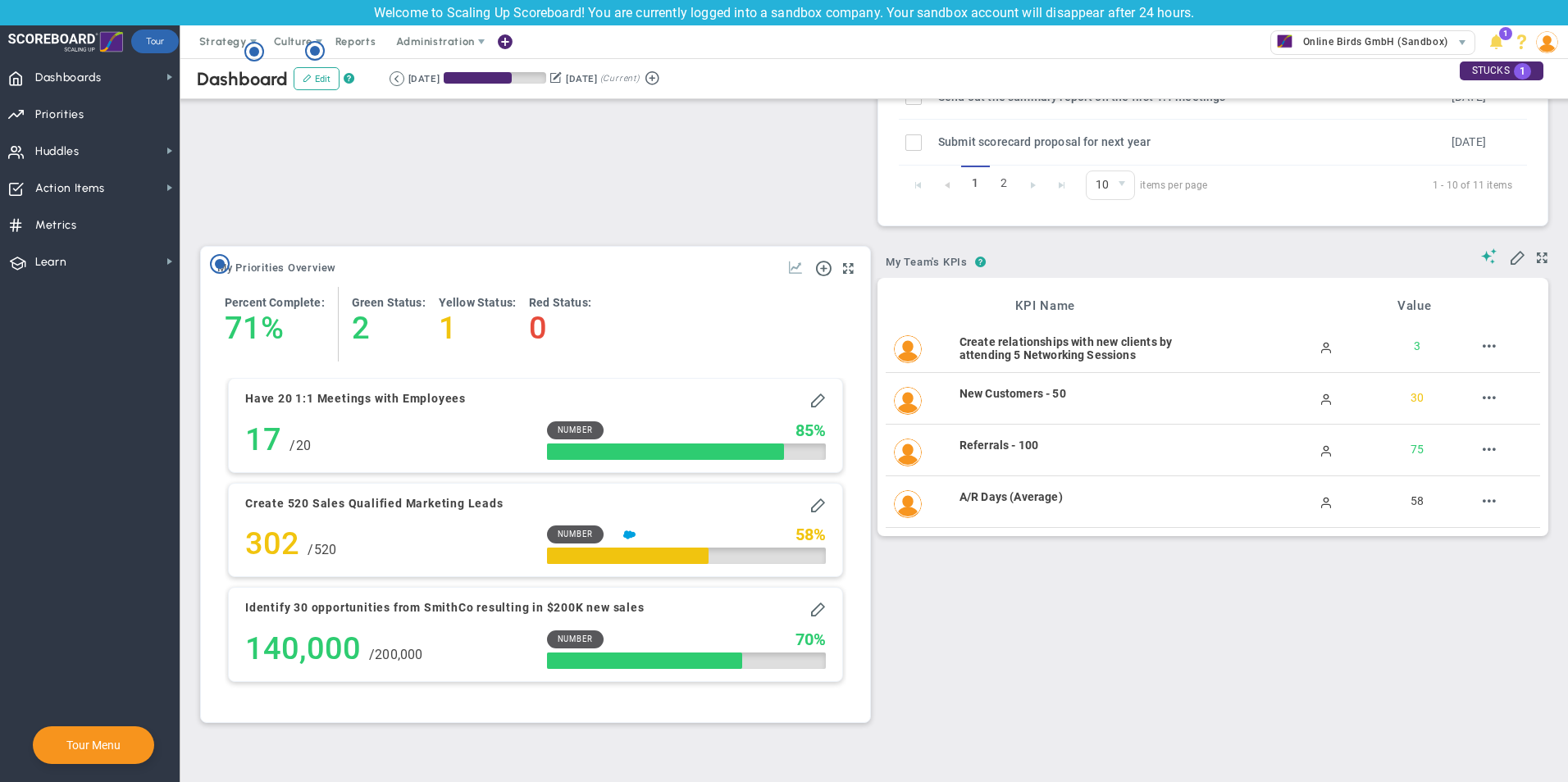
click at [788, 268] on span at bounding box center [796, 267] width 16 height 16
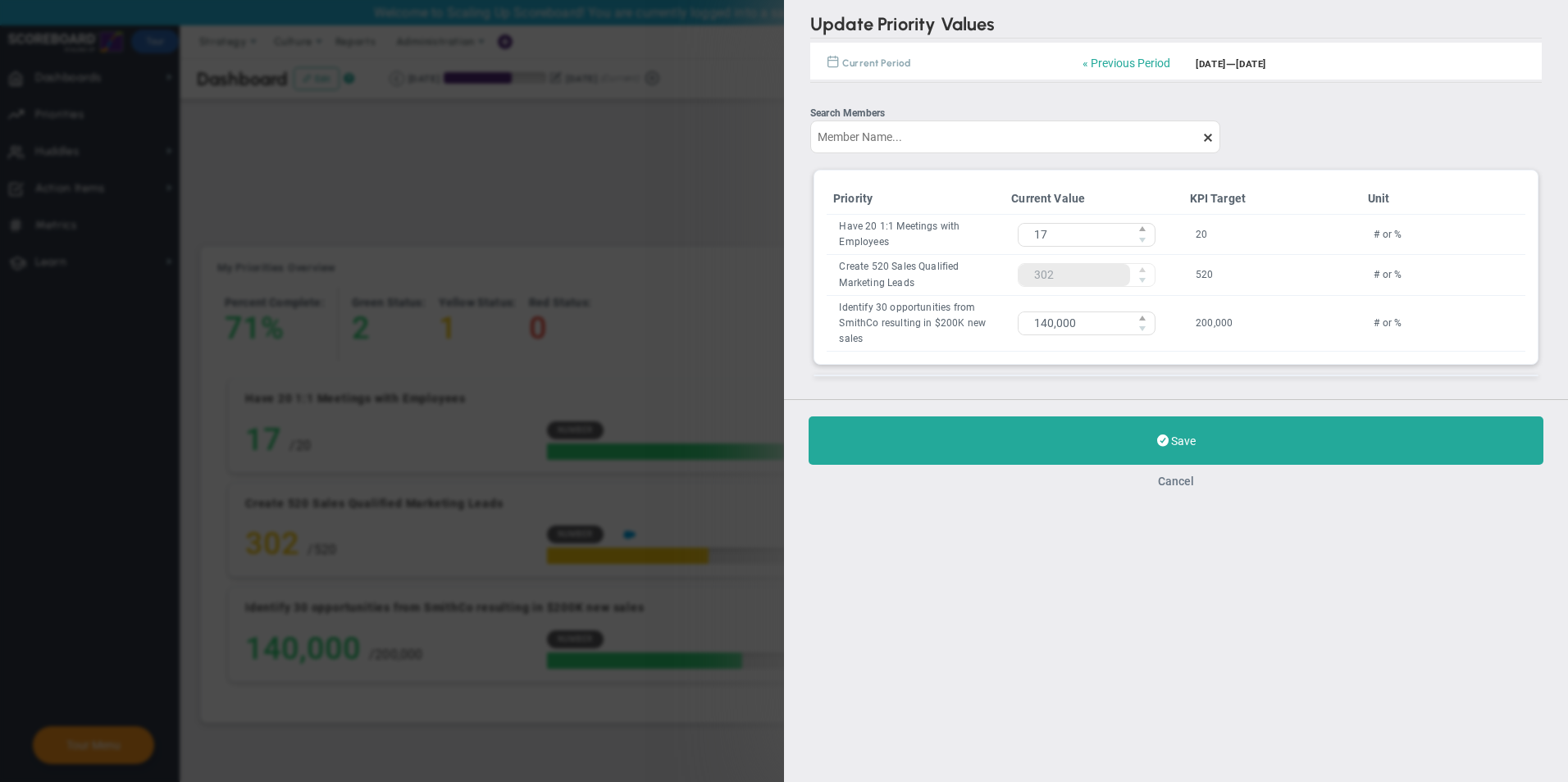
click at [1169, 487] on button "Cancel" at bounding box center [1176, 481] width 36 height 13
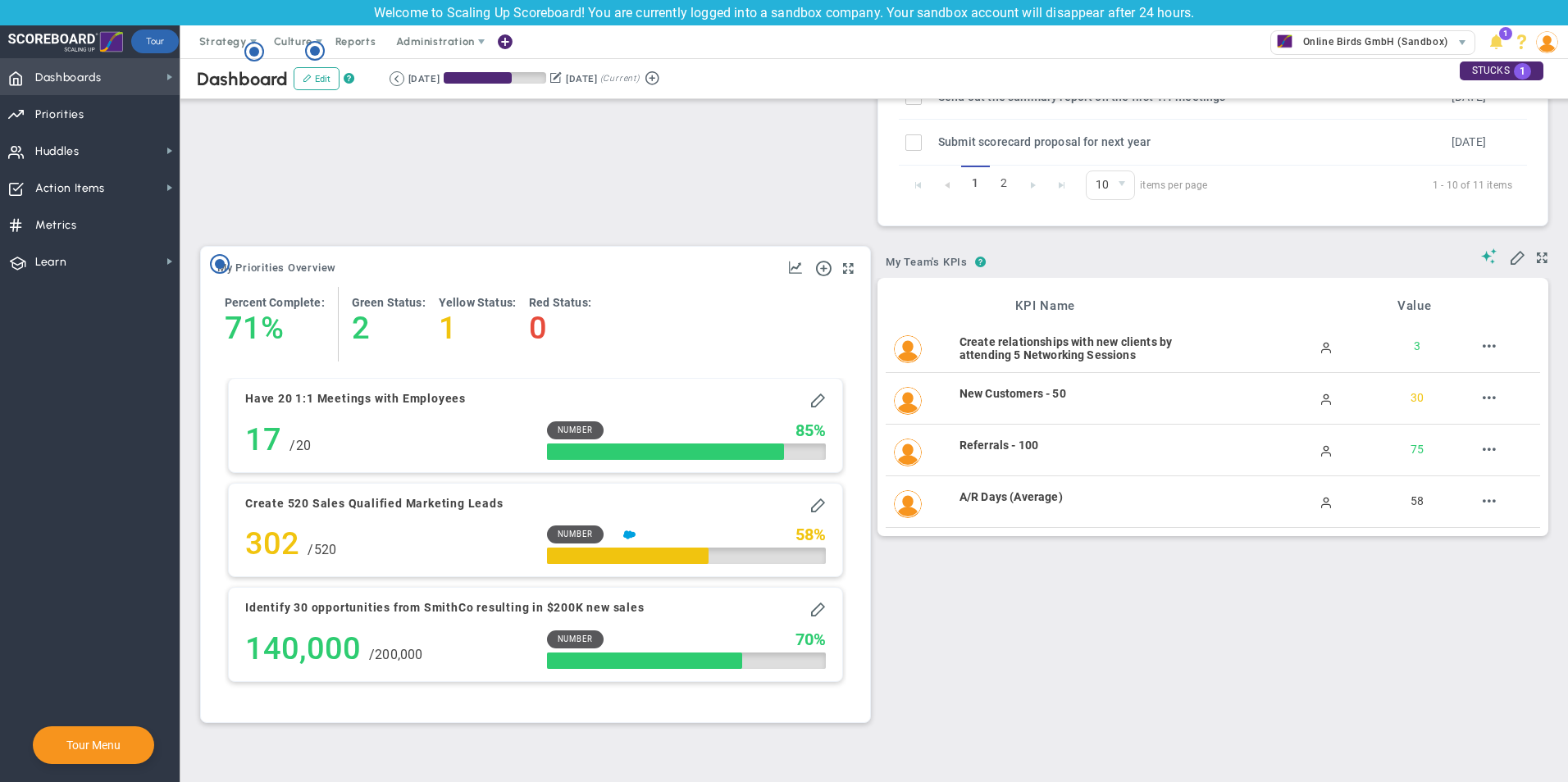
click at [102, 79] on span "Dashboards" at bounding box center [68, 78] width 66 height 35
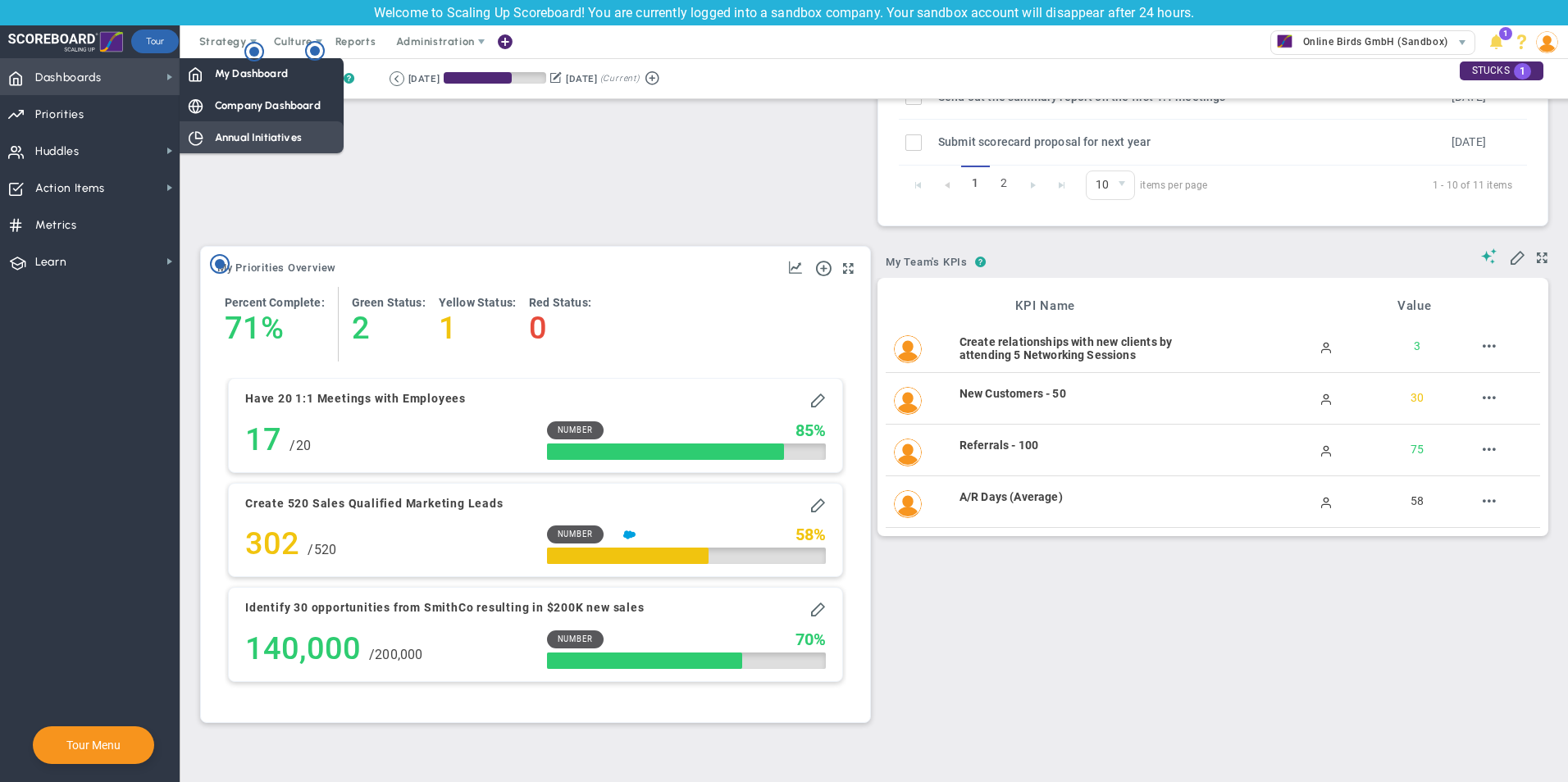
click at [256, 140] on span "Annual Initiatives" at bounding box center [258, 137] width 87 height 15
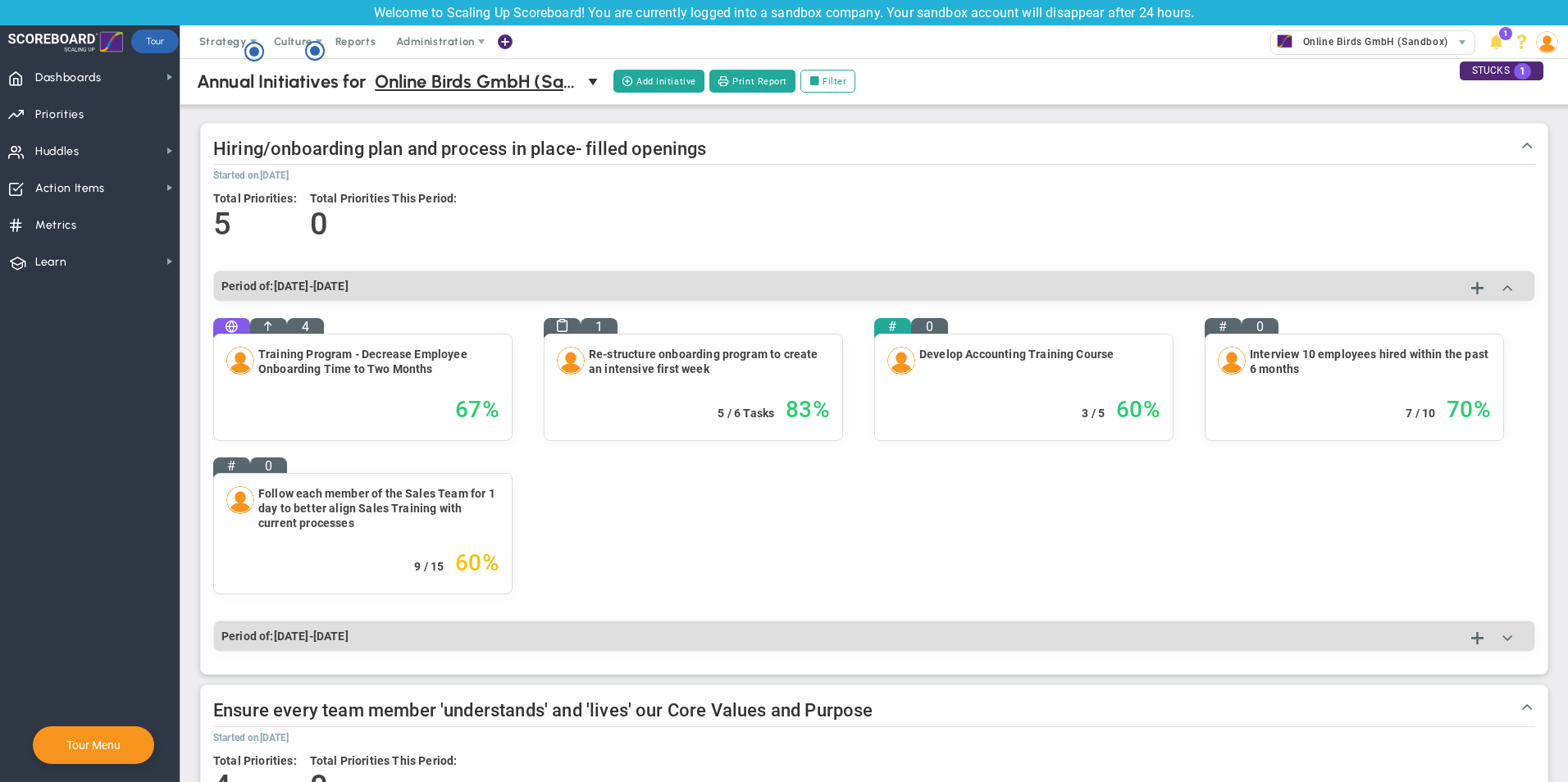
click at [302, 368] on h4 "Training Program - Decrease Employee Onboarding Time to Two Months" at bounding box center [379, 361] width 241 height 29
click at [239, 35] on span "Strategy" at bounding box center [224, 41] width 75 height 33
click at [284, 28] on span "Culture" at bounding box center [294, 41] width 65 height 33
click at [294, 43] on span "Culture" at bounding box center [293, 41] width 38 height 12
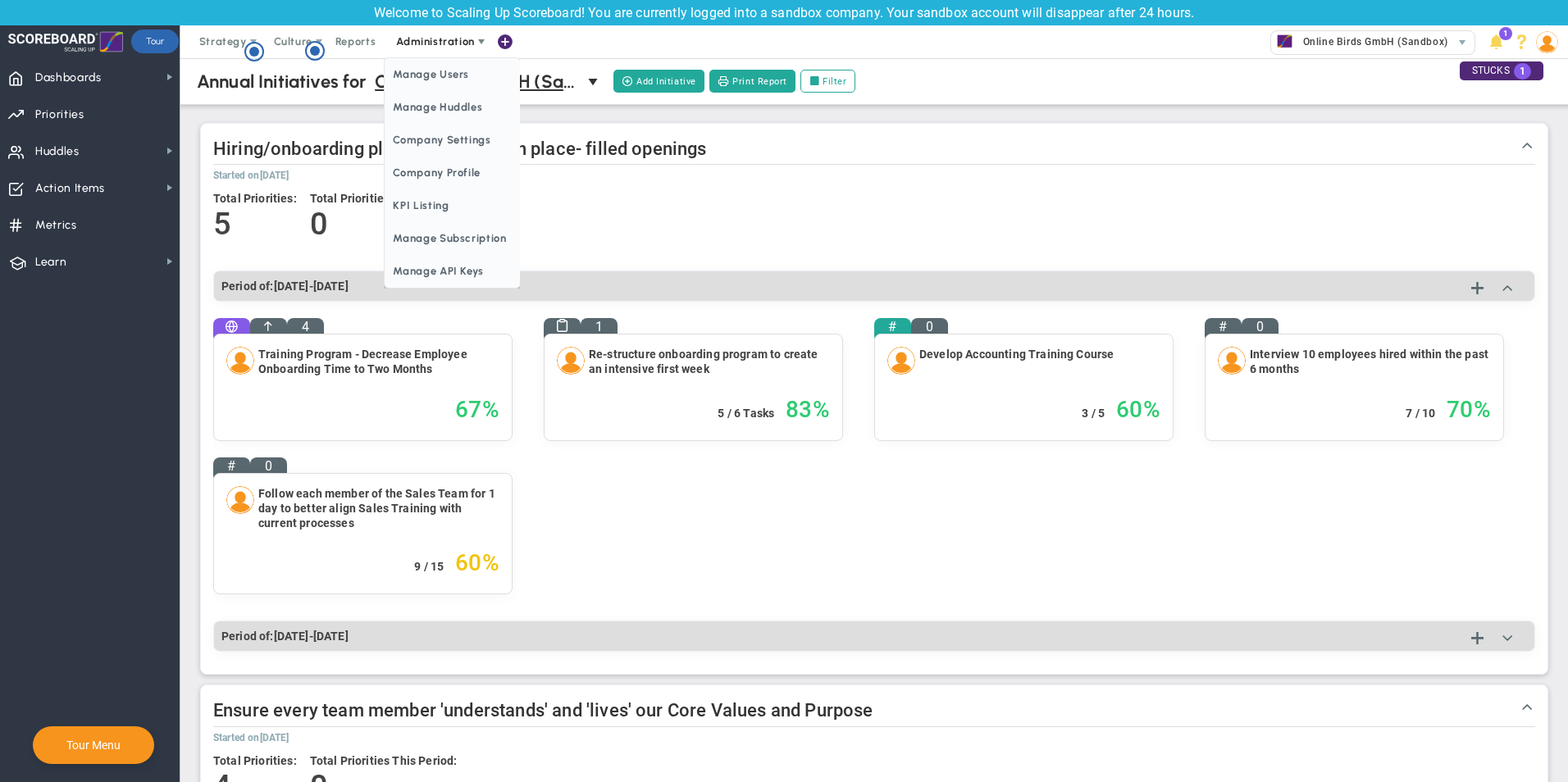
click at [440, 38] on span "Administration" at bounding box center [435, 41] width 78 height 12
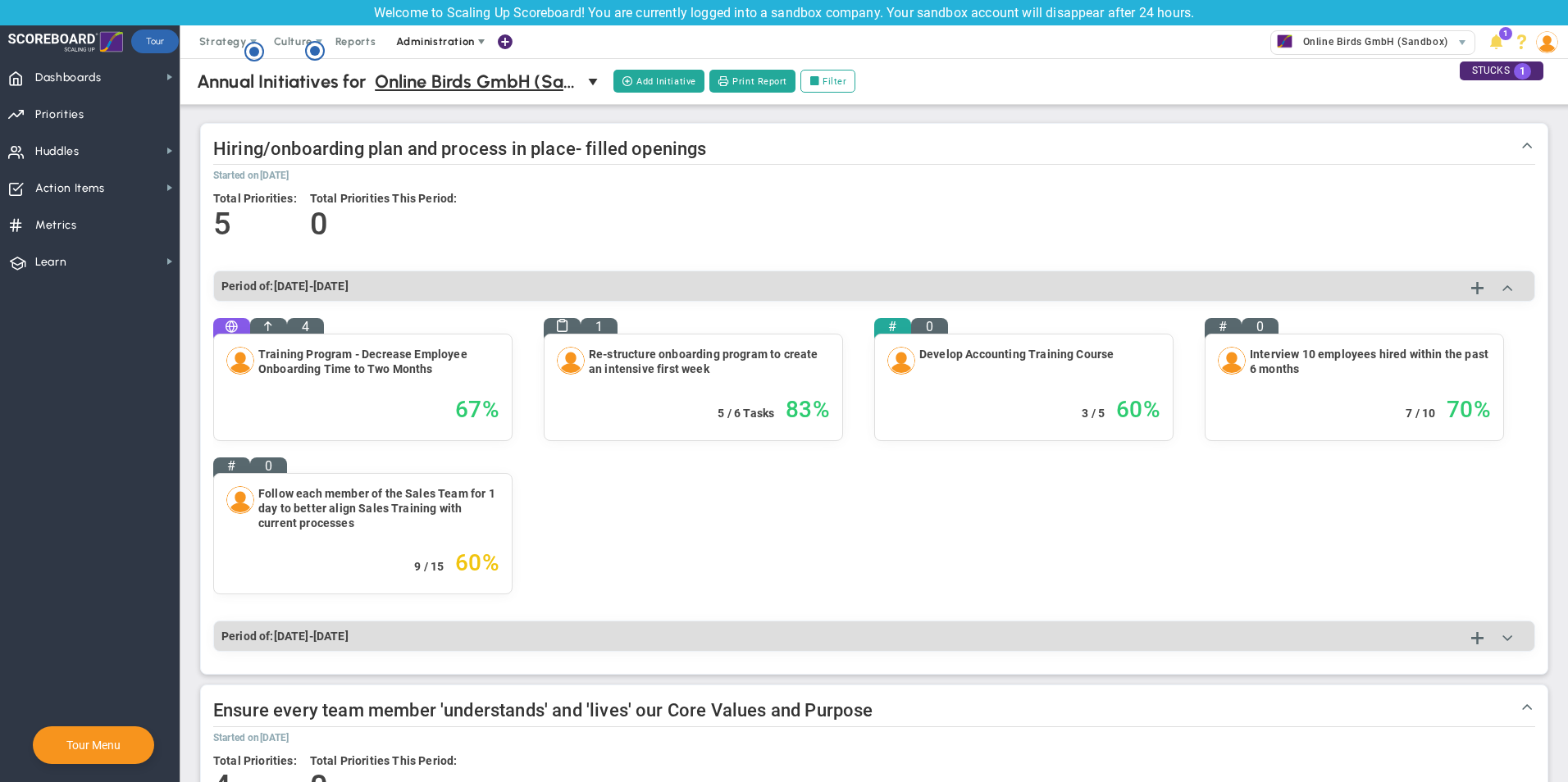
click at [440, 38] on span "Administration" at bounding box center [435, 41] width 78 height 12
click at [251, 42] on icon "Hotspot (open by clicking or pressing space/enter)" at bounding box center [254, 52] width 20 height 20
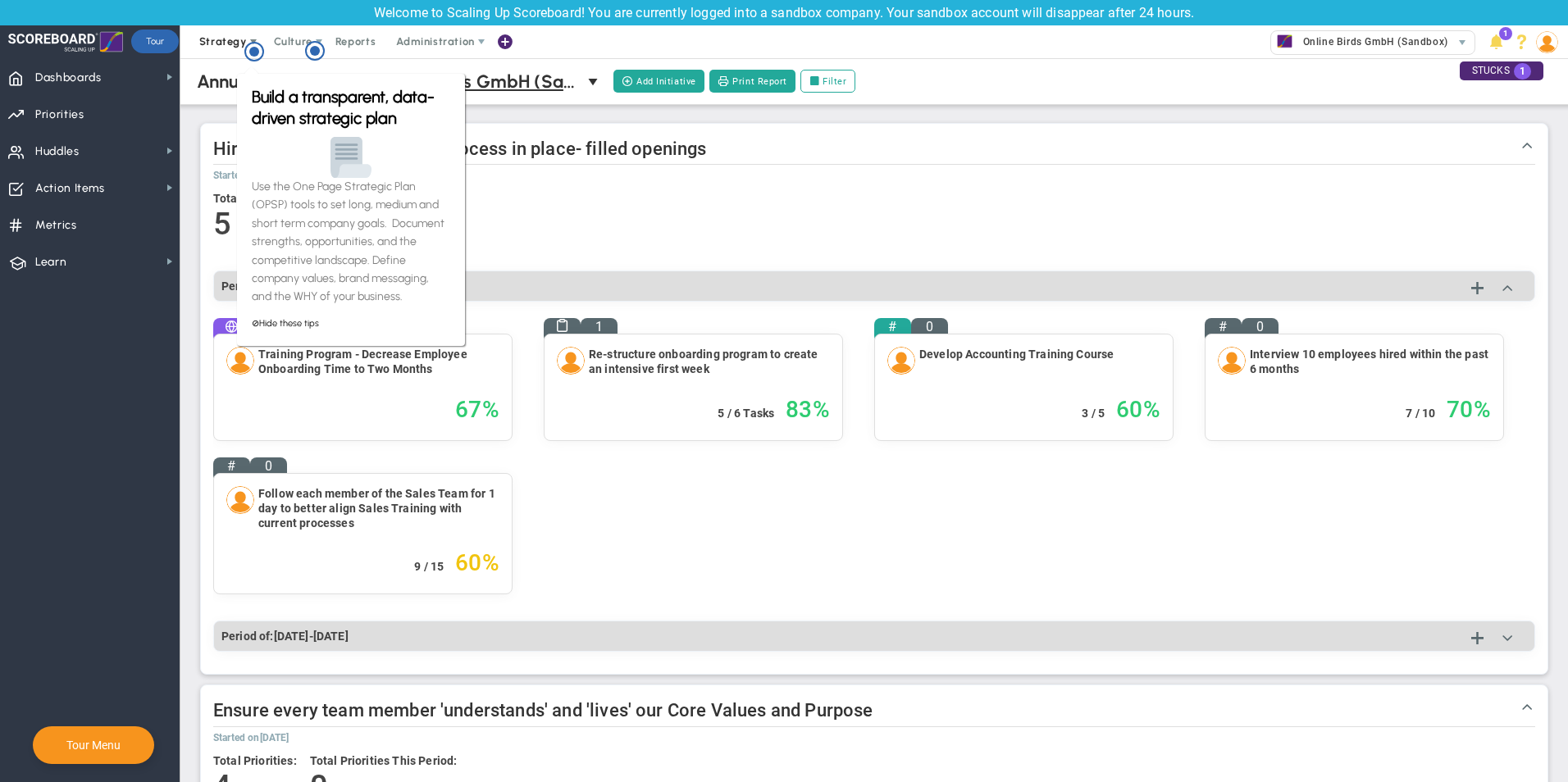
click at [240, 46] on span "Strategy" at bounding box center [222, 41] width 47 height 12
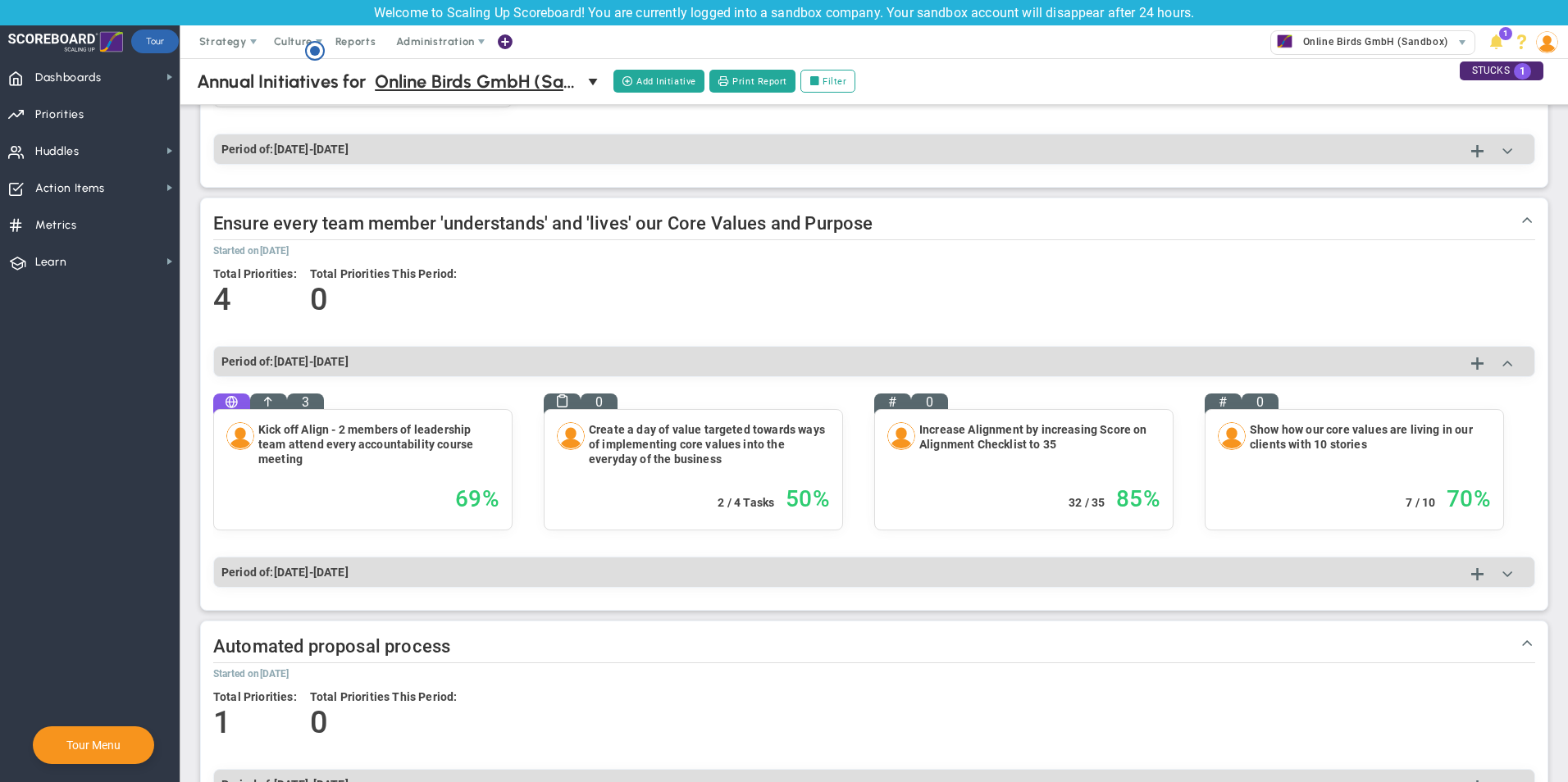
scroll to position [487, 0]
click at [427, 477] on div "Kick off Align - 2 members of leadership team attend every accountability cours…" at bounding box center [363, 453] width 273 height 60
click at [478, 495] on h4 "69" at bounding box center [468, 500] width 26 height 36
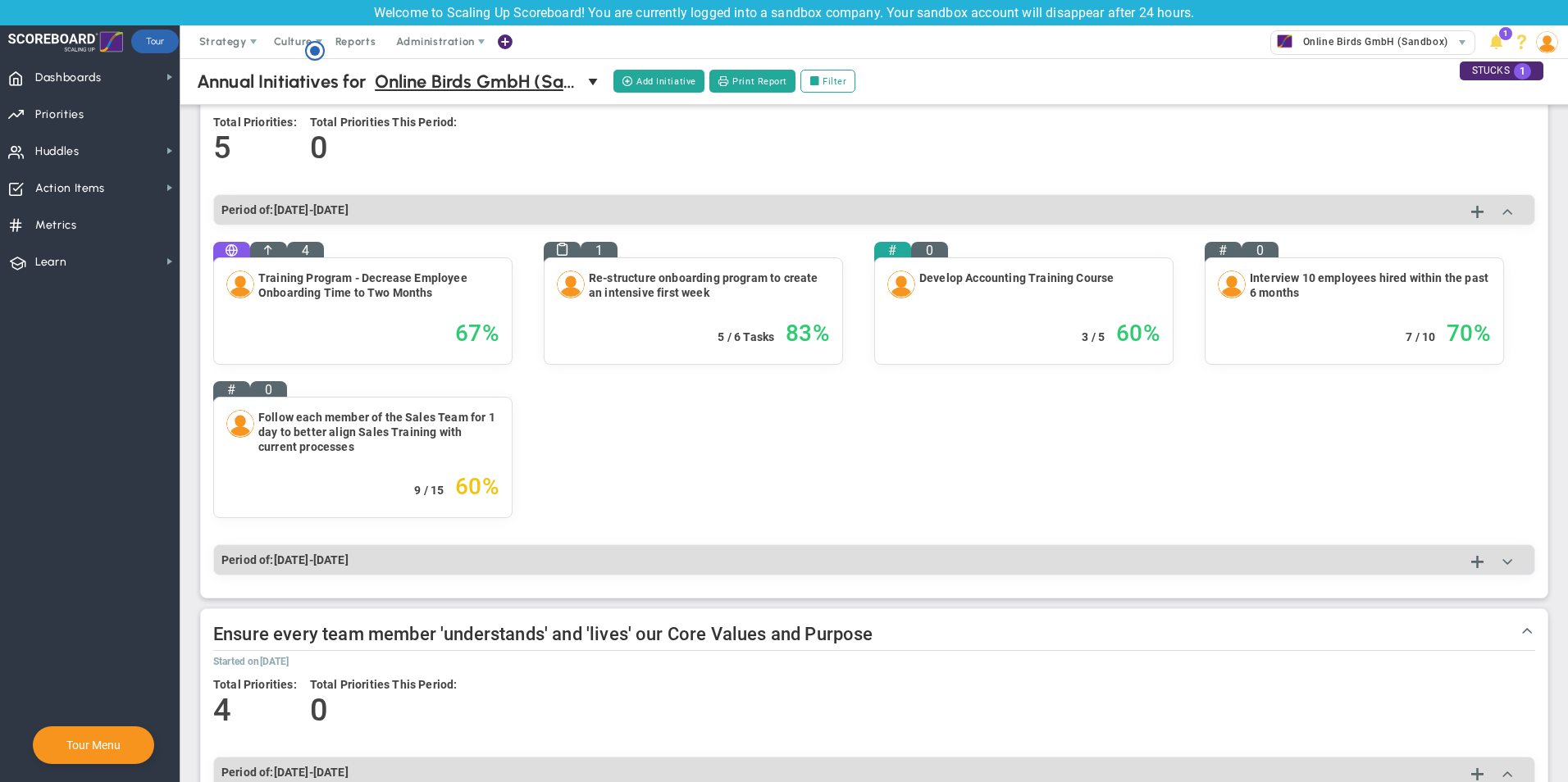
scroll to position [0, 0]
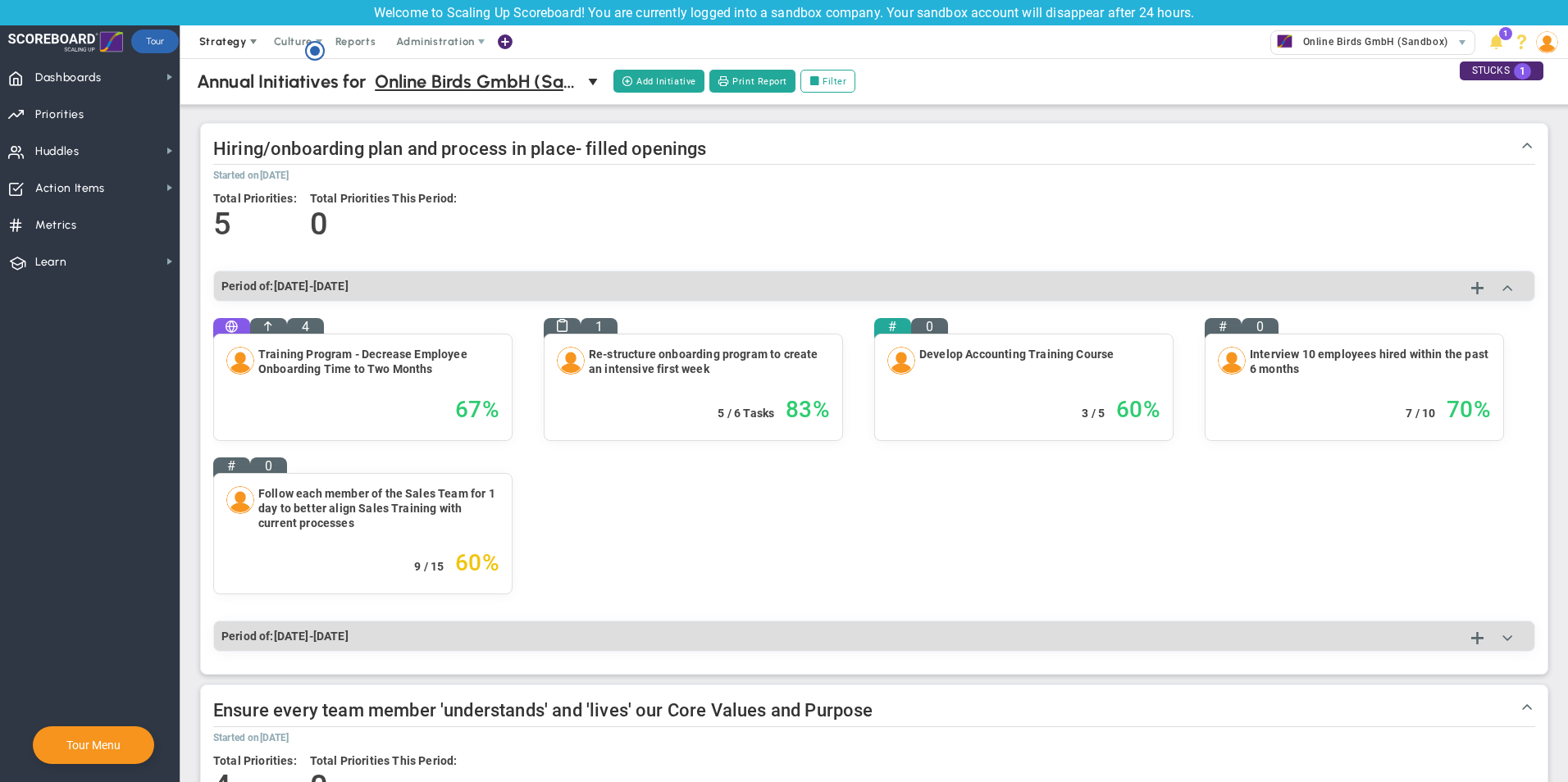
click at [235, 43] on span "Strategy" at bounding box center [222, 41] width 47 height 12
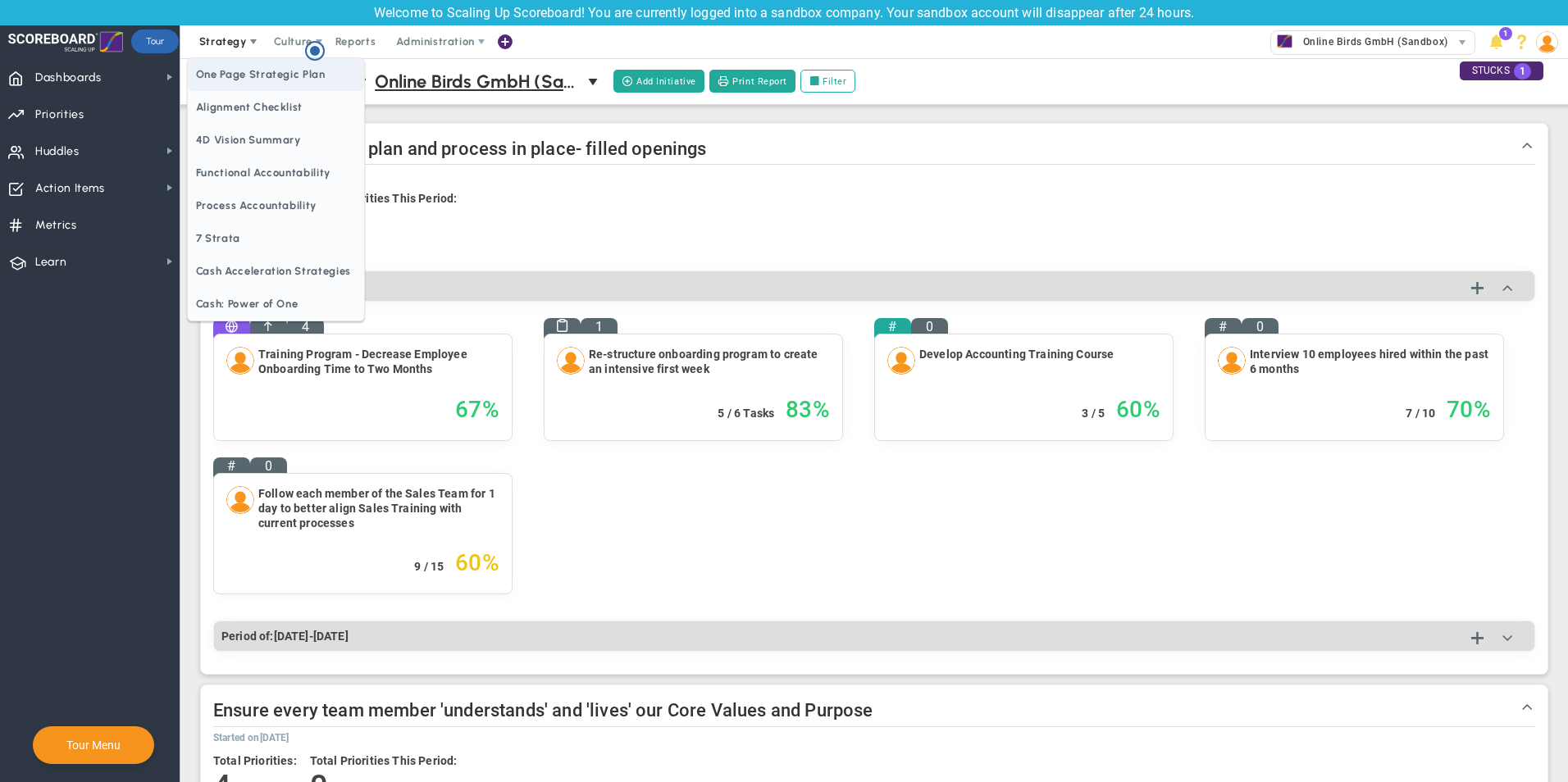
click at [255, 65] on span "One Page Strategic Plan" at bounding box center [275, 74] width 176 height 33
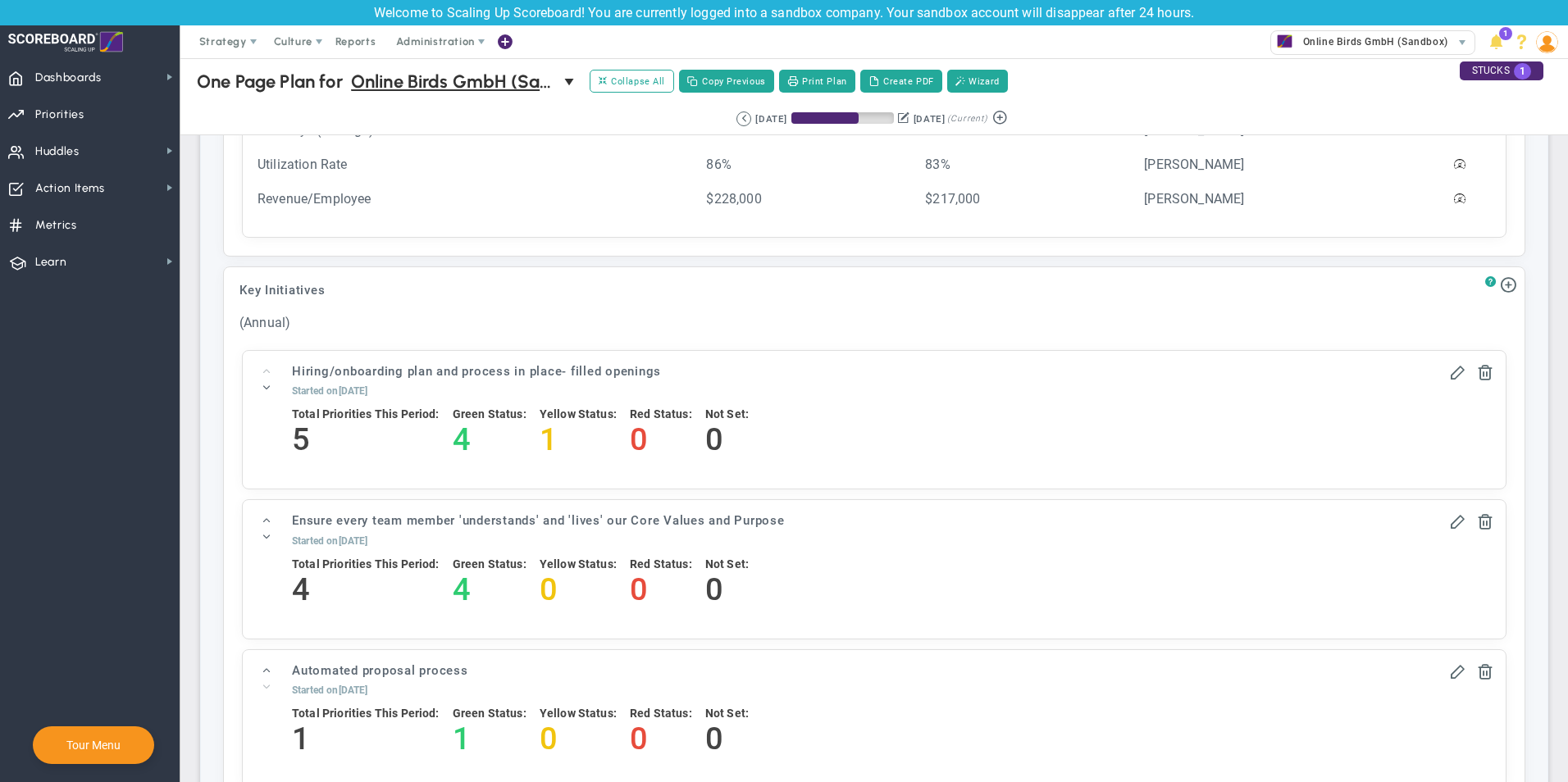
scroll to position [1803, 0]
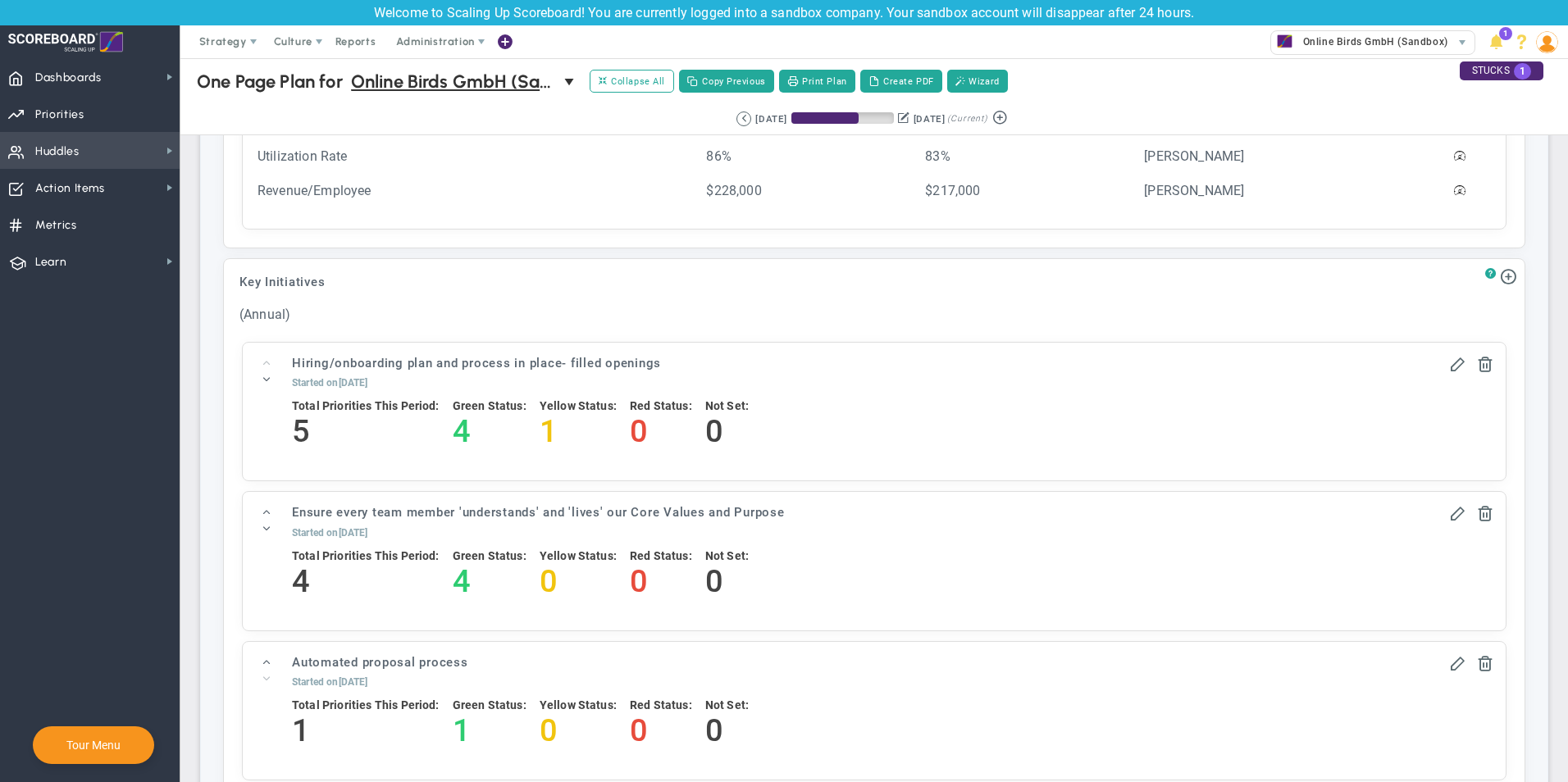
click at [115, 146] on span "Huddles Huddles" at bounding box center [89, 150] width 179 height 37
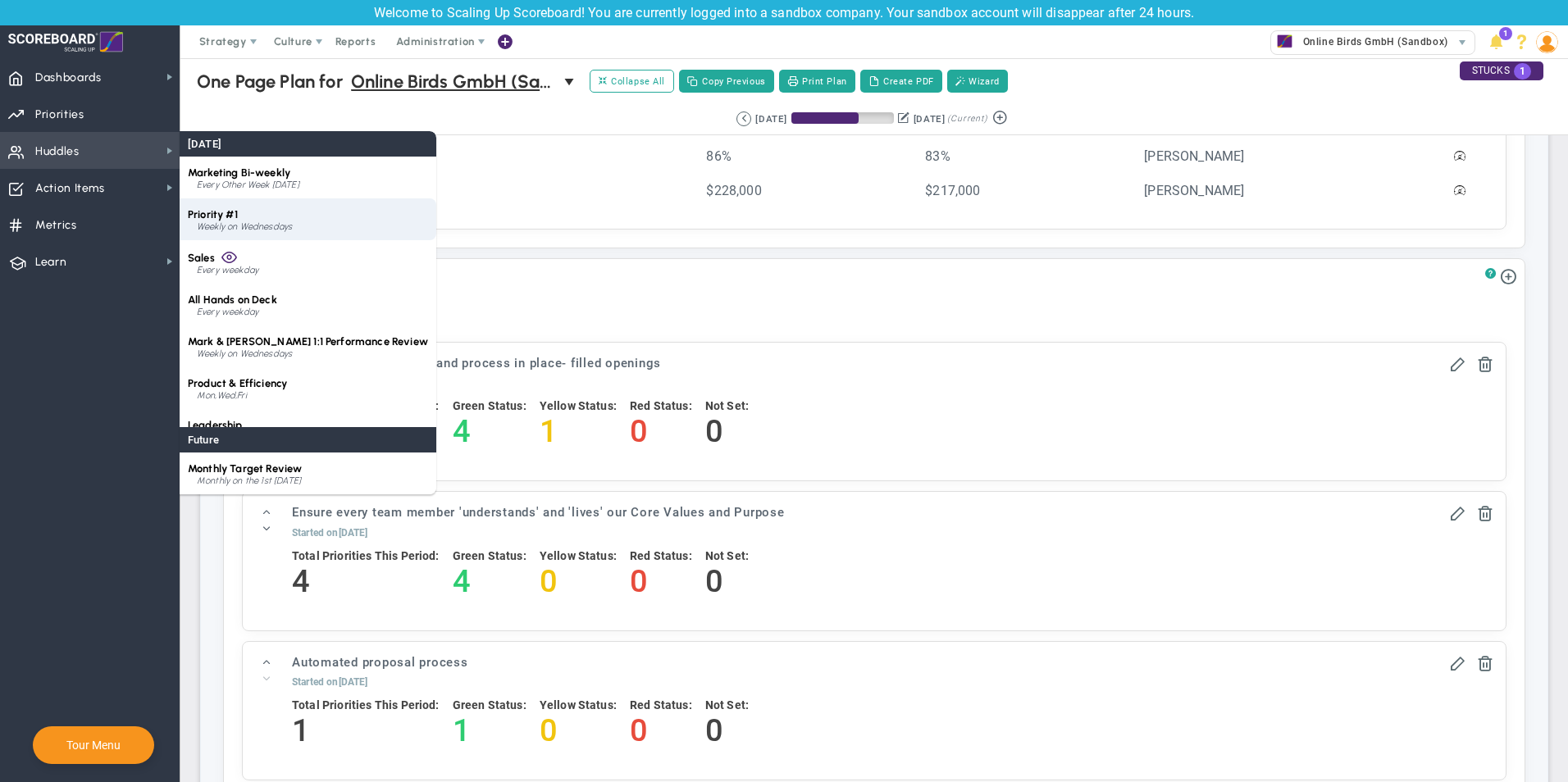
click at [279, 206] on div "Priority #1 Weekly on Wednesdays" at bounding box center [307, 219] width 256 height 42
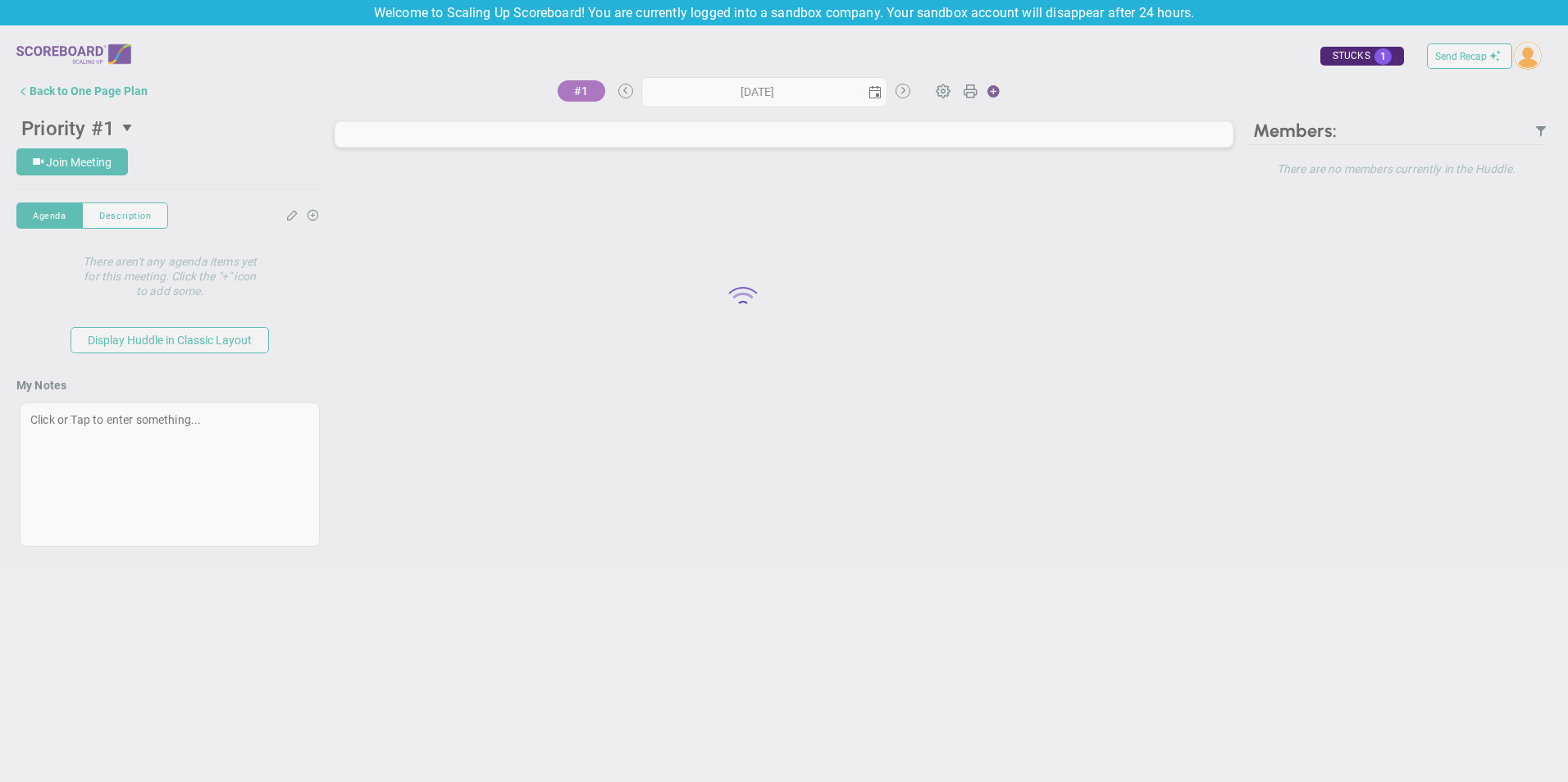
type input "[DATE]"
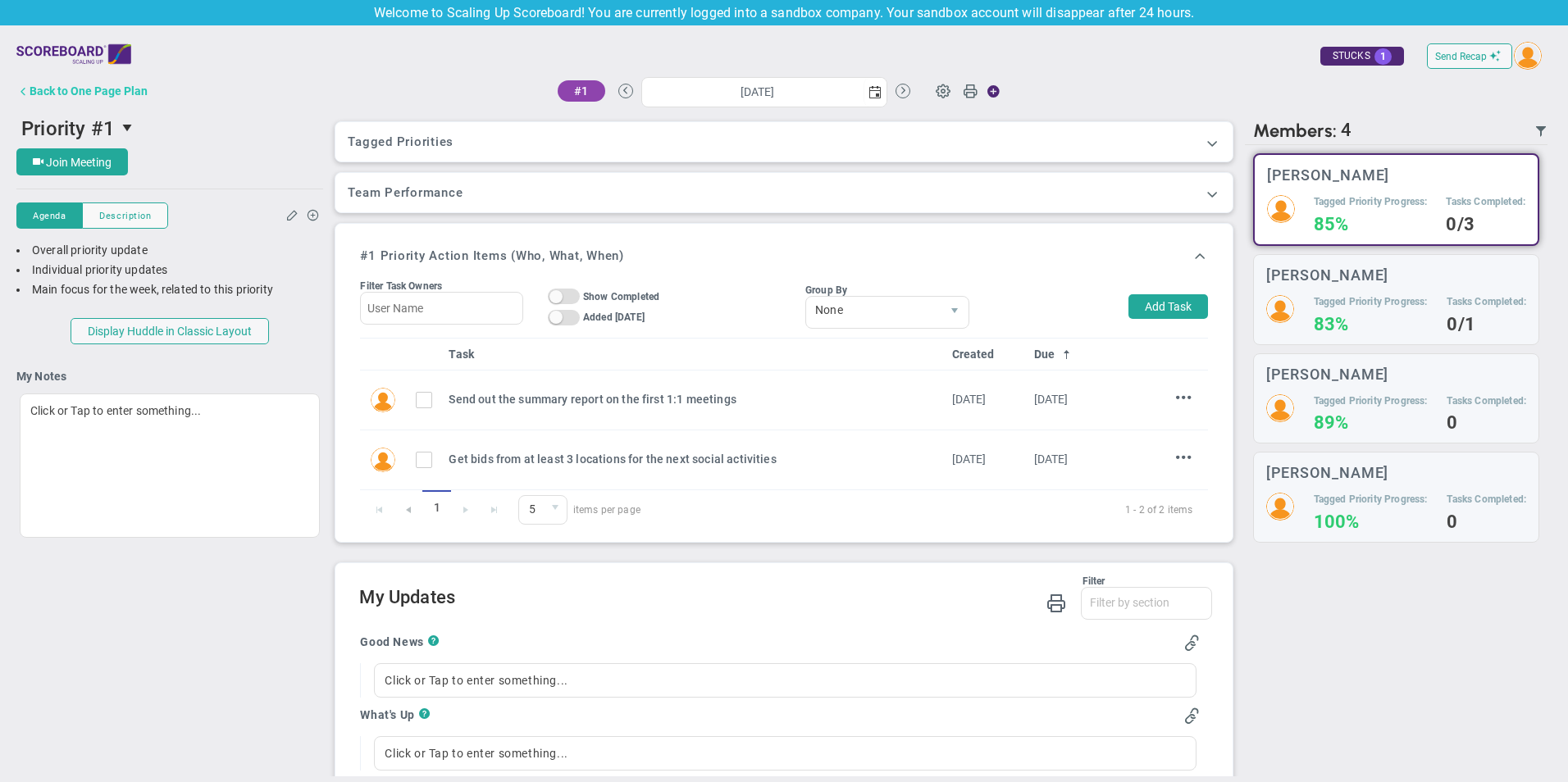
click at [62, 79] on button "Back to One Page Plan" at bounding box center [81, 91] width 131 height 33
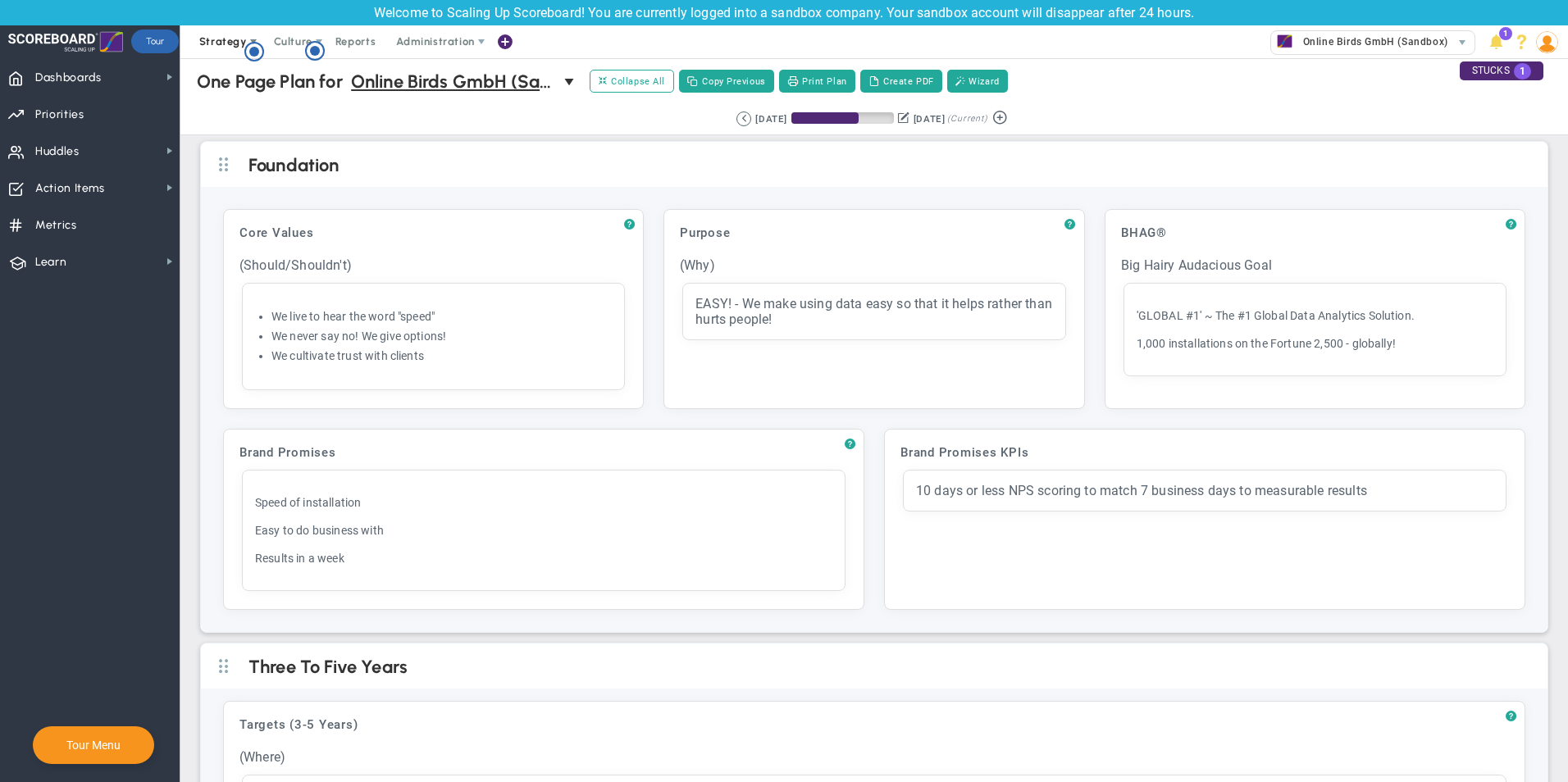
click at [229, 42] on span "Strategy" at bounding box center [222, 41] width 47 height 12
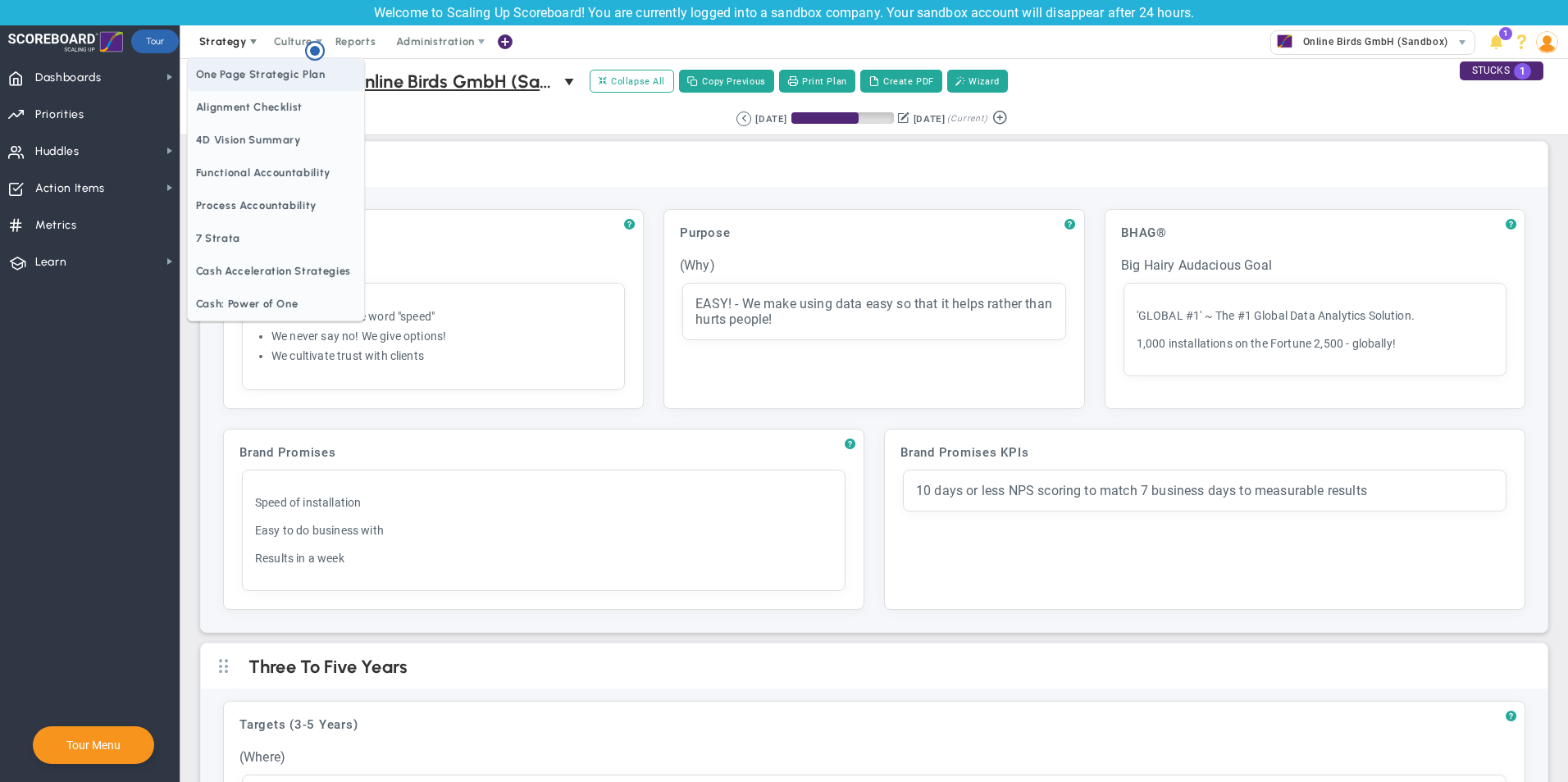
click at [266, 65] on span "One Page Strategic Plan" at bounding box center [275, 74] width 176 height 33
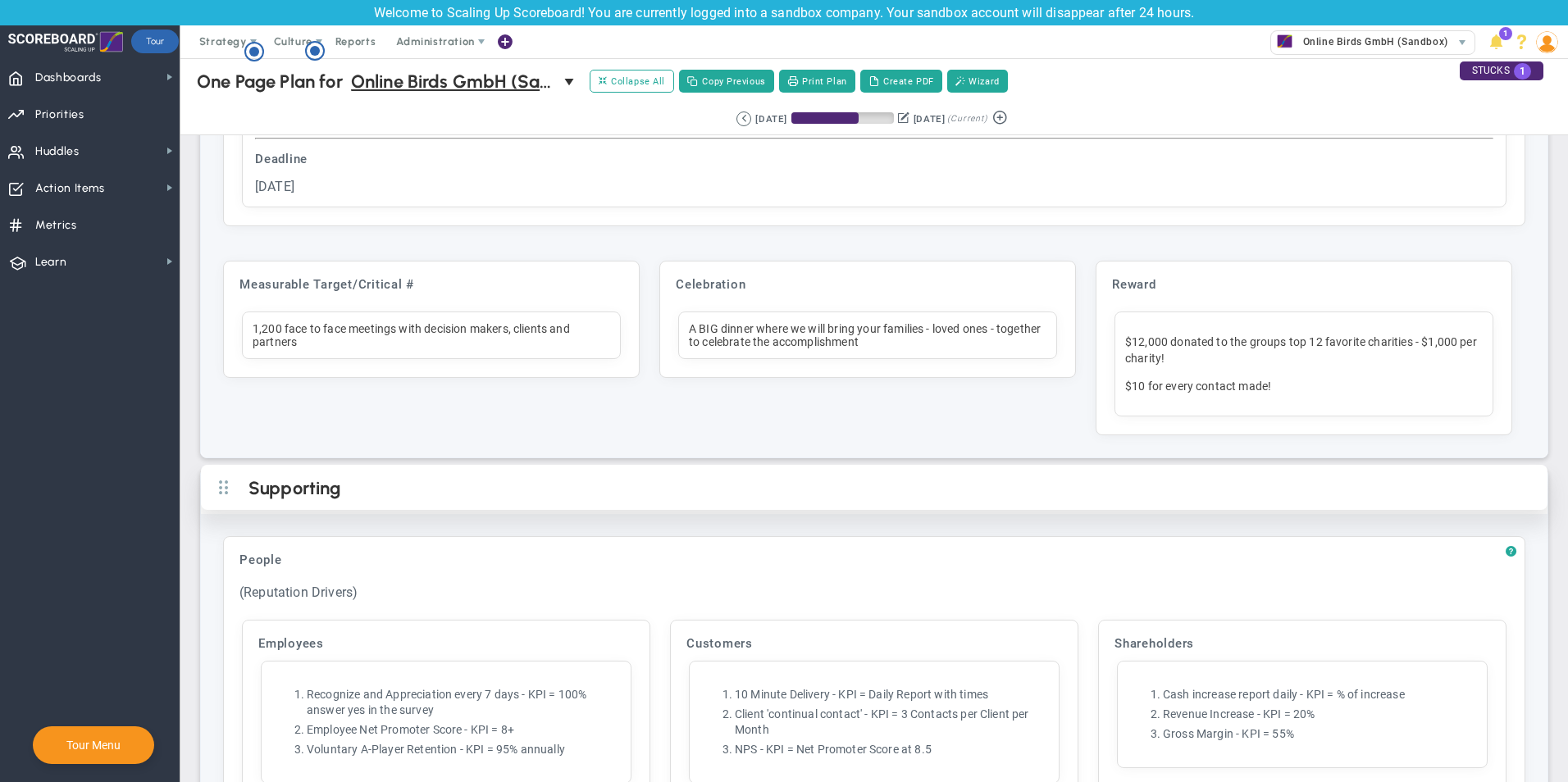
scroll to position [4263, 0]
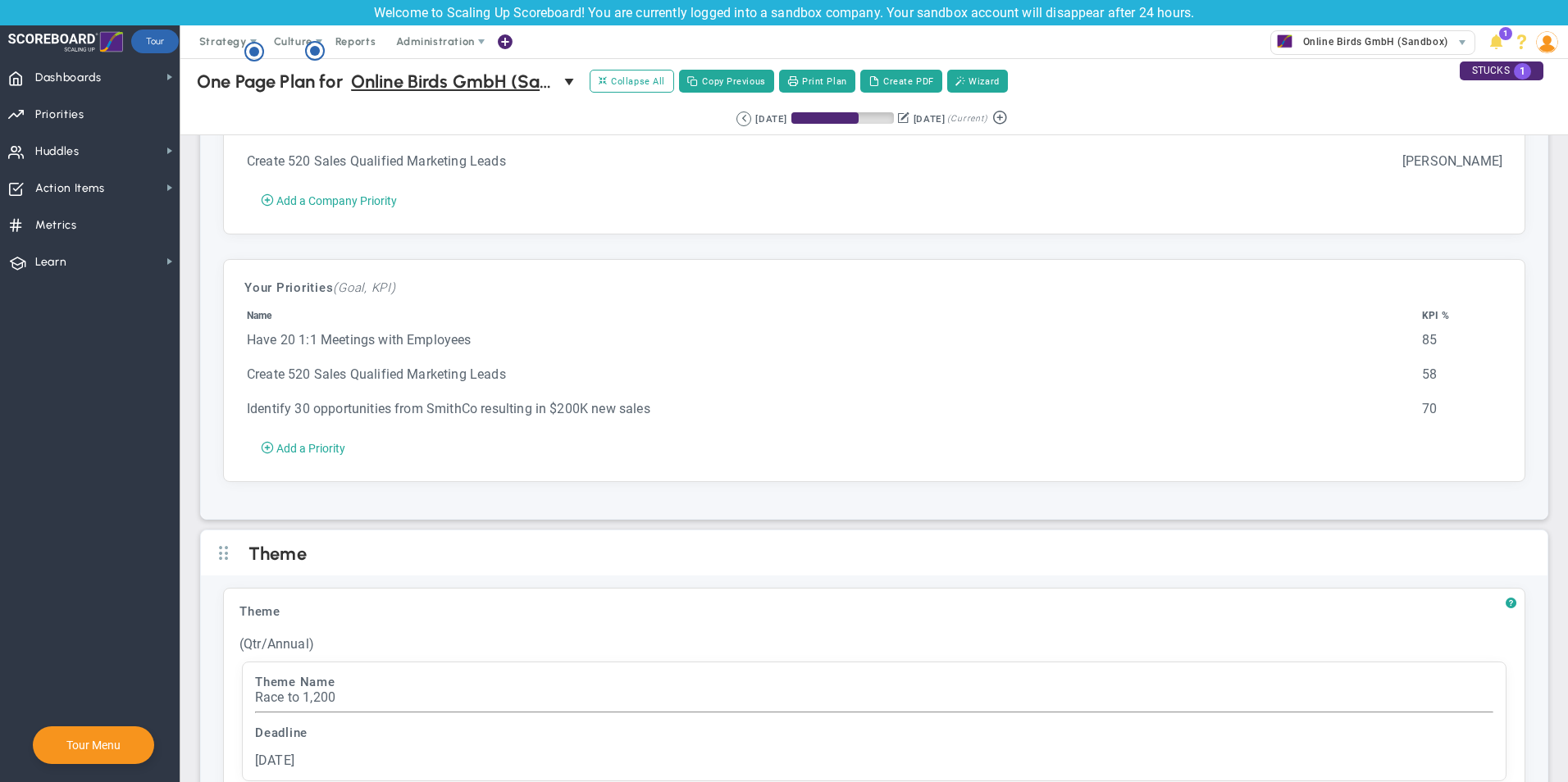
click at [488, 328] on th "Name" at bounding box center [832, 319] width 1173 height 21
click at [326, 313] on div "Your Objectives and Key Results (Goal, KPI) Your Priorities (Goal, KPI) Name KP…" at bounding box center [874, 370] width 1284 height 205
click at [62, 67] on span "Dashboards" at bounding box center [68, 78] width 66 height 35
